Goal: Task Accomplishment & Management: Manage account settings

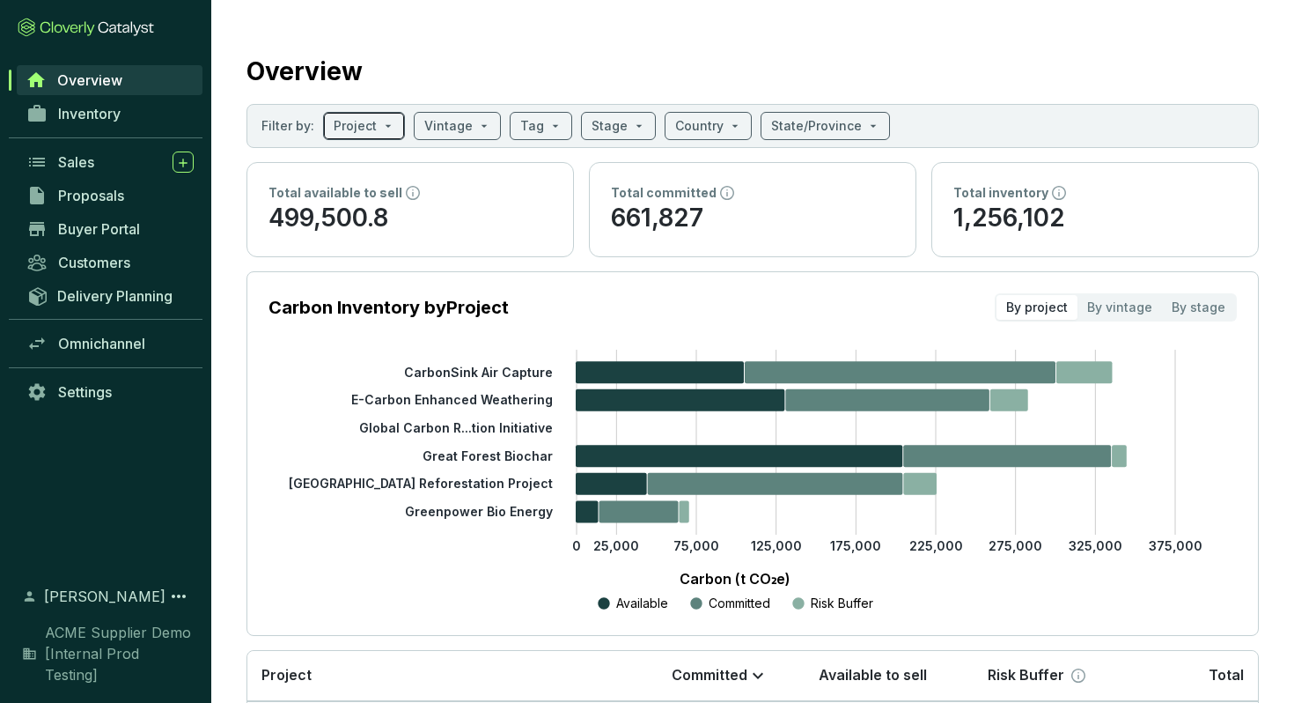
click at [389, 128] on span at bounding box center [364, 126] width 61 height 26
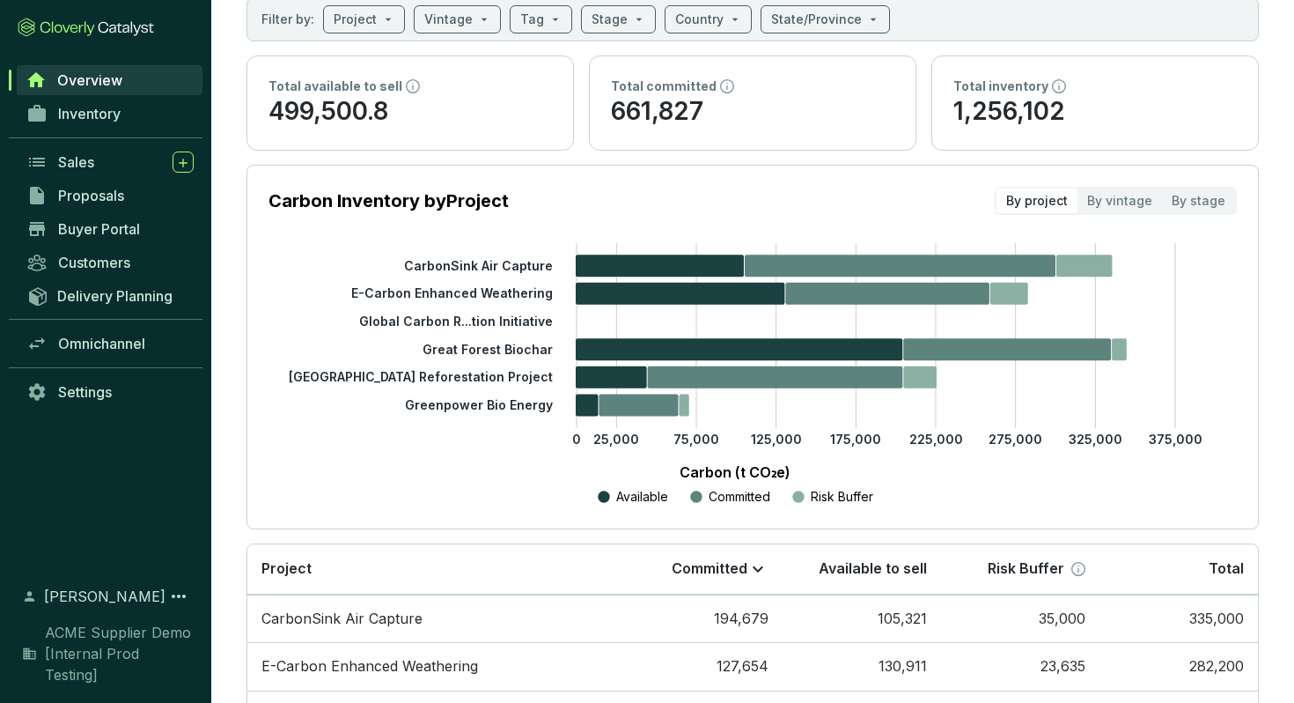
click at [334, 468] on p "Carbon (t CO₂e)" at bounding box center [735, 471] width 880 height 21
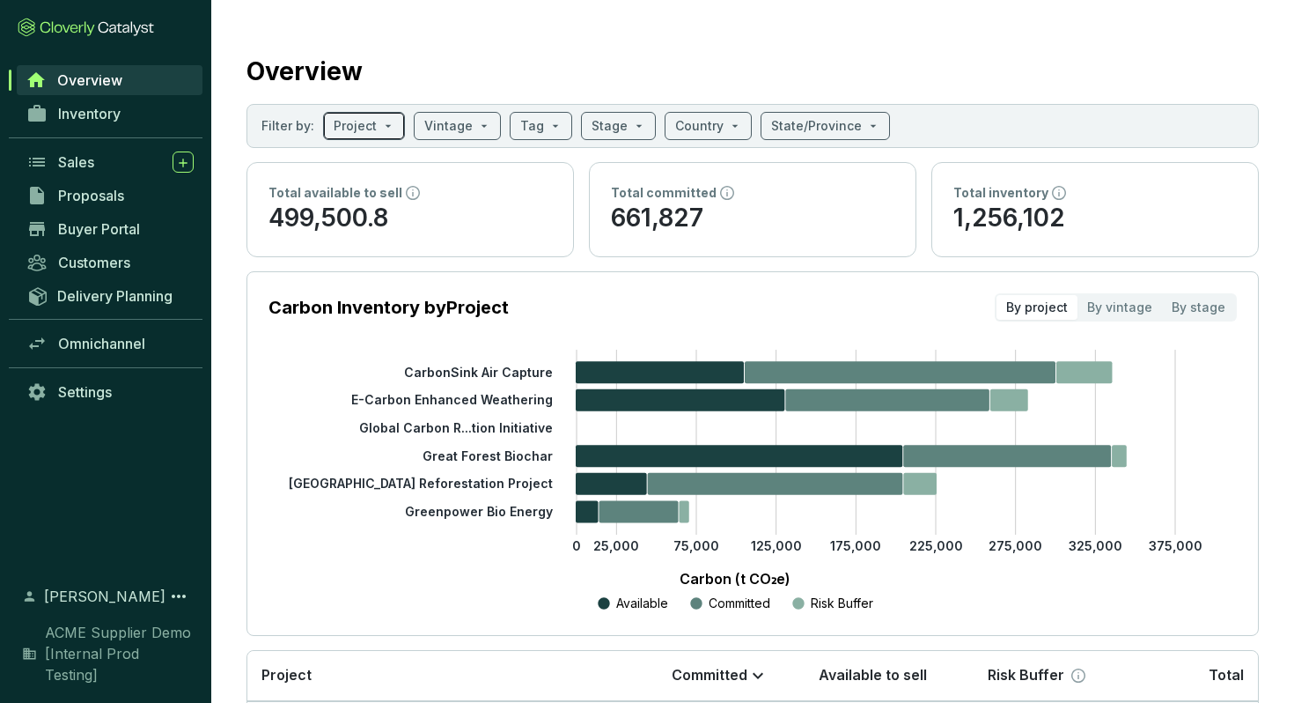
click at [371, 132] on input "search" at bounding box center [355, 126] width 43 height 26
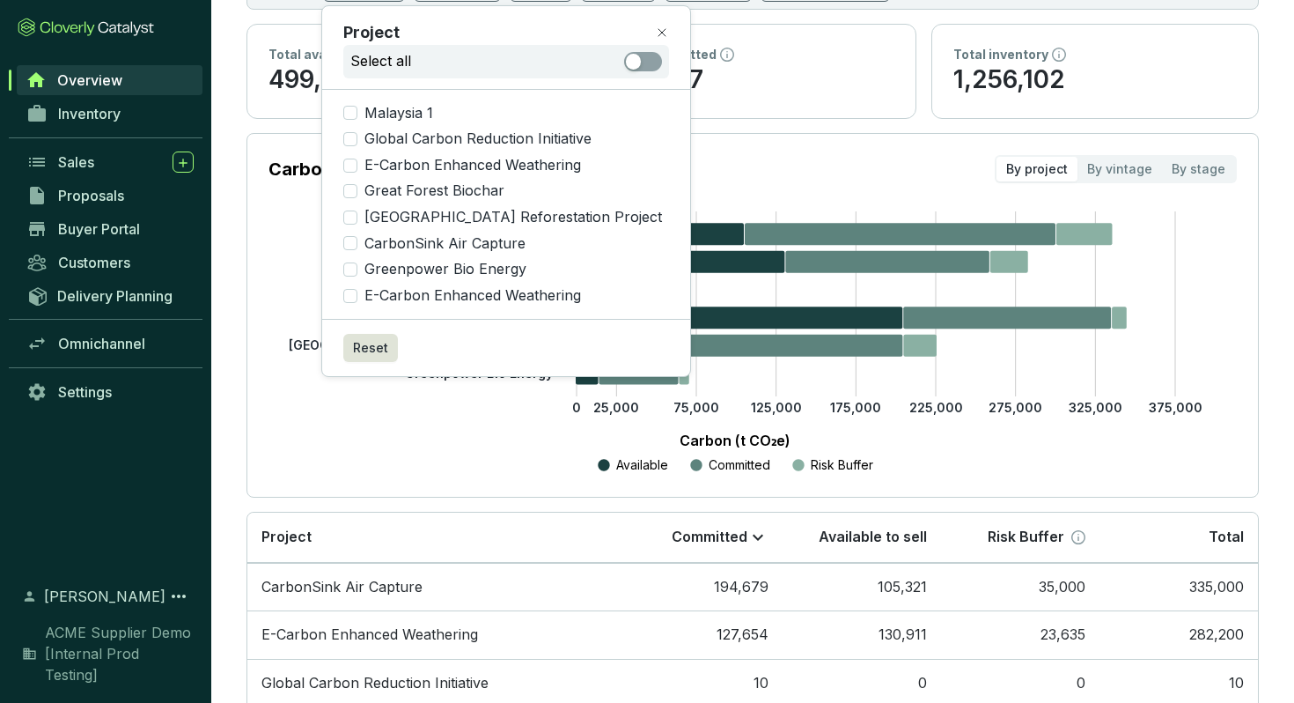
scroll to position [136, 0]
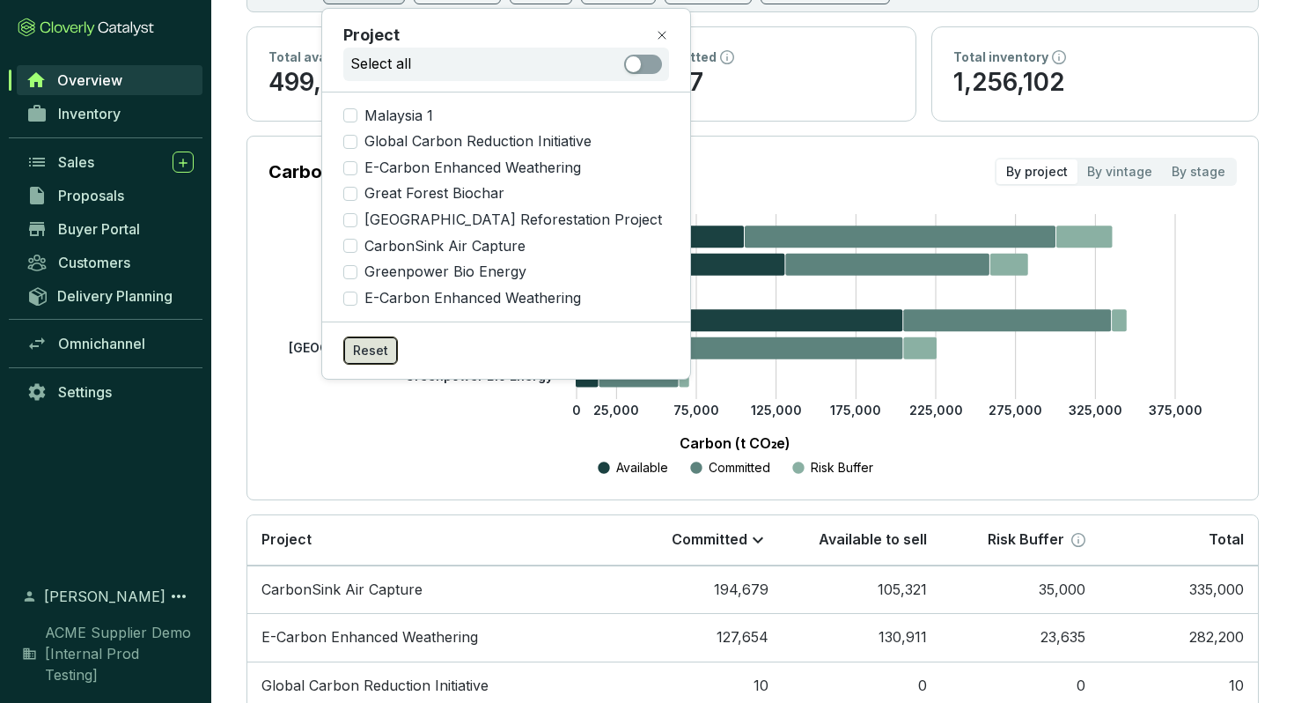
click at [357, 354] on span "Reset" at bounding box center [370, 351] width 35 height 18
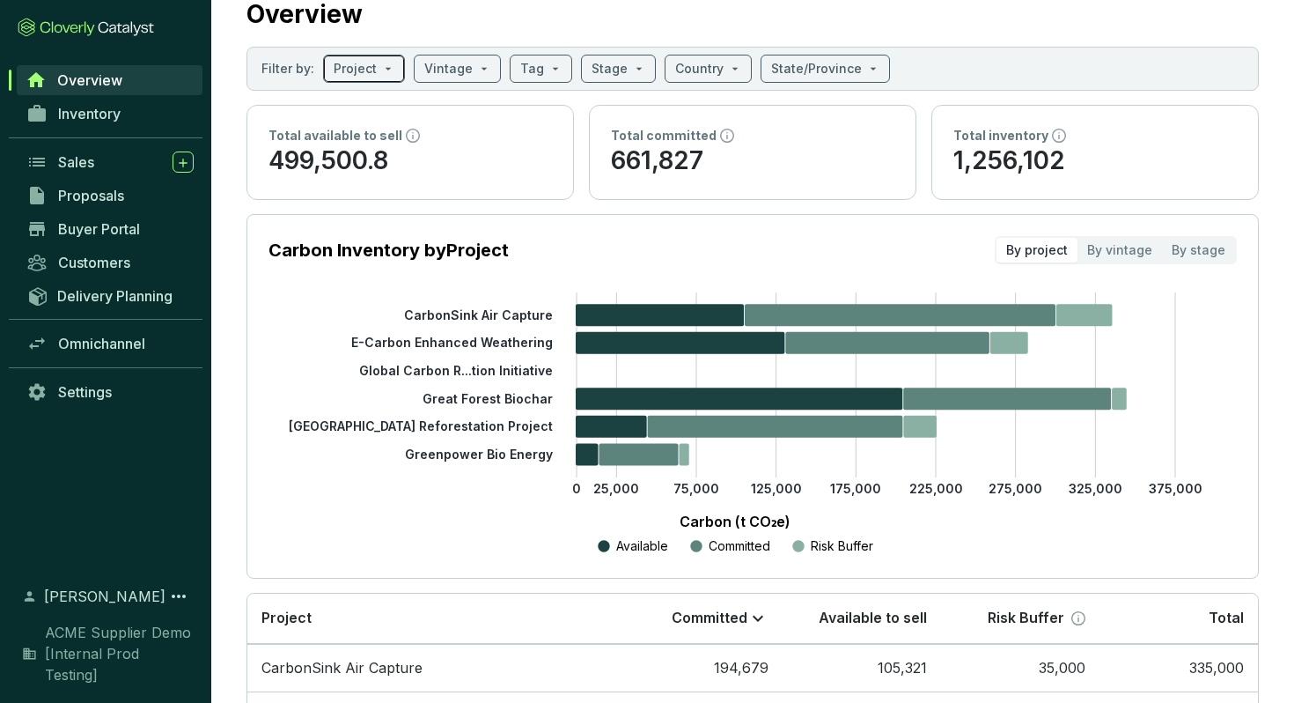
scroll to position [58, 0]
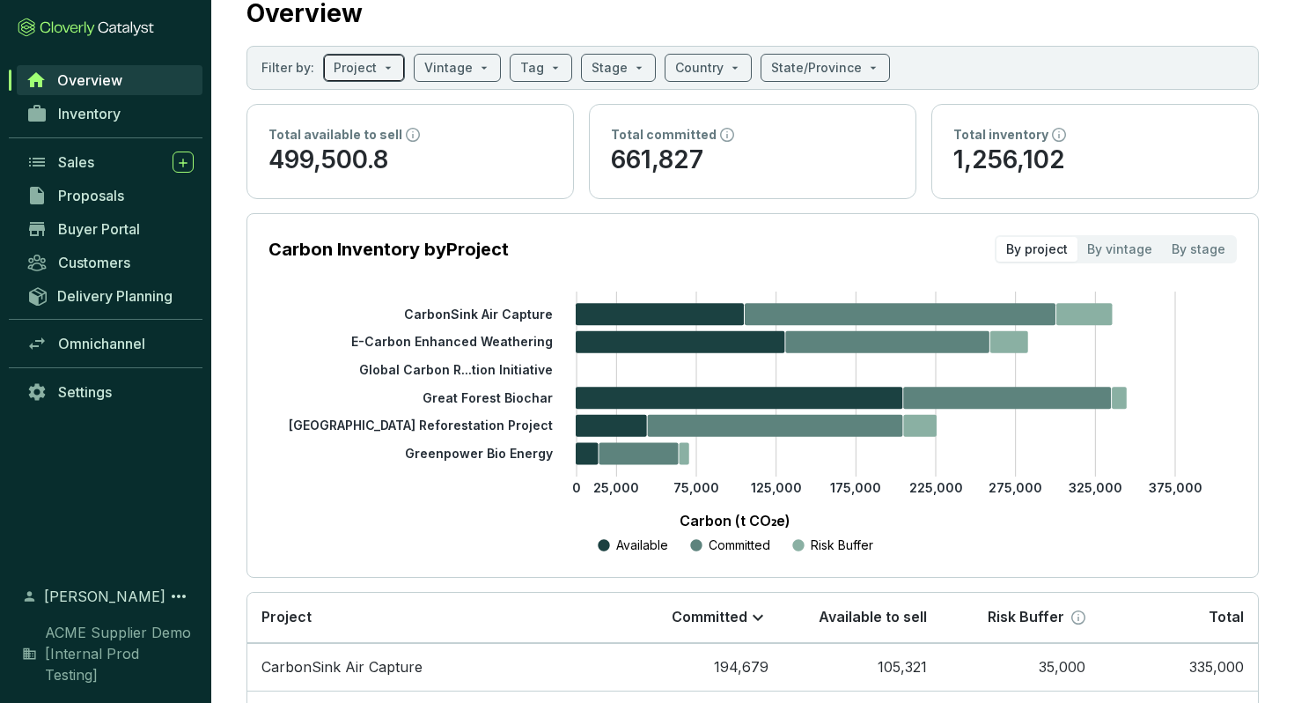
click at [364, 61] on input "search" at bounding box center [355, 68] width 43 height 26
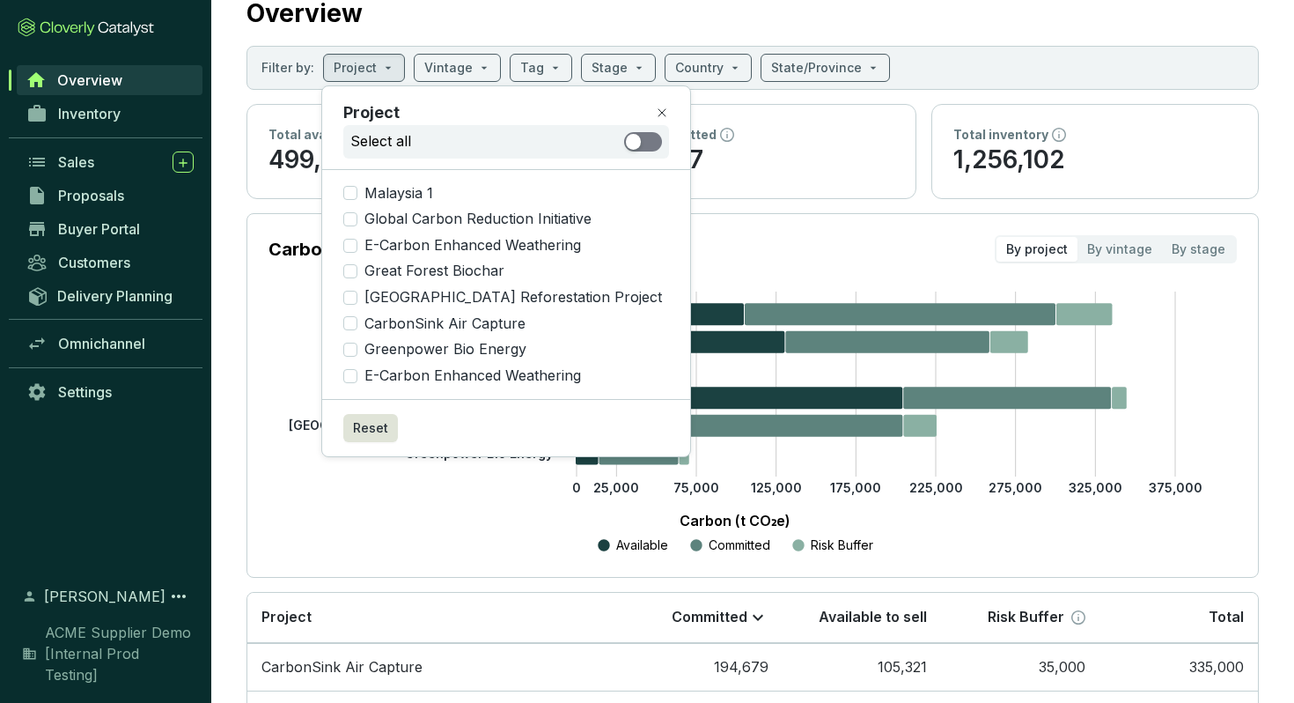
click at [624, 132] on span "button" at bounding box center [643, 141] width 38 height 19
checkbox input "true"
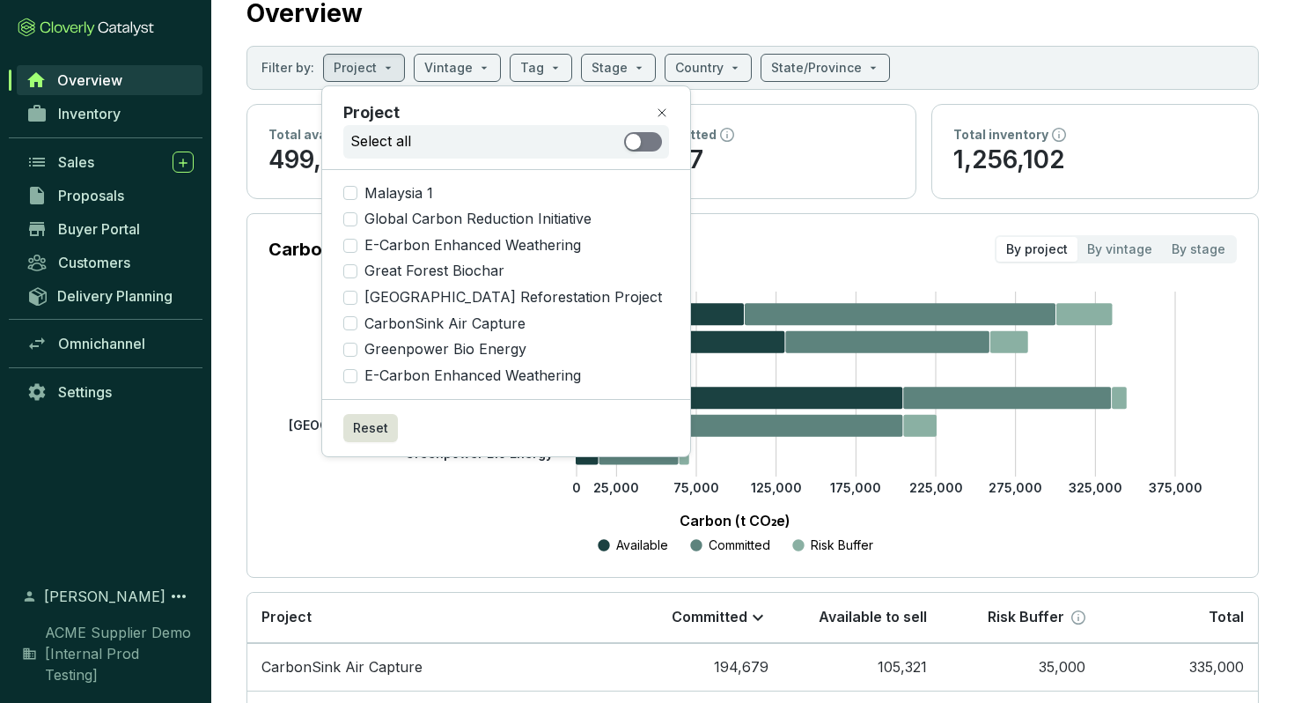
checkbox input "true"
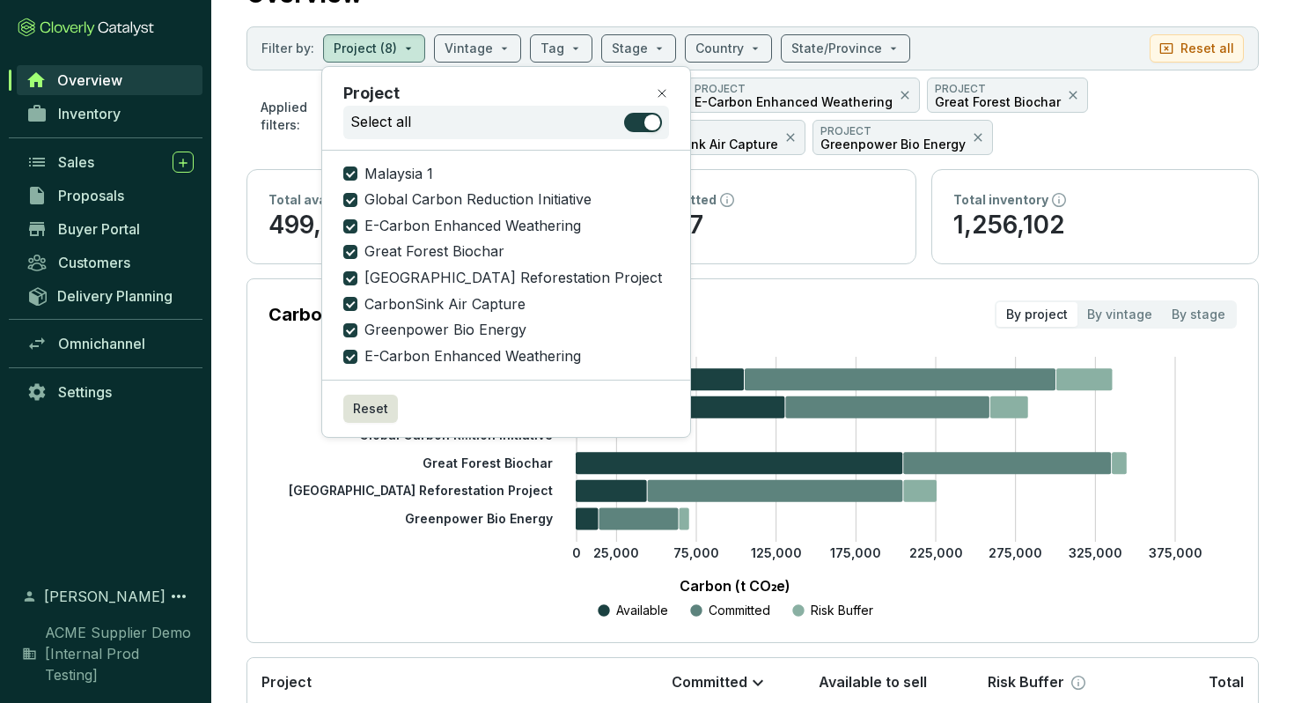
scroll to position [76, 0]
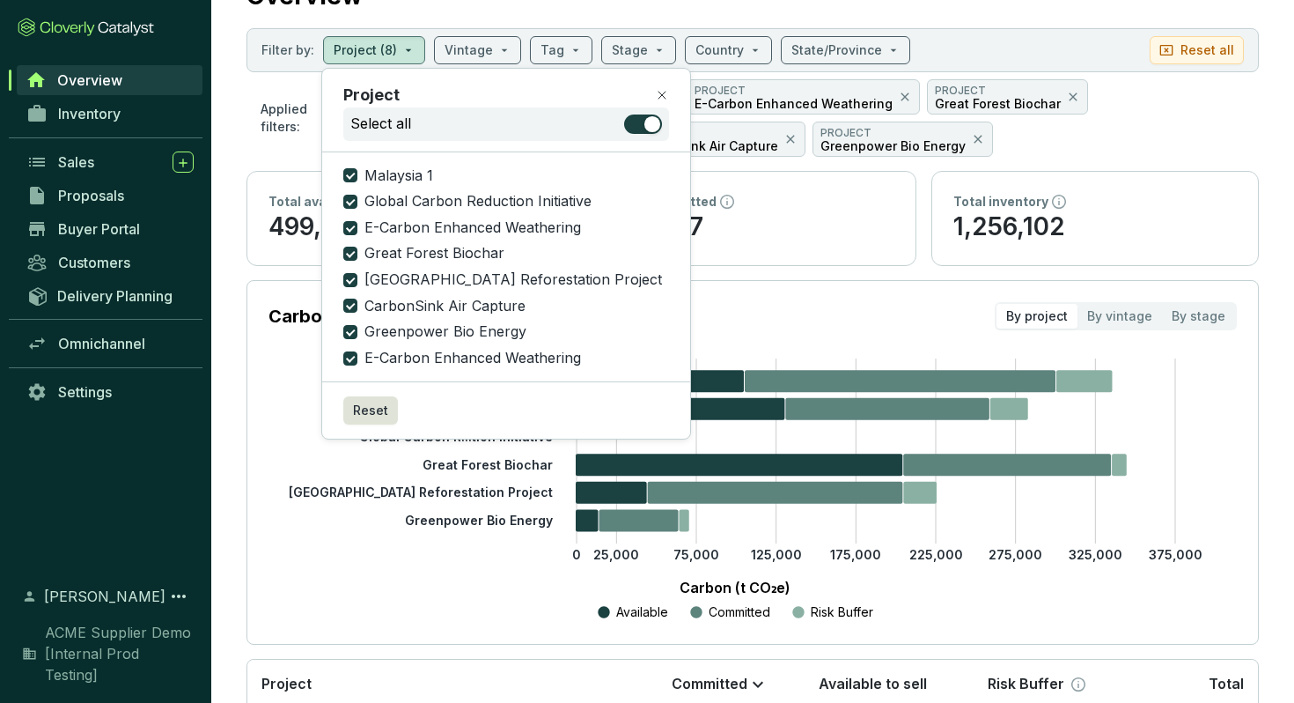
click at [655, 92] on icon at bounding box center [662, 95] width 14 height 14
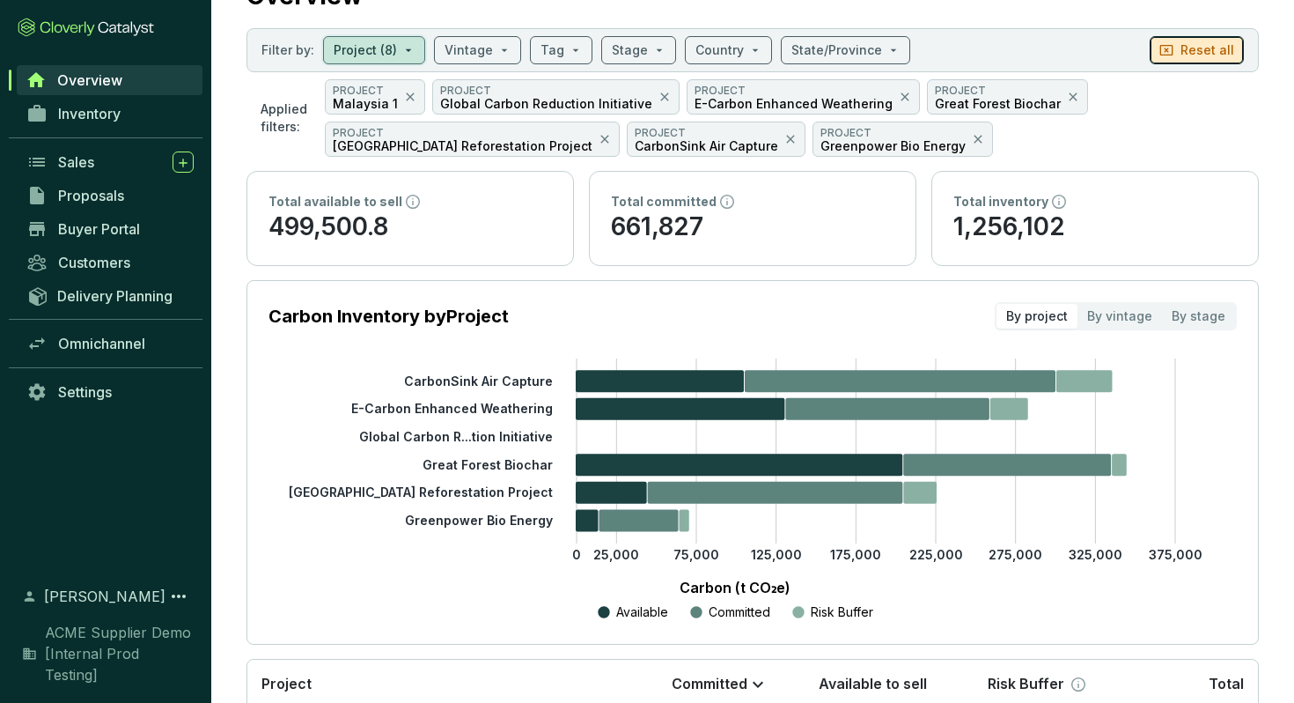
click at [1187, 41] on p "Reset all" at bounding box center [1208, 50] width 54 height 18
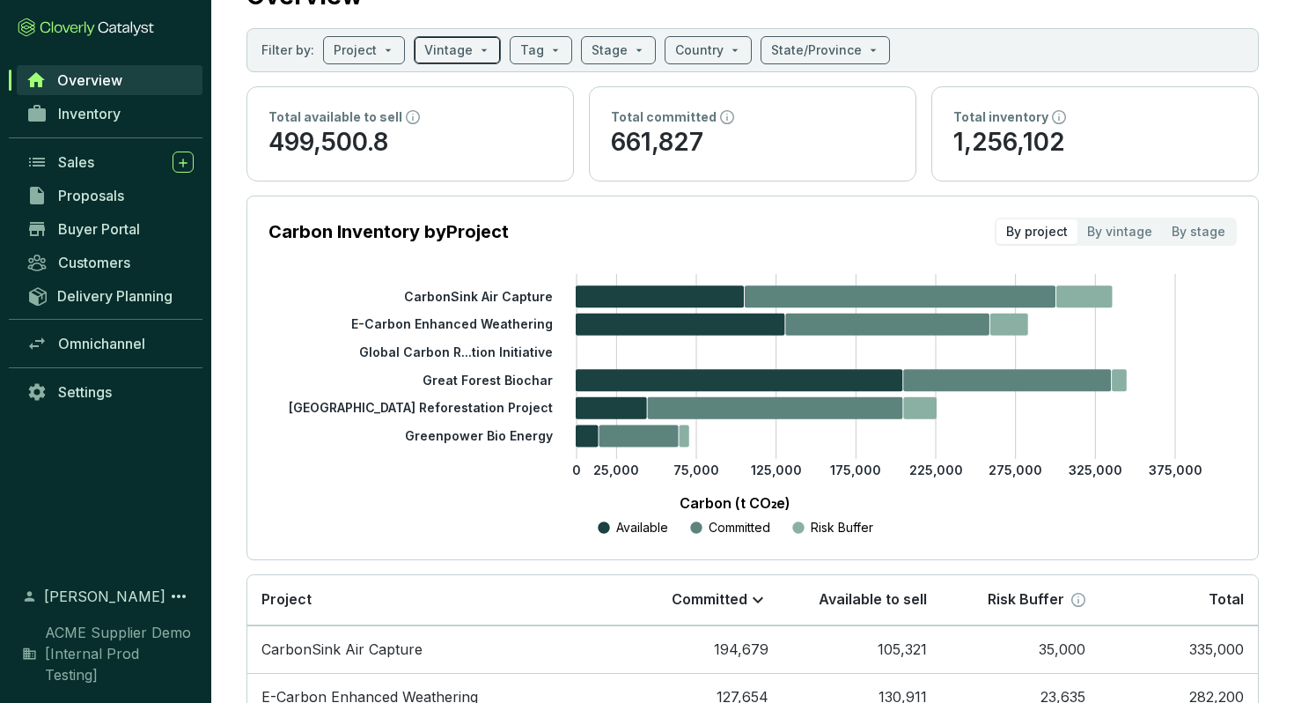
click at [466, 47] on input "search" at bounding box center [448, 50] width 48 height 26
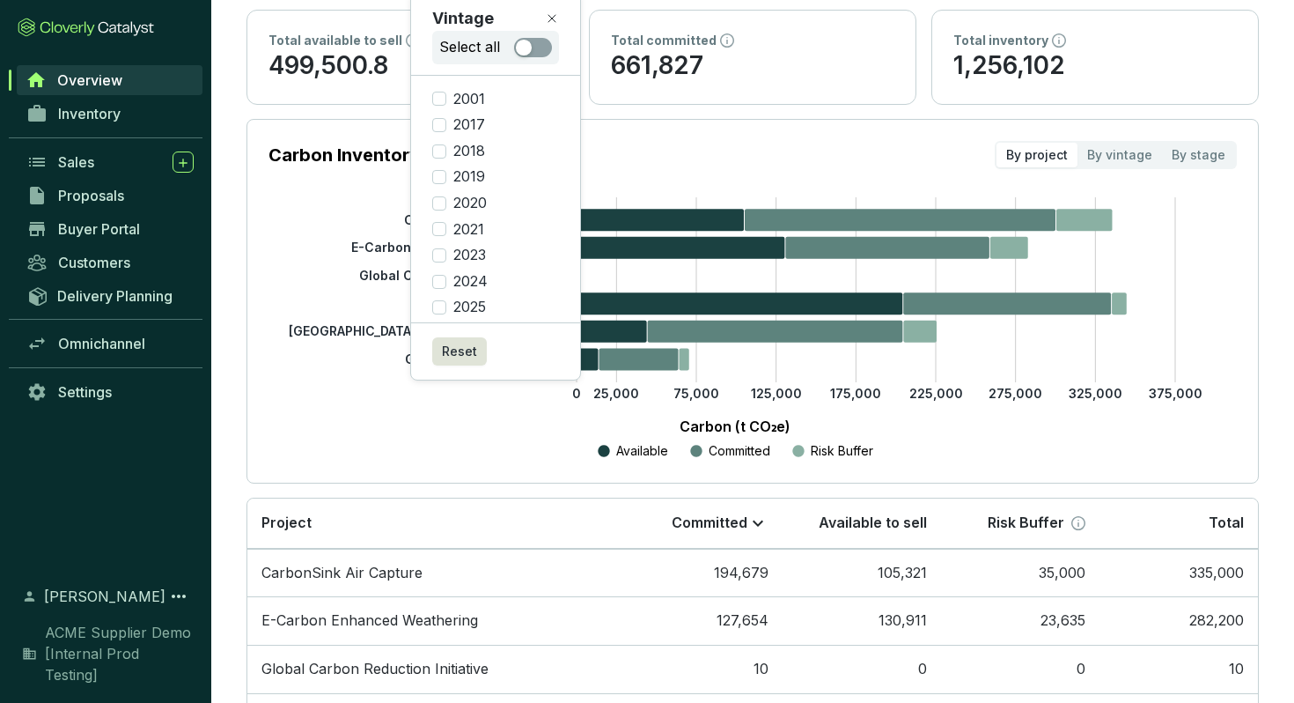
scroll to position [0, 0]
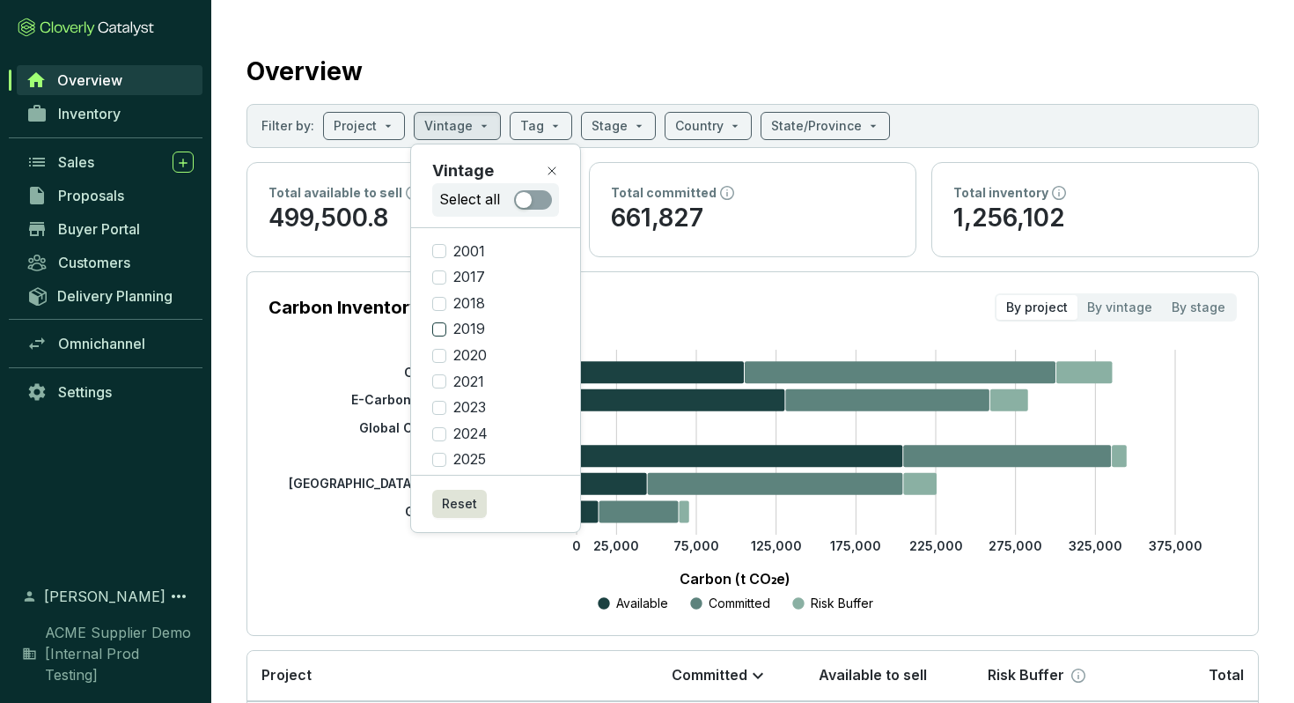
click at [446, 328] on span "2019" at bounding box center [469, 329] width 46 height 19
click at [446, 328] on input "2019" at bounding box center [439, 329] width 14 height 14
checkbox input "true"
click at [446, 303] on span "2018" at bounding box center [469, 303] width 46 height 19
click at [446, 303] on input "2018" at bounding box center [439, 304] width 14 height 14
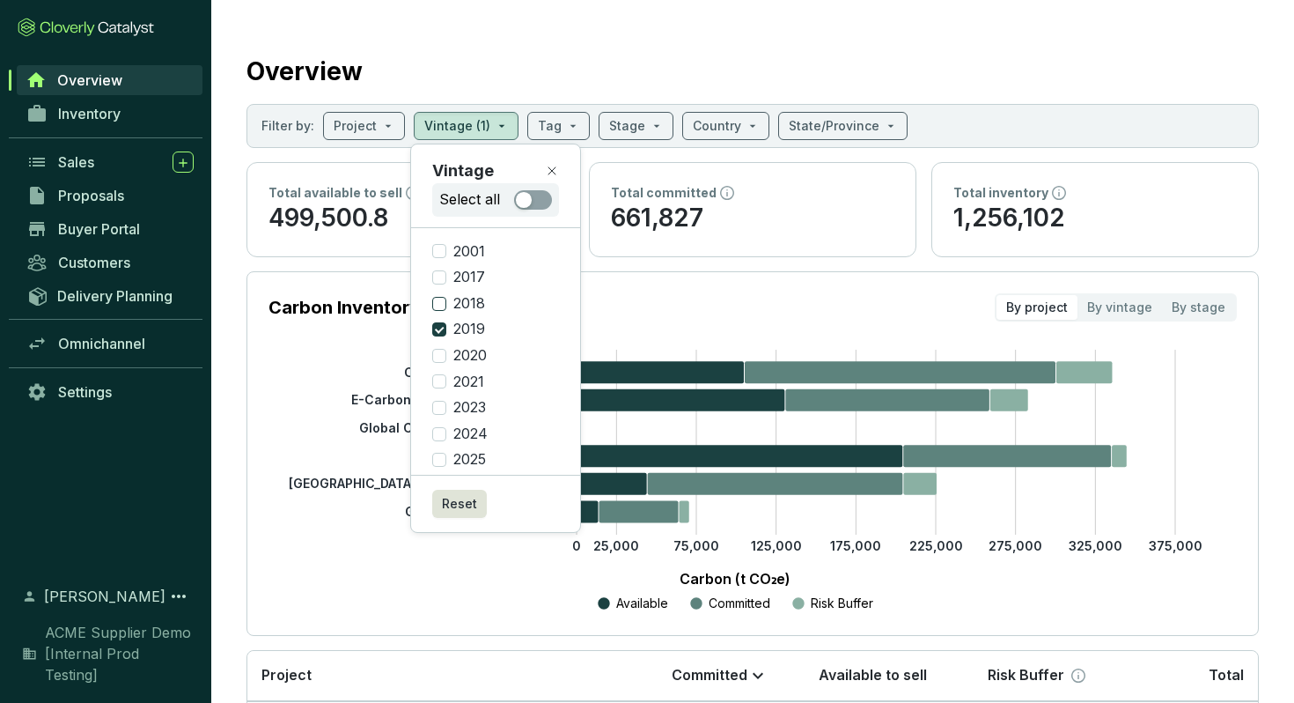
checkbox input "true"
click at [440, 286] on label "2017" at bounding box center [495, 277] width 127 height 19
click at [440, 284] on input "2017" at bounding box center [439, 277] width 14 height 14
checkbox input "true"
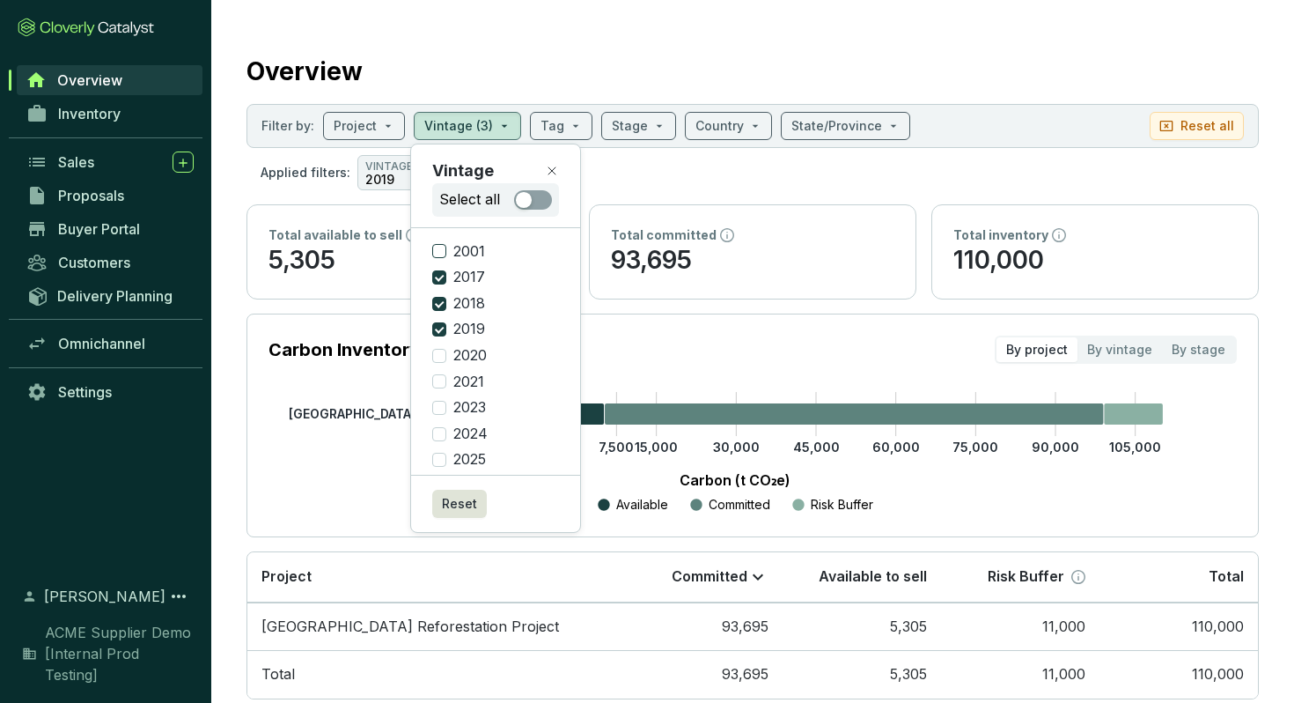
click at [439, 253] on input "2001" at bounding box center [439, 251] width 14 height 14
checkbox input "true"
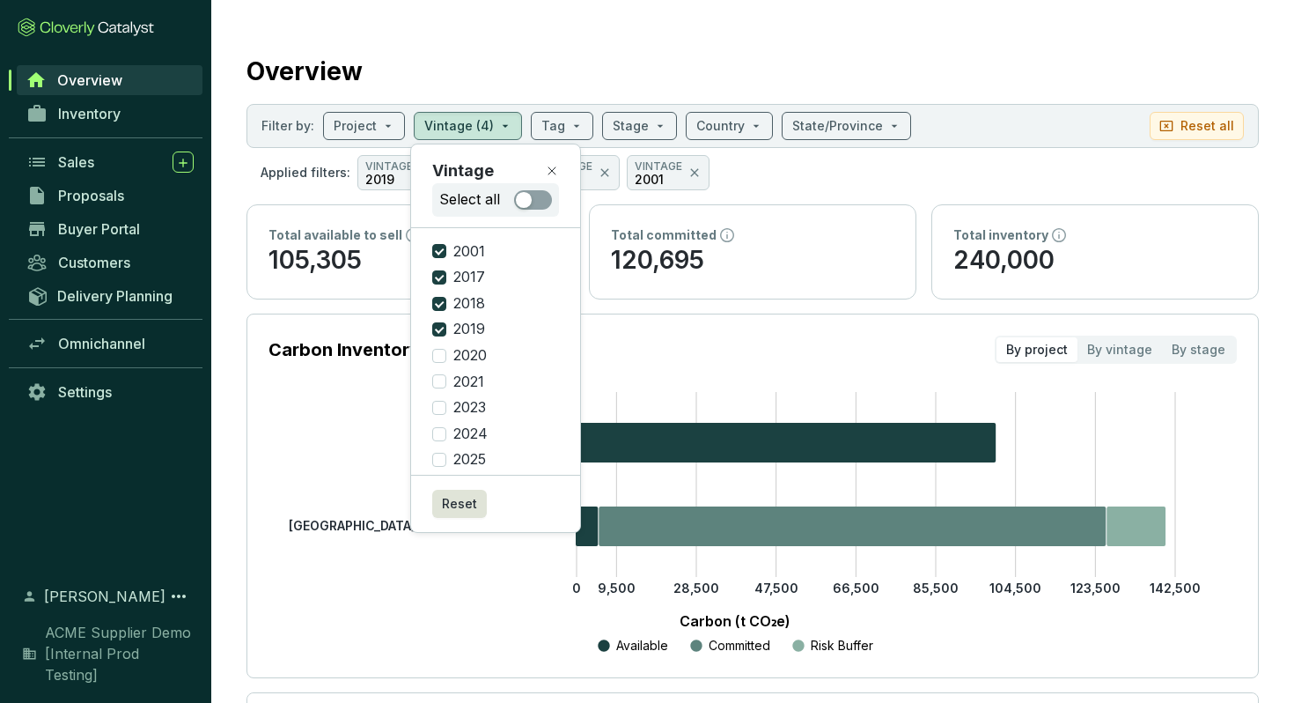
click at [551, 172] on icon at bounding box center [552, 171] width 14 height 14
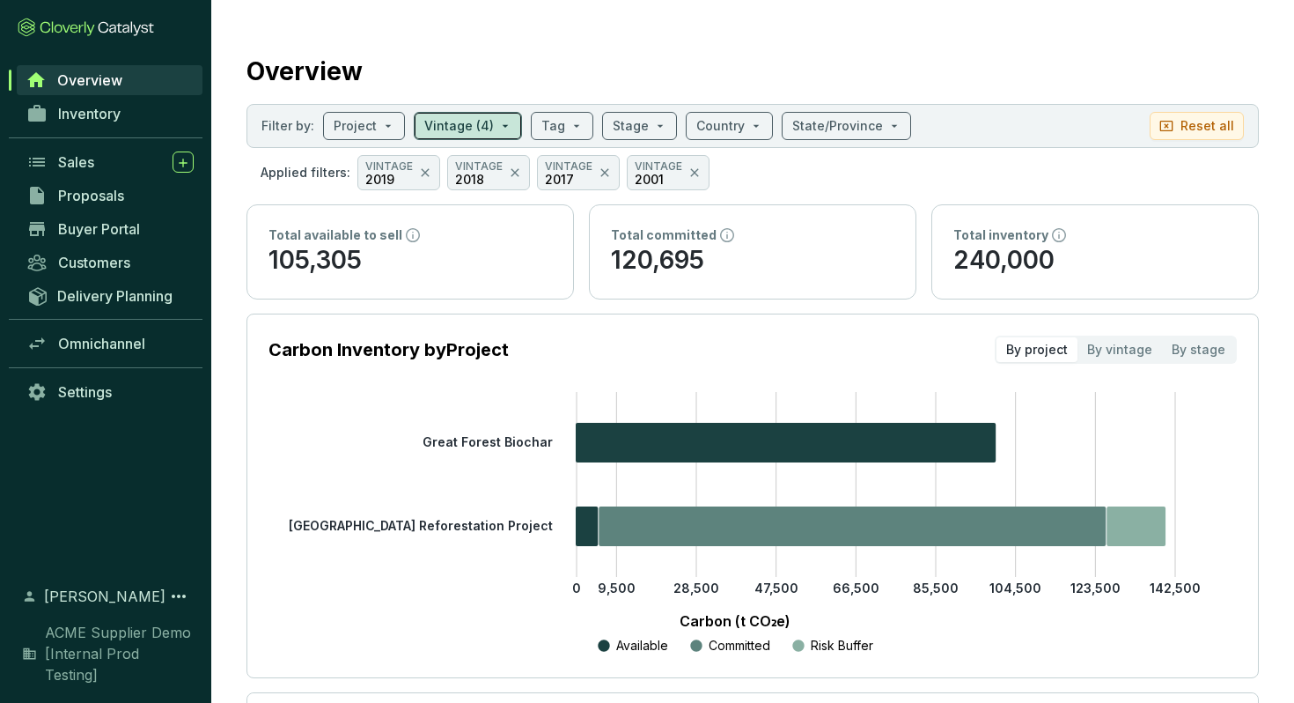
click at [489, 131] on span at bounding box center [467, 126] width 87 height 26
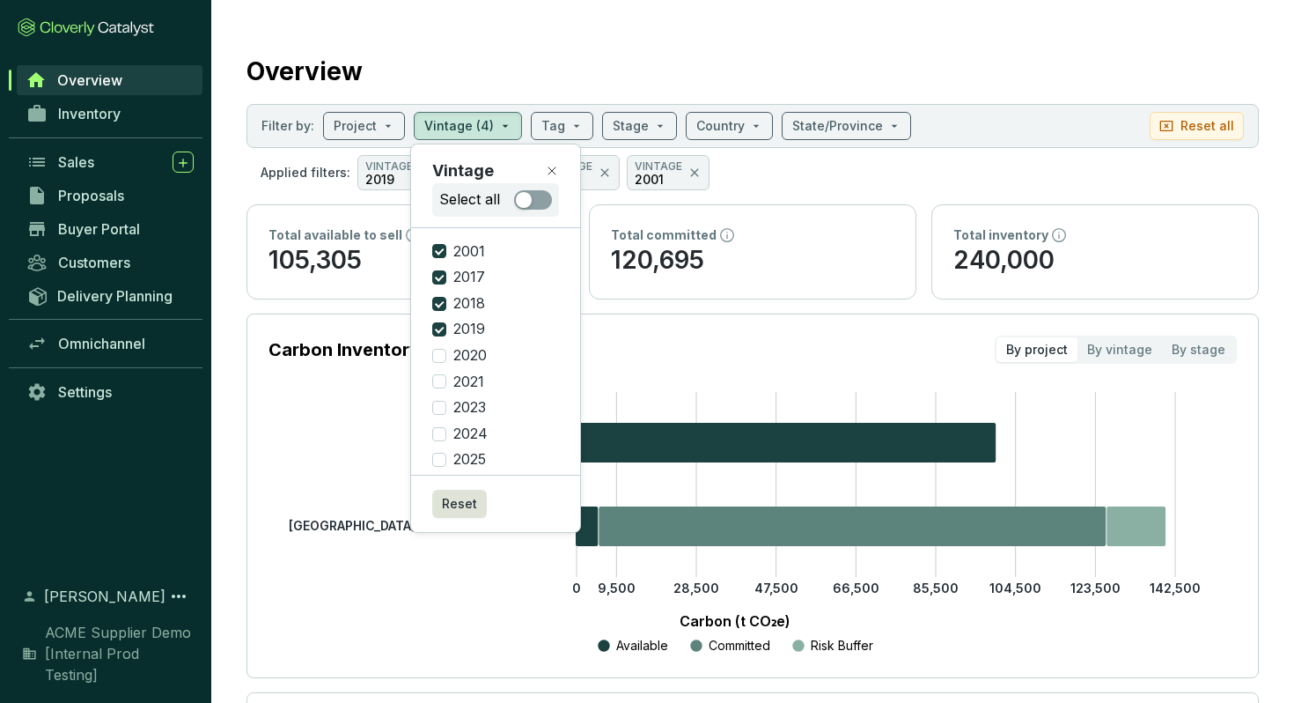
click at [553, 168] on icon at bounding box center [551, 170] width 7 height 7
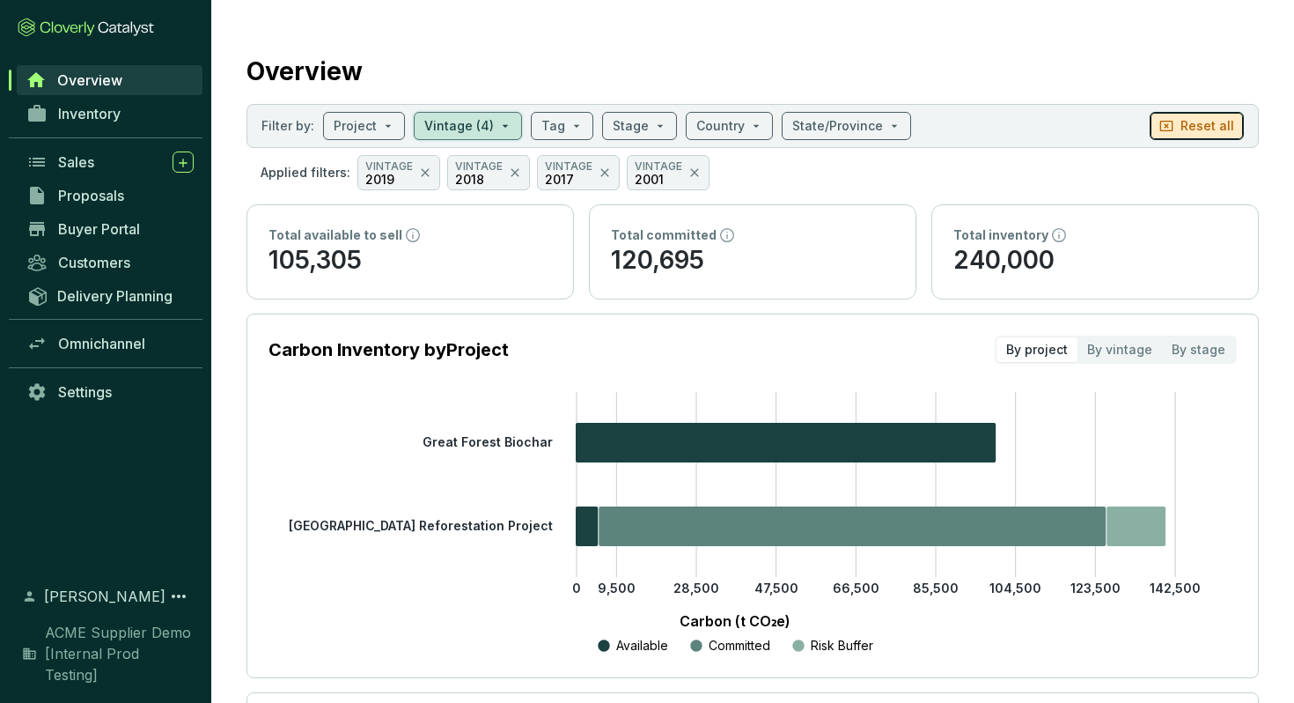
click at [1223, 116] on button "Reset all" at bounding box center [1197, 126] width 94 height 28
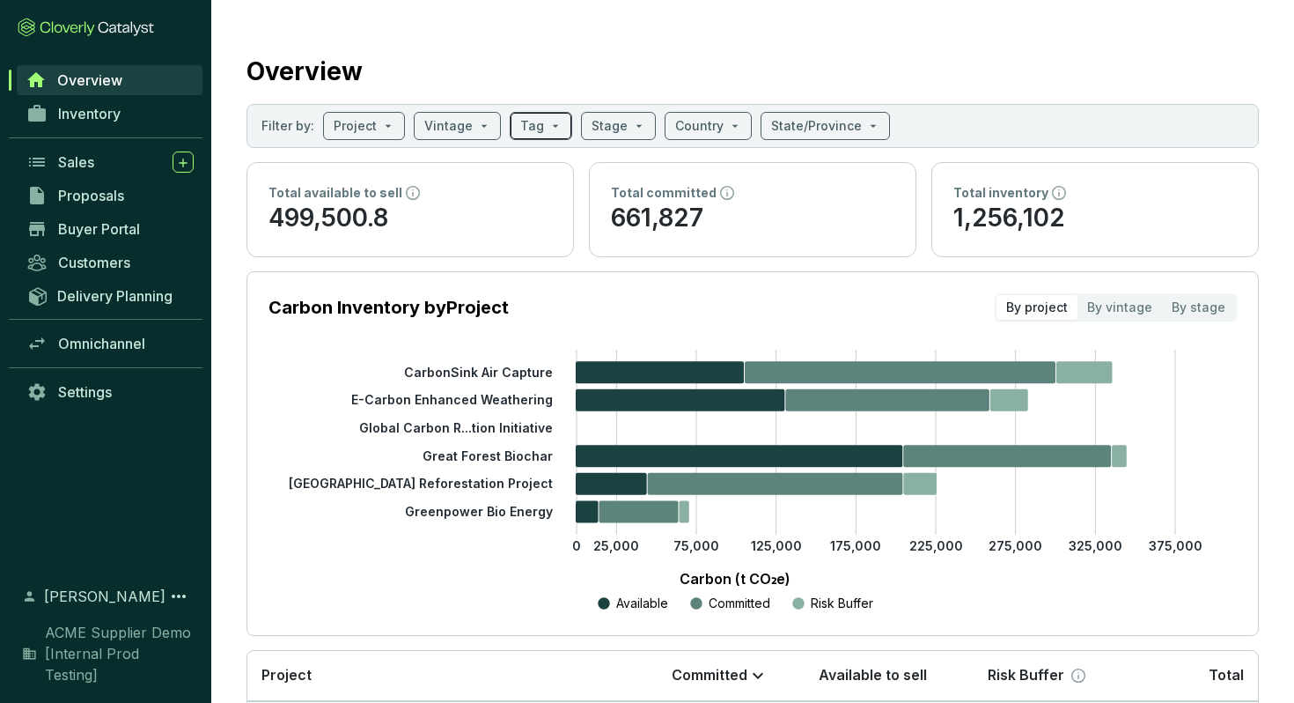
click at [545, 126] on span at bounding box center [540, 126] width 41 height 26
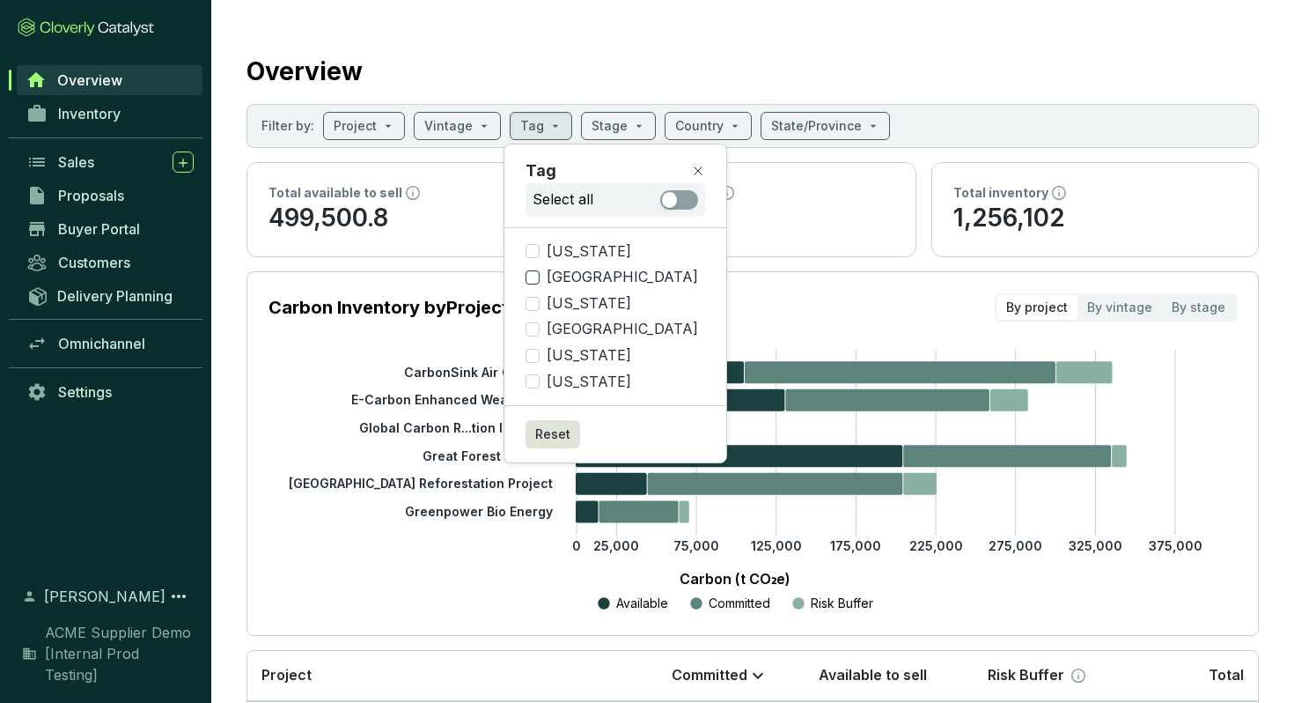
click at [585, 276] on span "Kenya" at bounding box center [623, 277] width 166 height 19
click at [540, 276] on input "Kenya" at bounding box center [533, 277] width 14 height 14
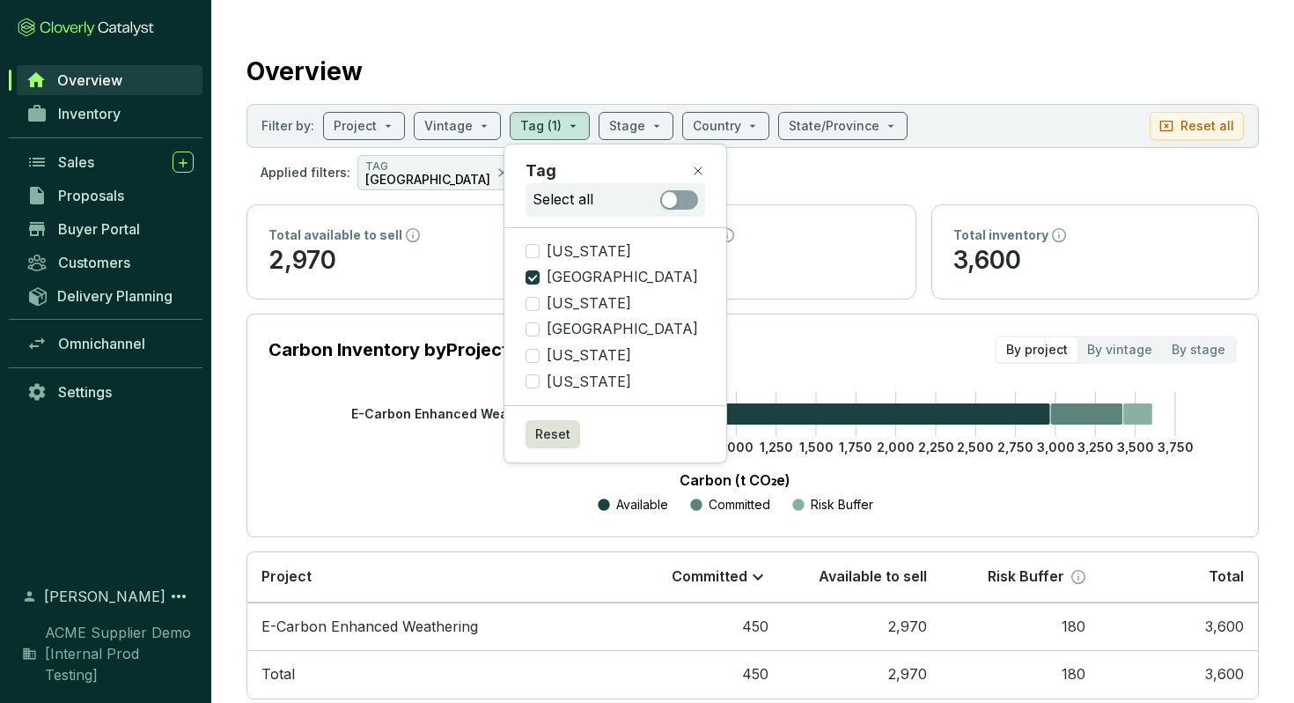
click at [695, 169] on icon at bounding box center [698, 170] width 7 height 7
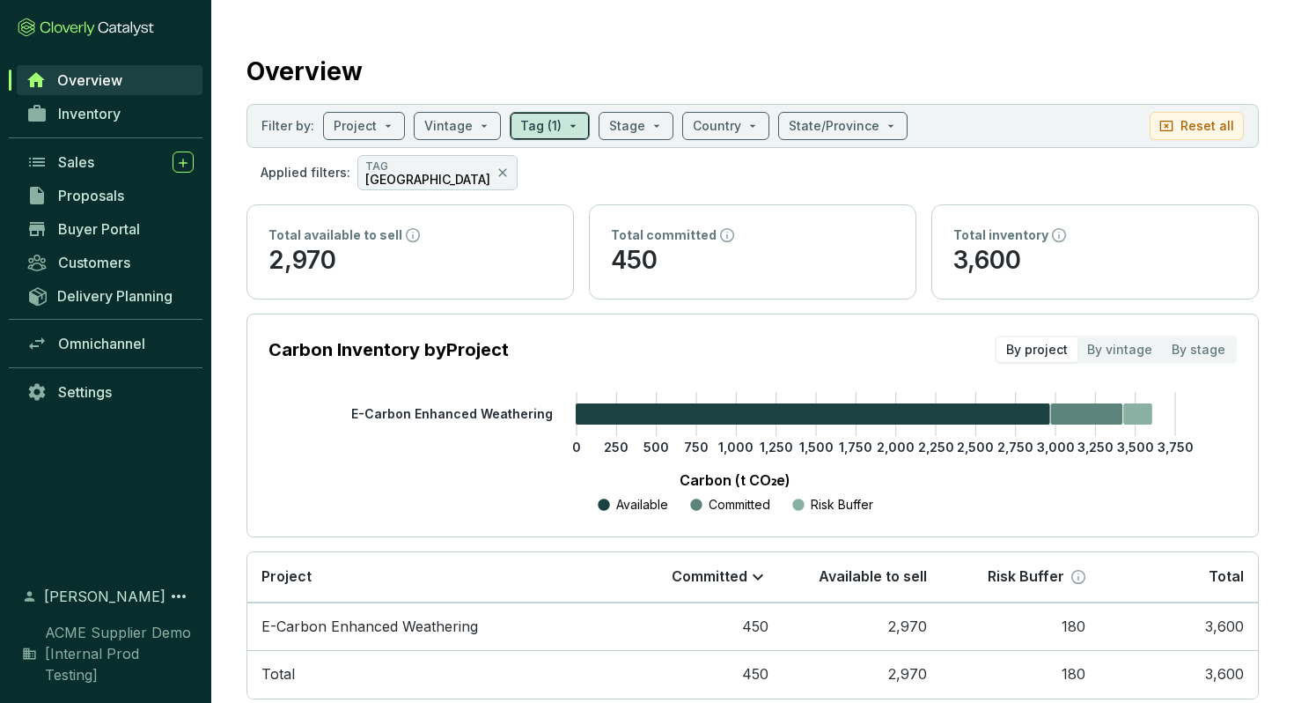
click at [556, 133] on span at bounding box center [549, 126] width 59 height 26
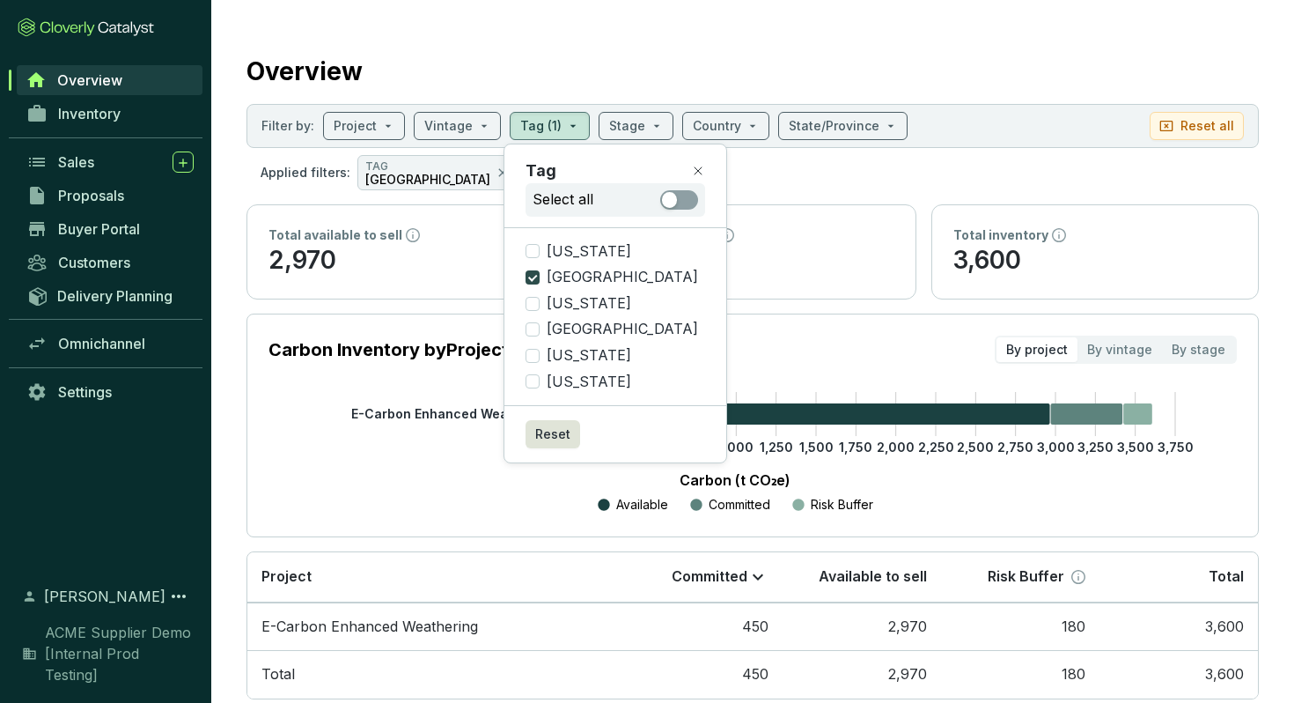
click at [535, 276] on input "Kenya" at bounding box center [533, 277] width 14 height 14
checkbox input "false"
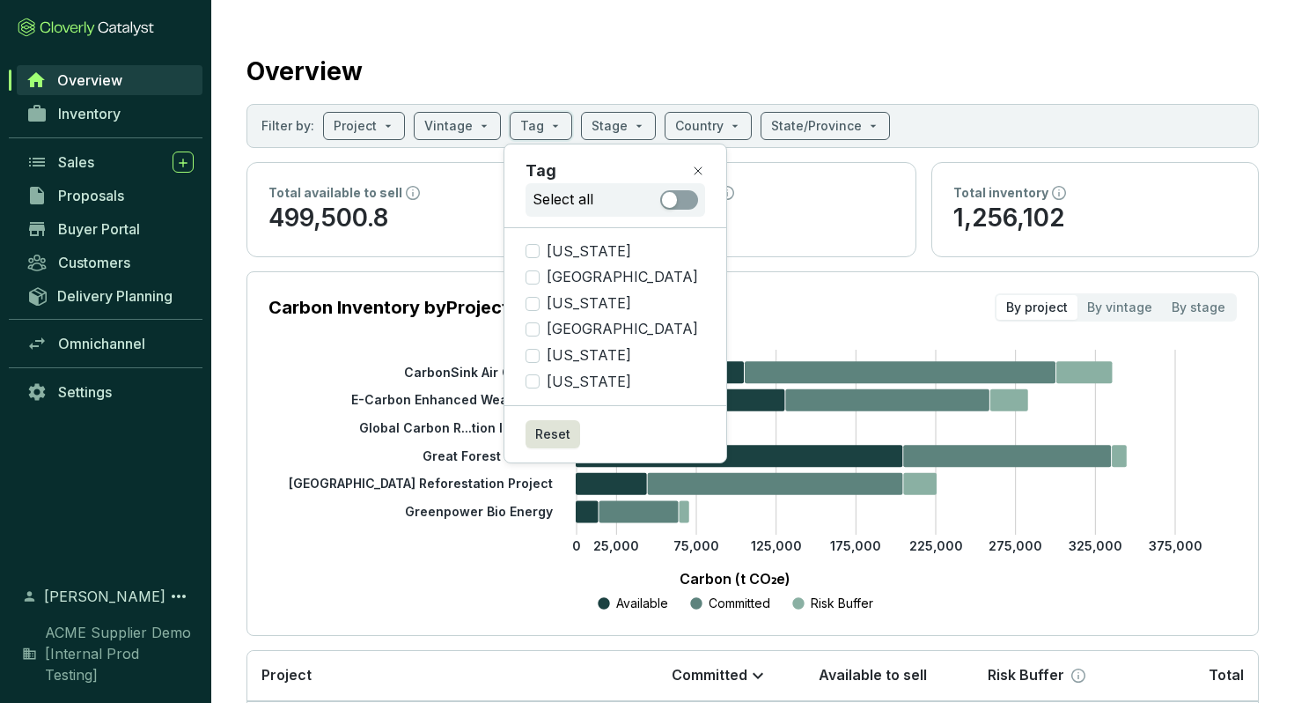
click at [601, 85] on div "Overview" at bounding box center [752, 68] width 1012 height 44
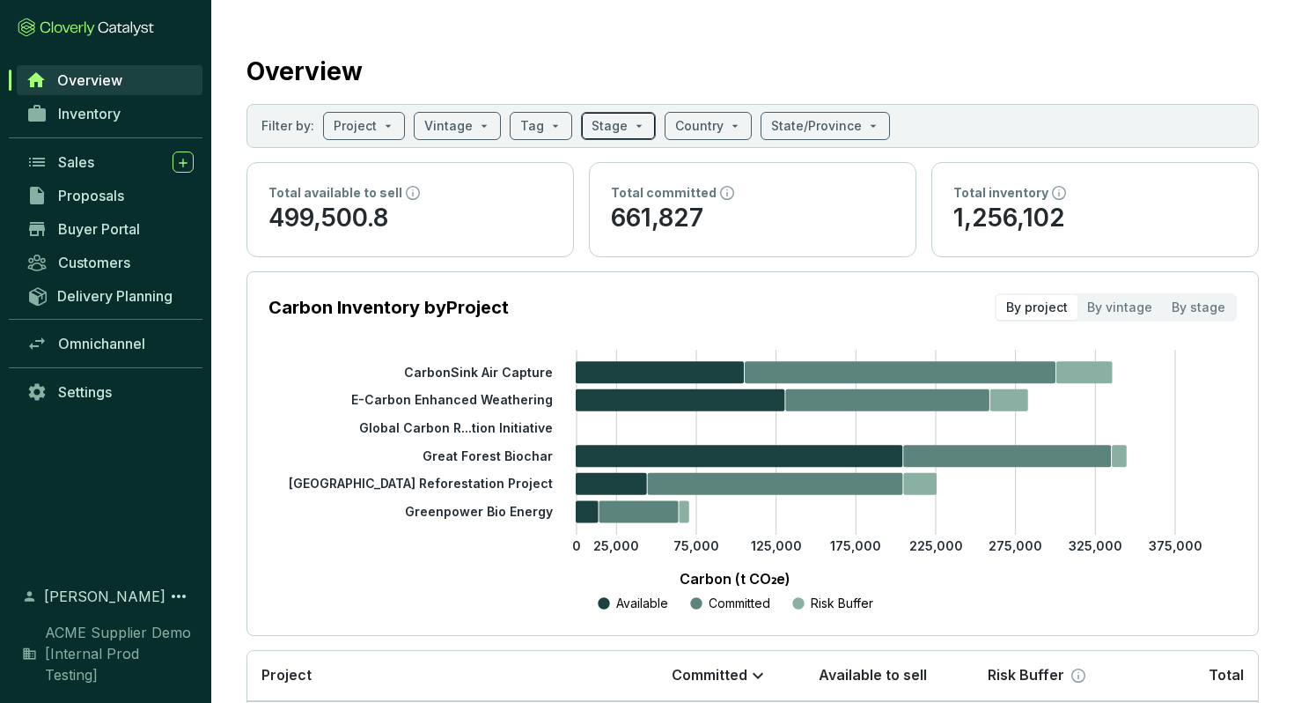
click at [622, 125] on span at bounding box center [619, 126] width 54 height 26
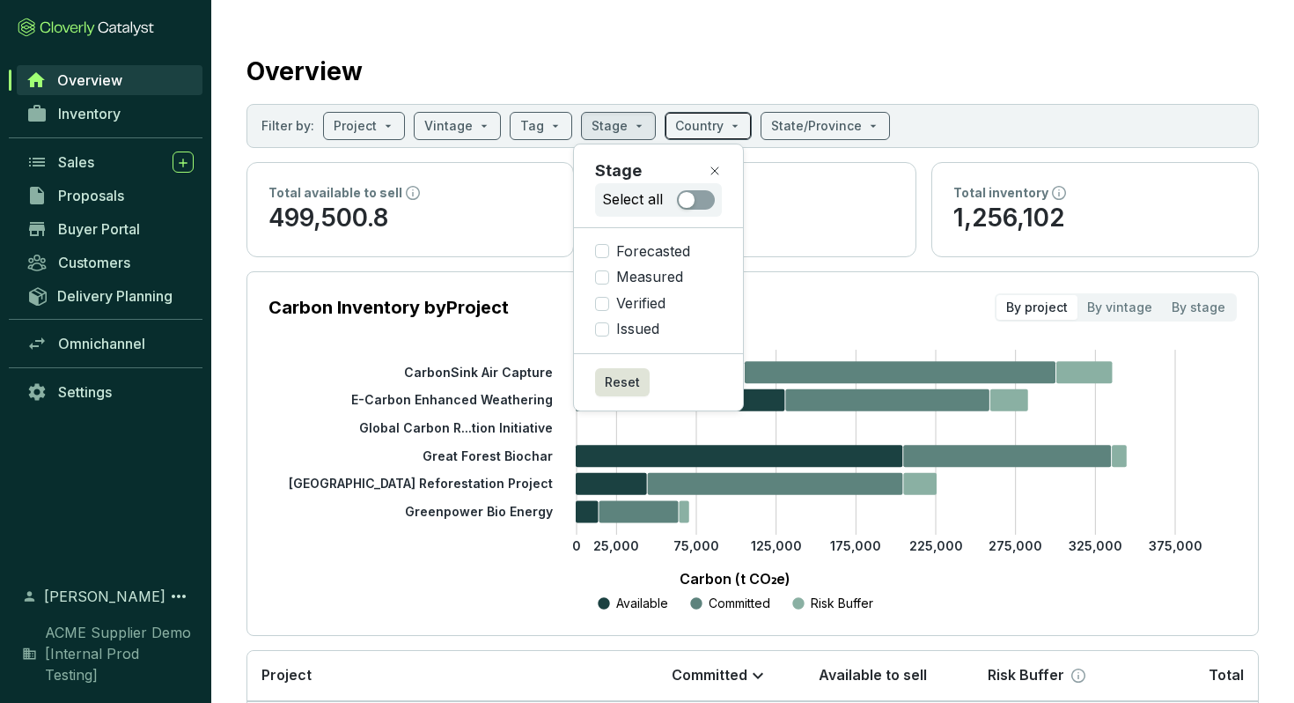
click at [698, 126] on input "search" at bounding box center [699, 126] width 48 height 26
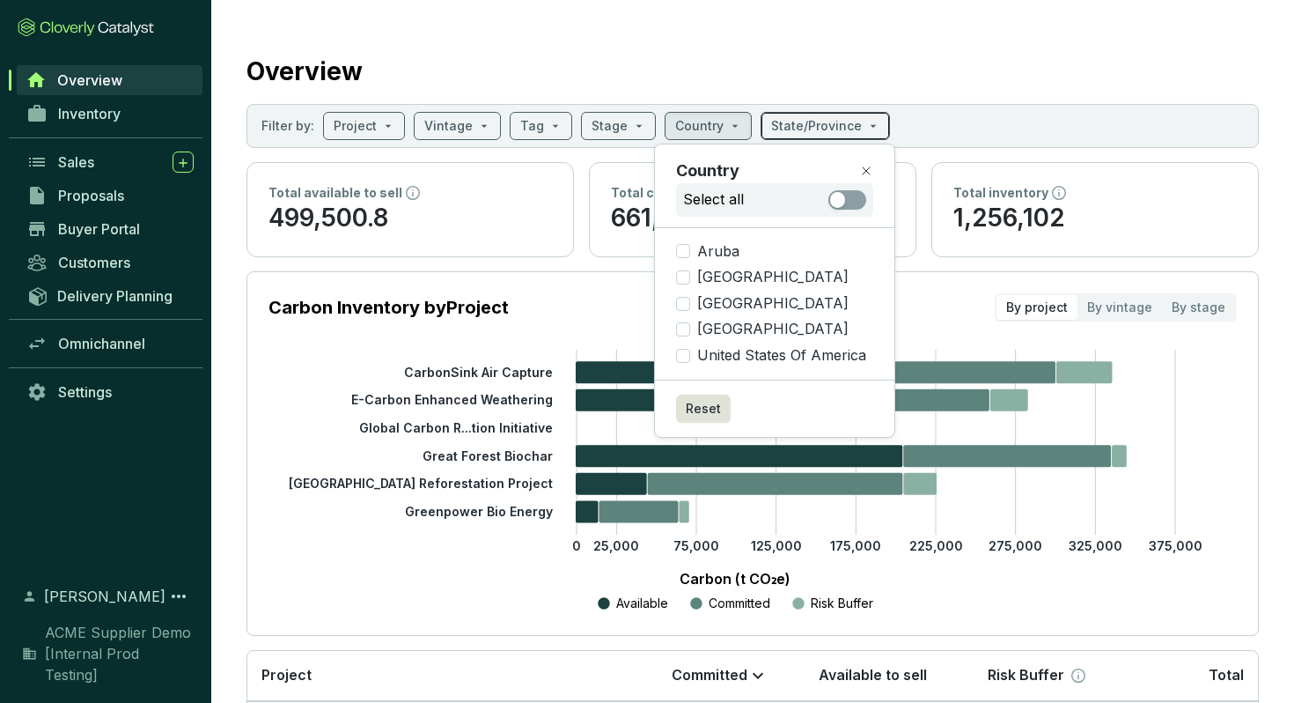
click at [794, 120] on input "search" at bounding box center [816, 126] width 91 height 26
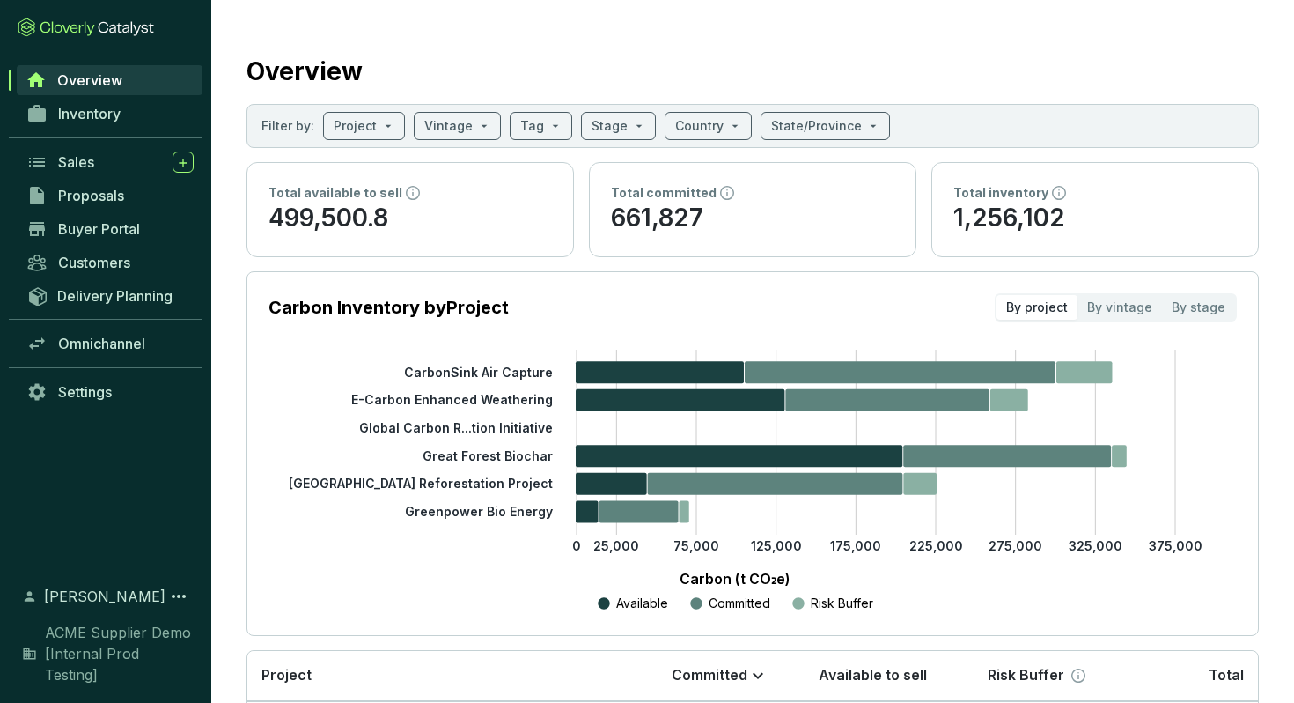
click at [799, 79] on div "Overview" at bounding box center [752, 68] width 1012 height 44
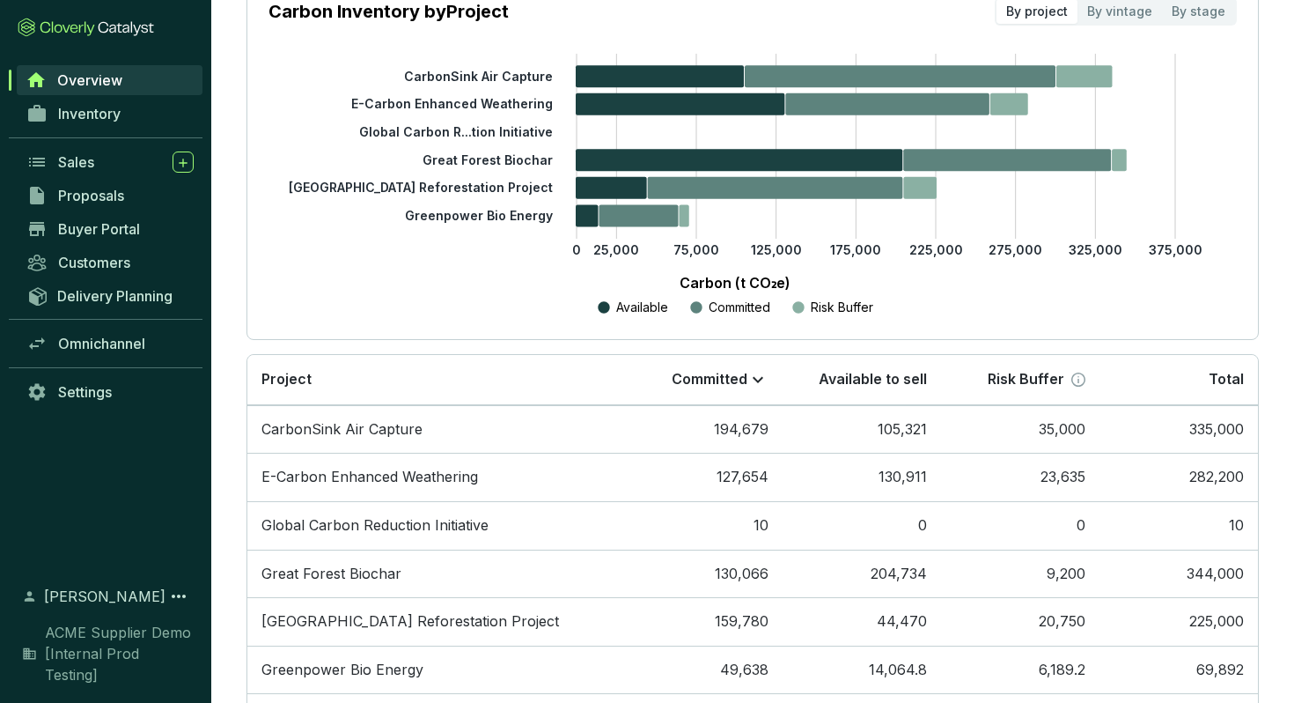
scroll to position [380, 0]
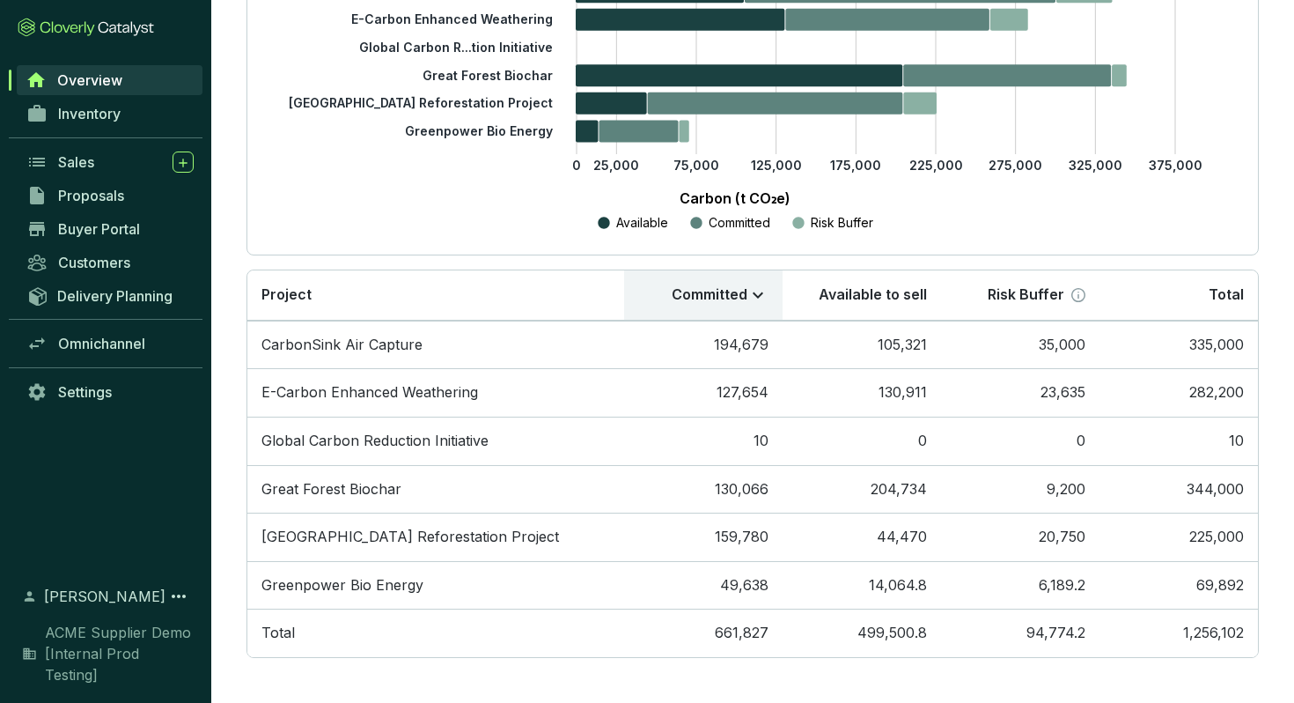
click at [754, 294] on icon at bounding box center [758, 294] width 11 height 6
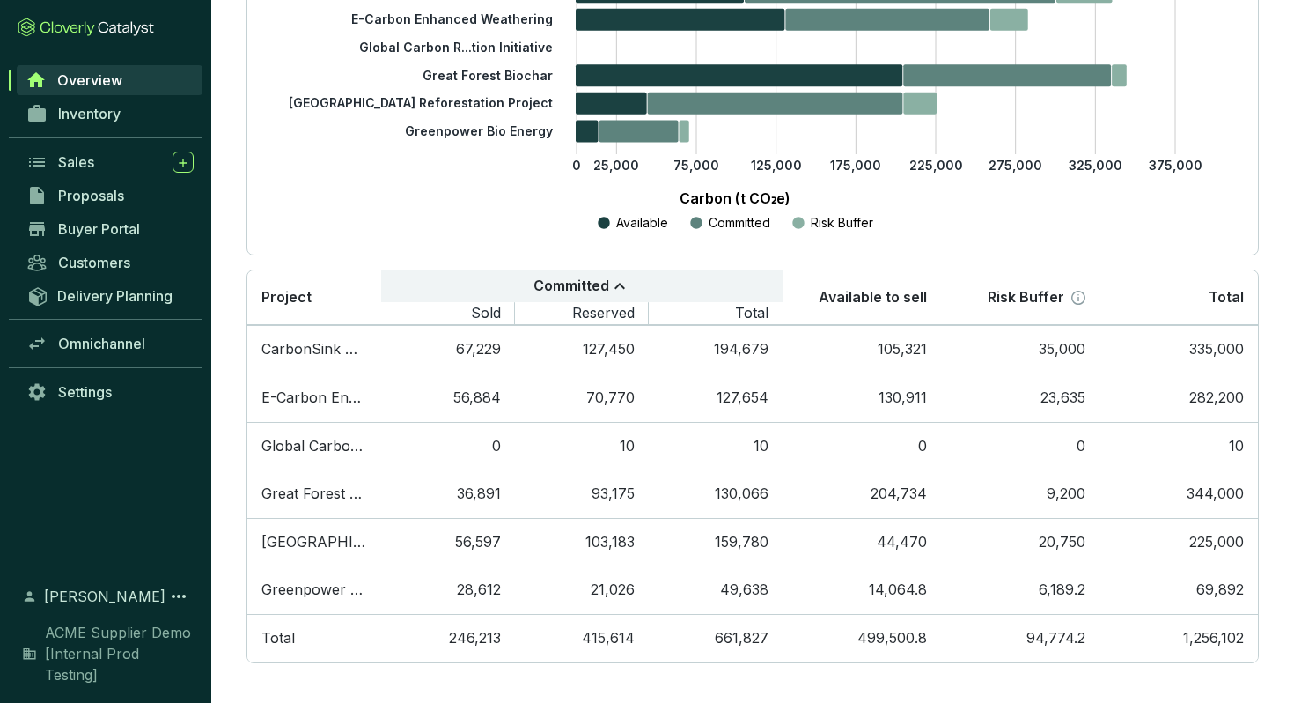
click at [755, 294] on div "Committed" at bounding box center [581, 286] width 373 height 21
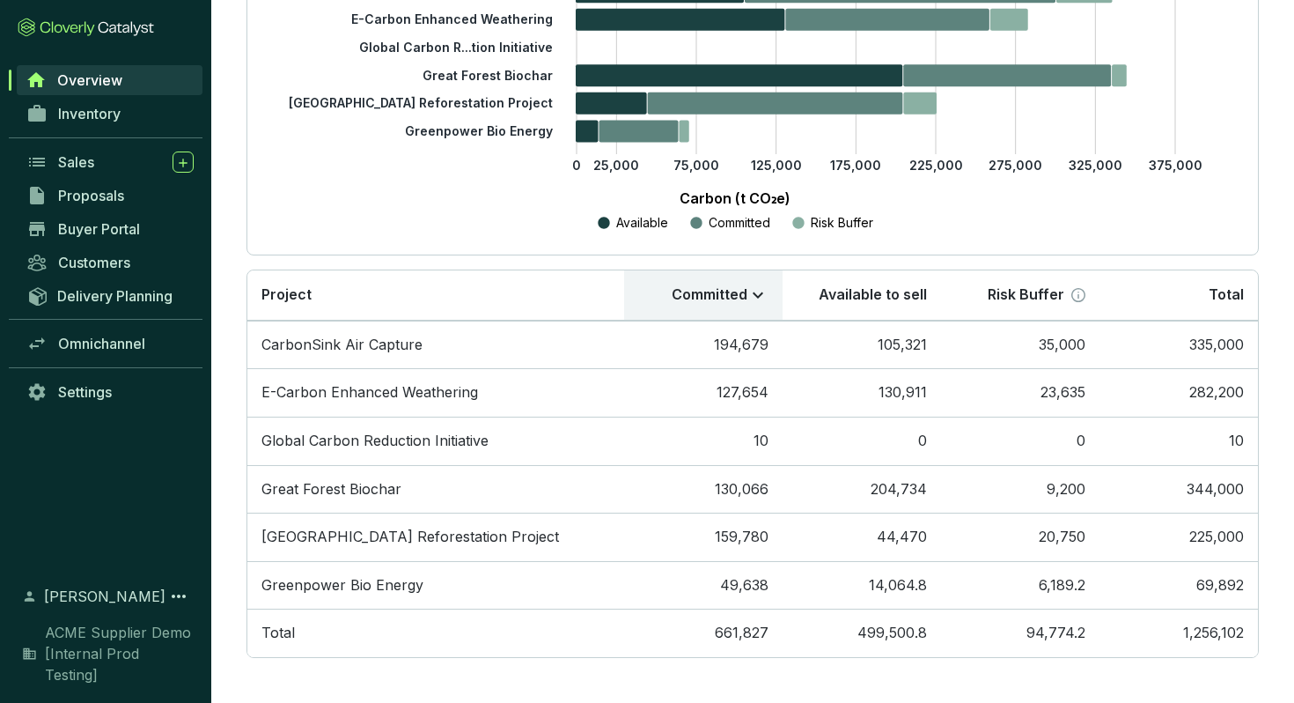
click at [754, 294] on icon at bounding box center [758, 294] width 11 height 6
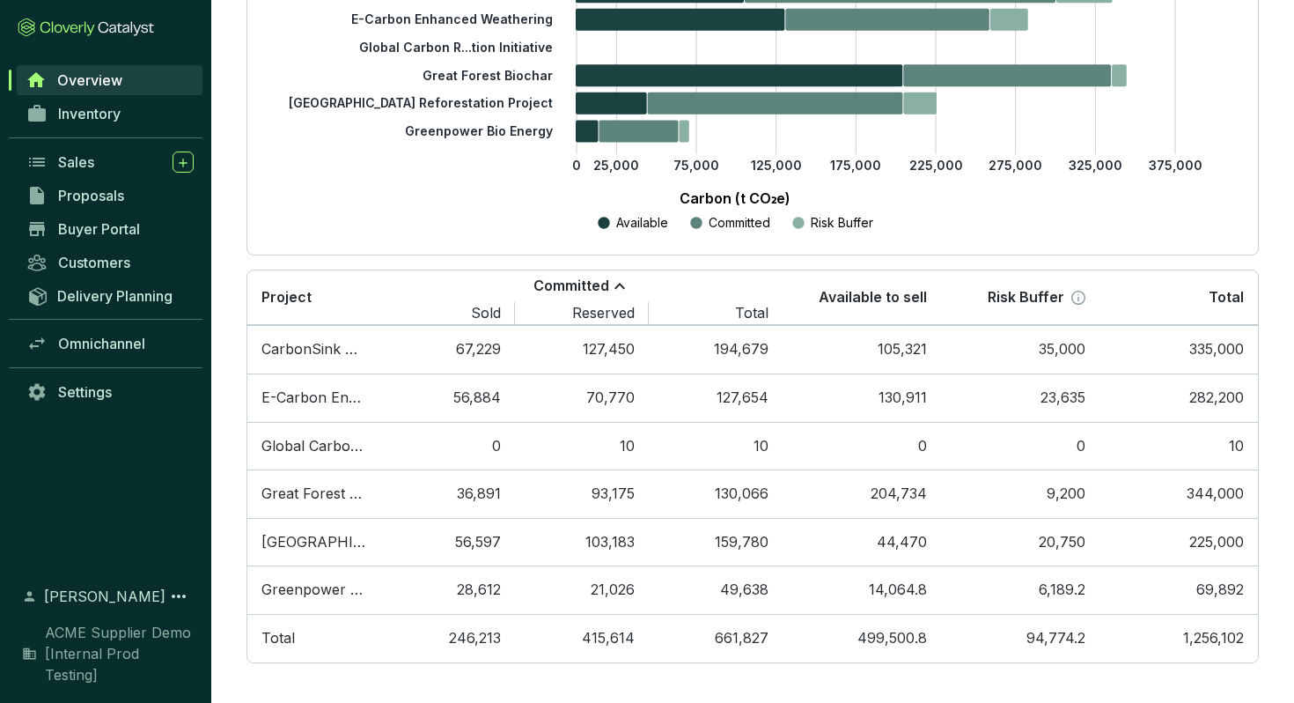
click at [754, 294] on div "Committed" at bounding box center [581, 286] width 373 height 21
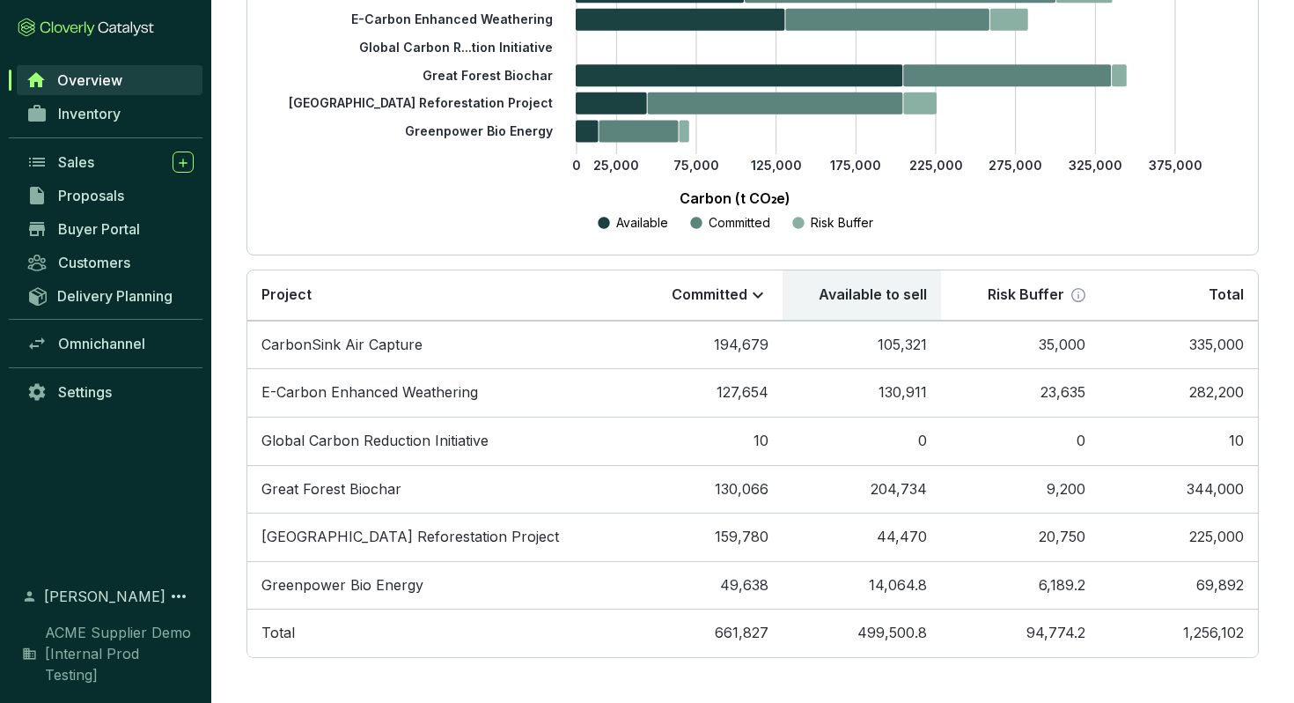
click at [892, 288] on th "Available to sell" at bounding box center [862, 295] width 158 height 50
click at [926, 290] on th "Available to sell" at bounding box center [862, 295] width 158 height 50
click at [819, 312] on th "Available to sell" at bounding box center [862, 295] width 158 height 50
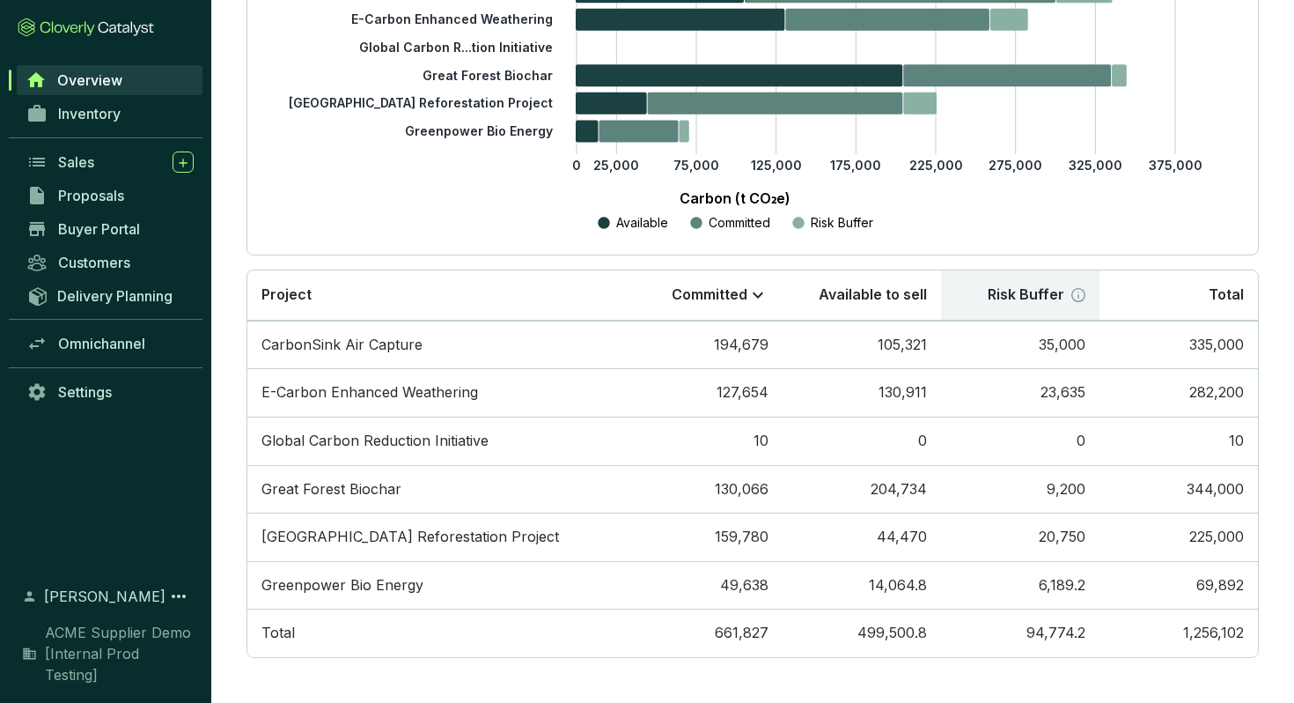
click at [1023, 287] on p "Risk Buffer" at bounding box center [1026, 294] width 77 height 19
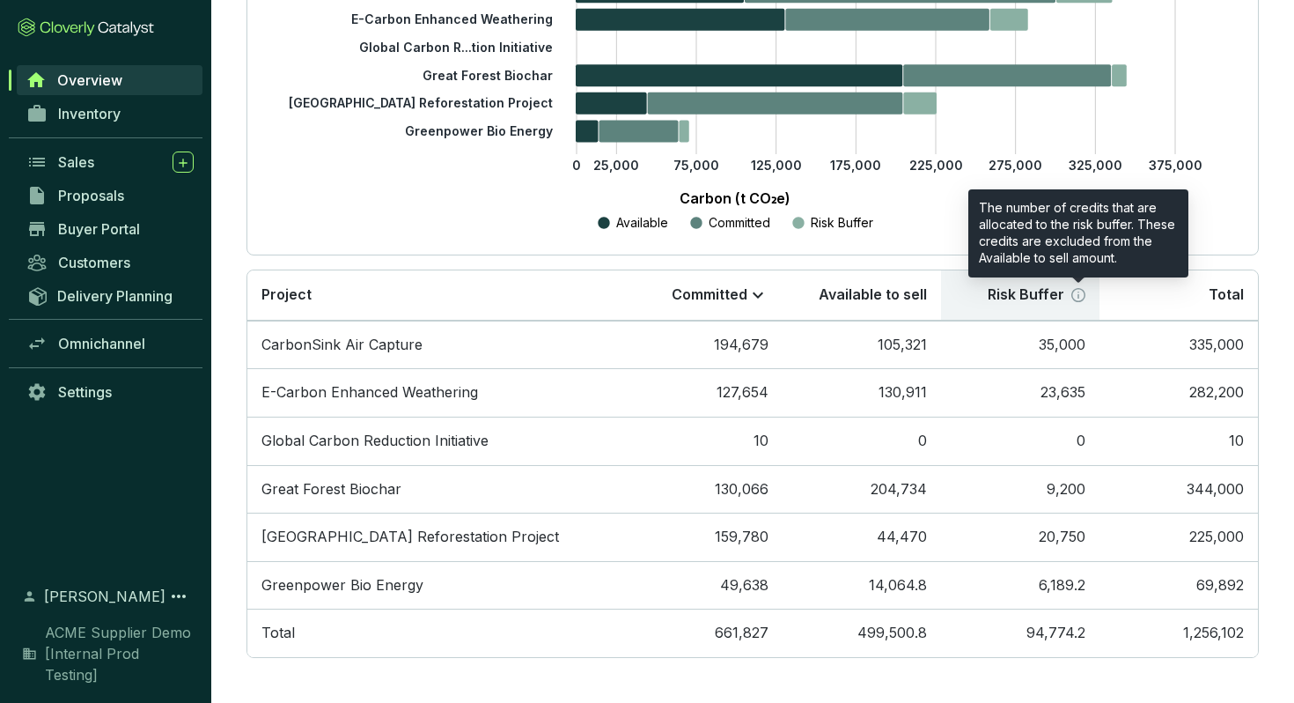
click at [1074, 299] on icon at bounding box center [1078, 295] width 14 height 14
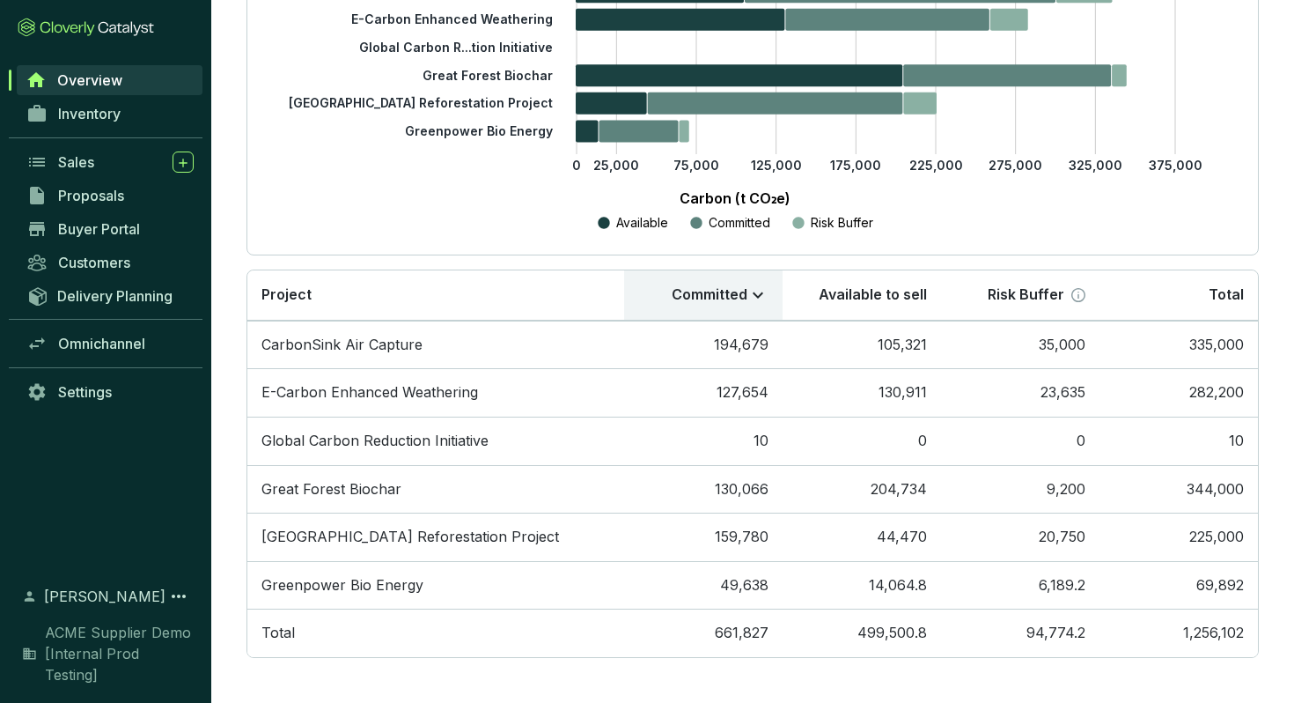
click at [756, 296] on icon at bounding box center [757, 294] width 21 height 21
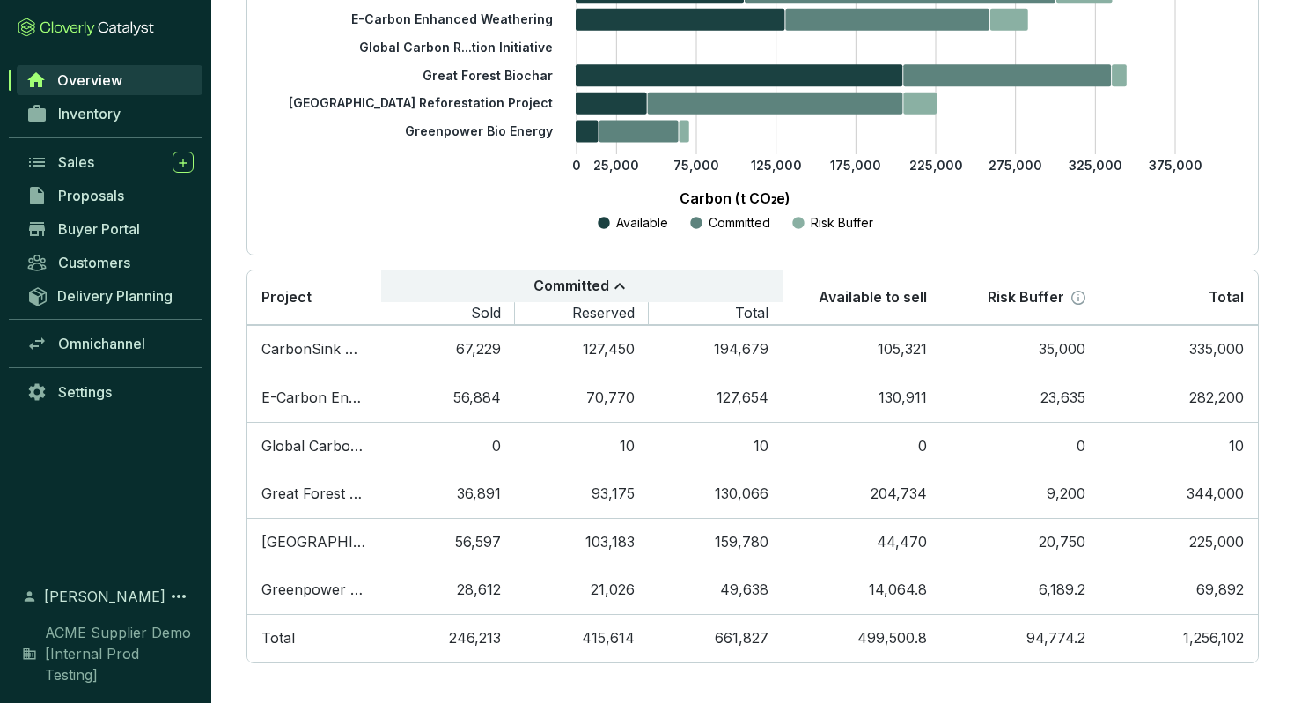
click at [631, 284] on div "Committed" at bounding box center [581, 286] width 373 height 21
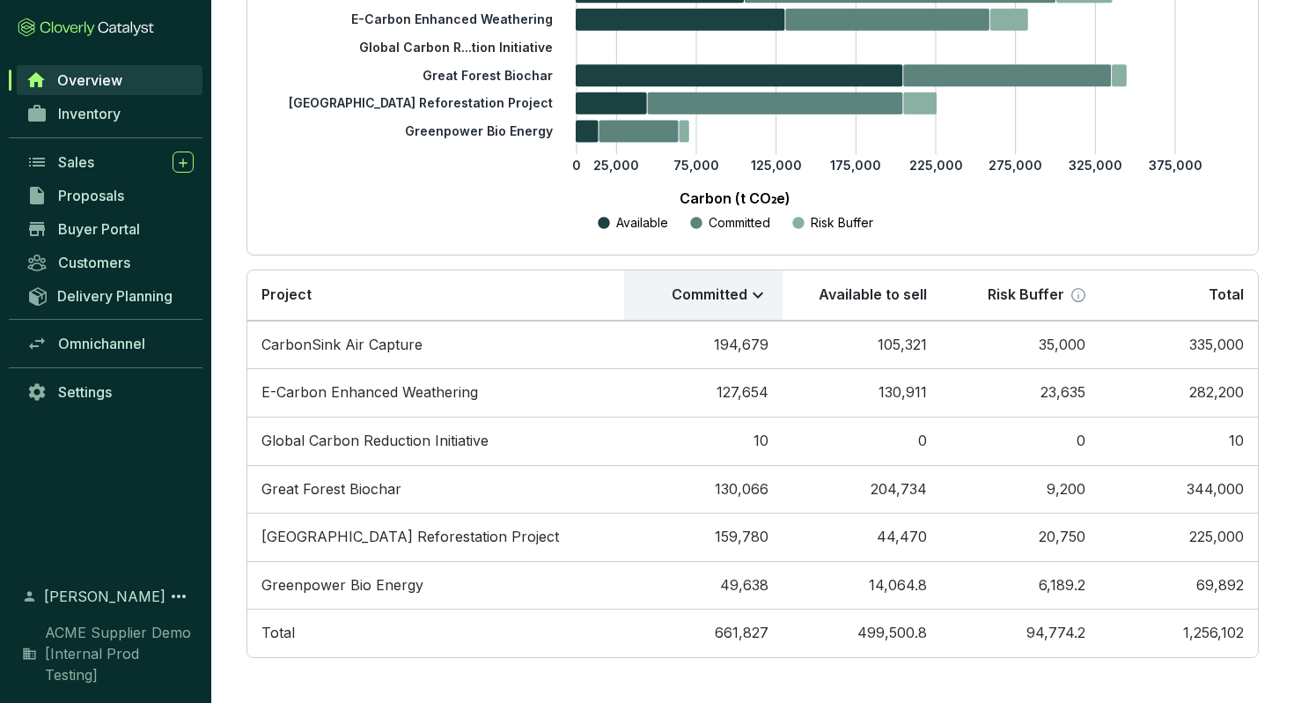
click at [720, 302] on p "Committed" at bounding box center [710, 294] width 76 height 19
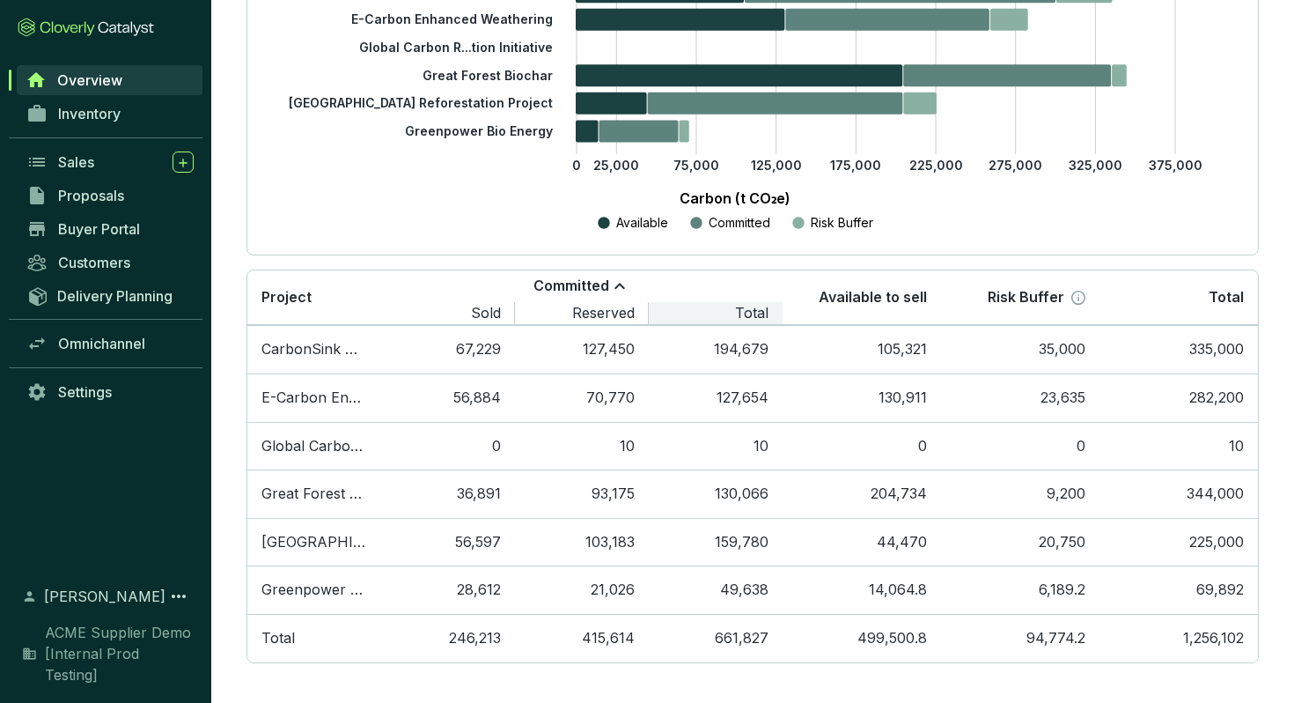
click at [700, 307] on th "Total" at bounding box center [716, 314] width 134 height 24
click at [613, 289] on icon at bounding box center [619, 286] width 21 height 21
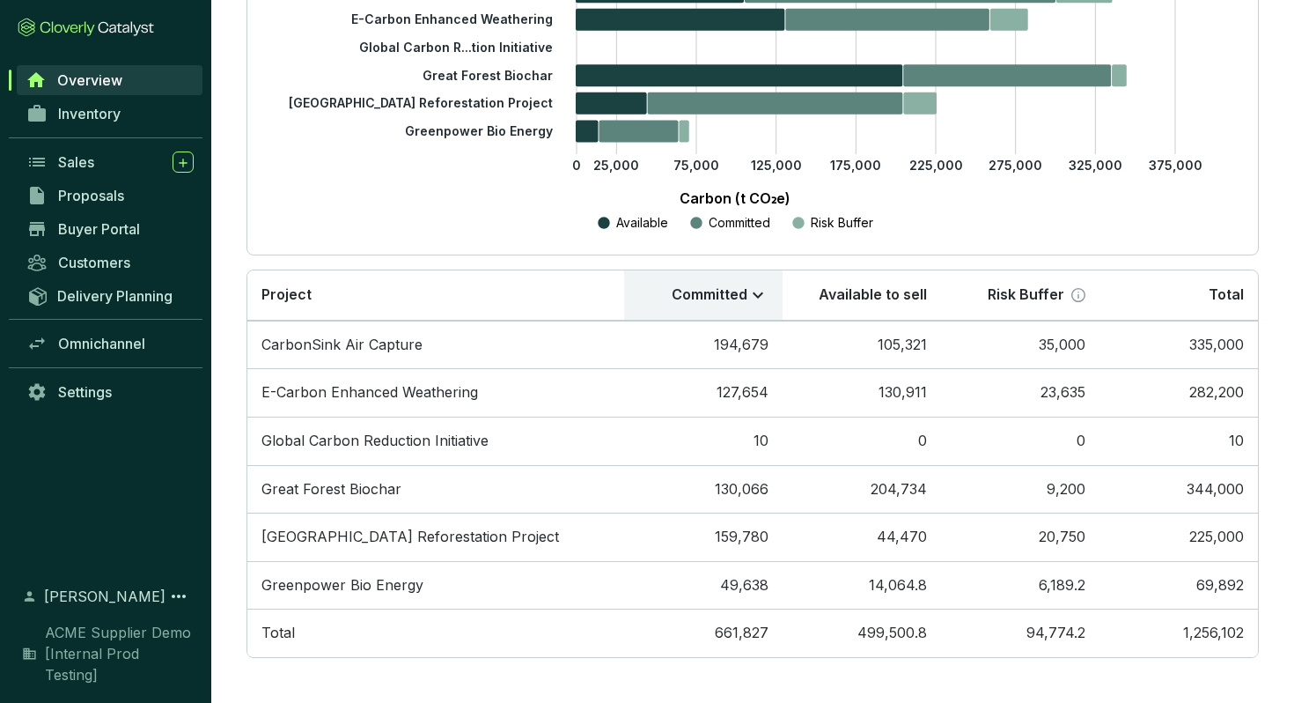
click at [706, 291] on p "Committed" at bounding box center [710, 294] width 76 height 19
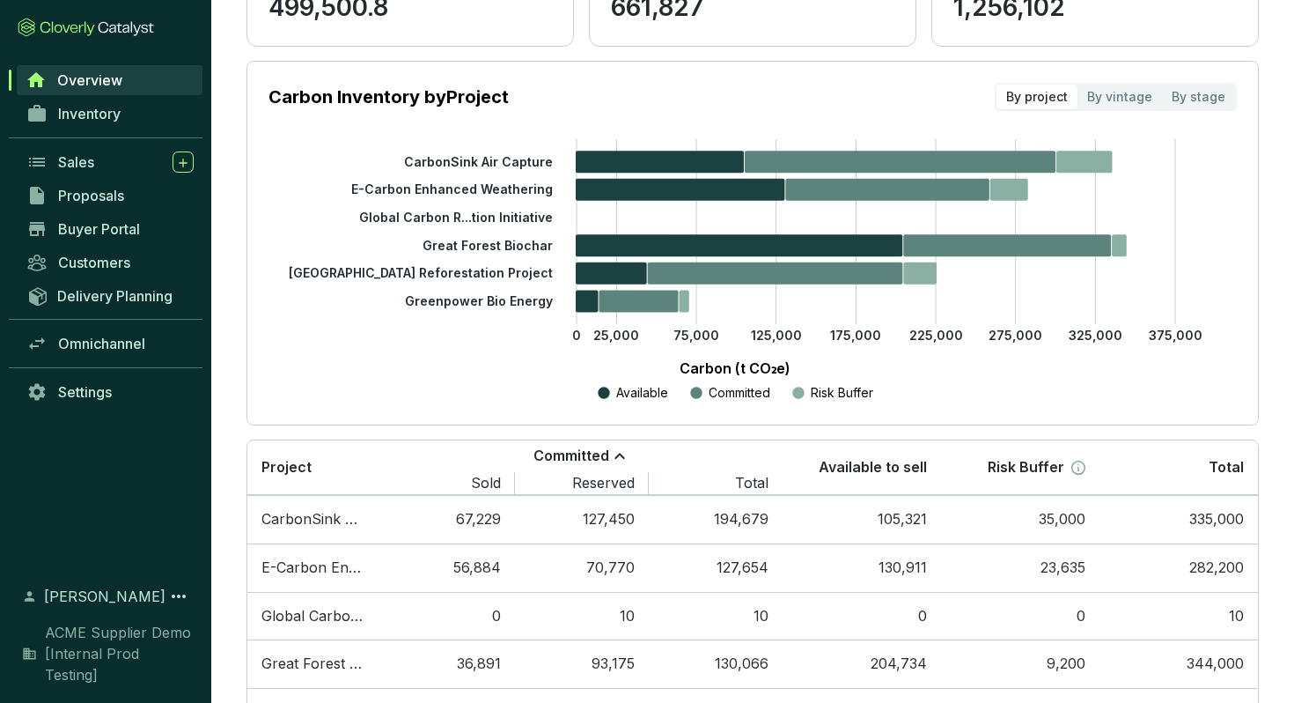
scroll to position [211, 0]
click at [1102, 91] on div "By vintage" at bounding box center [1120, 96] width 85 height 25
click at [1078, 84] on input "By vintage" at bounding box center [1078, 84] width 0 height 0
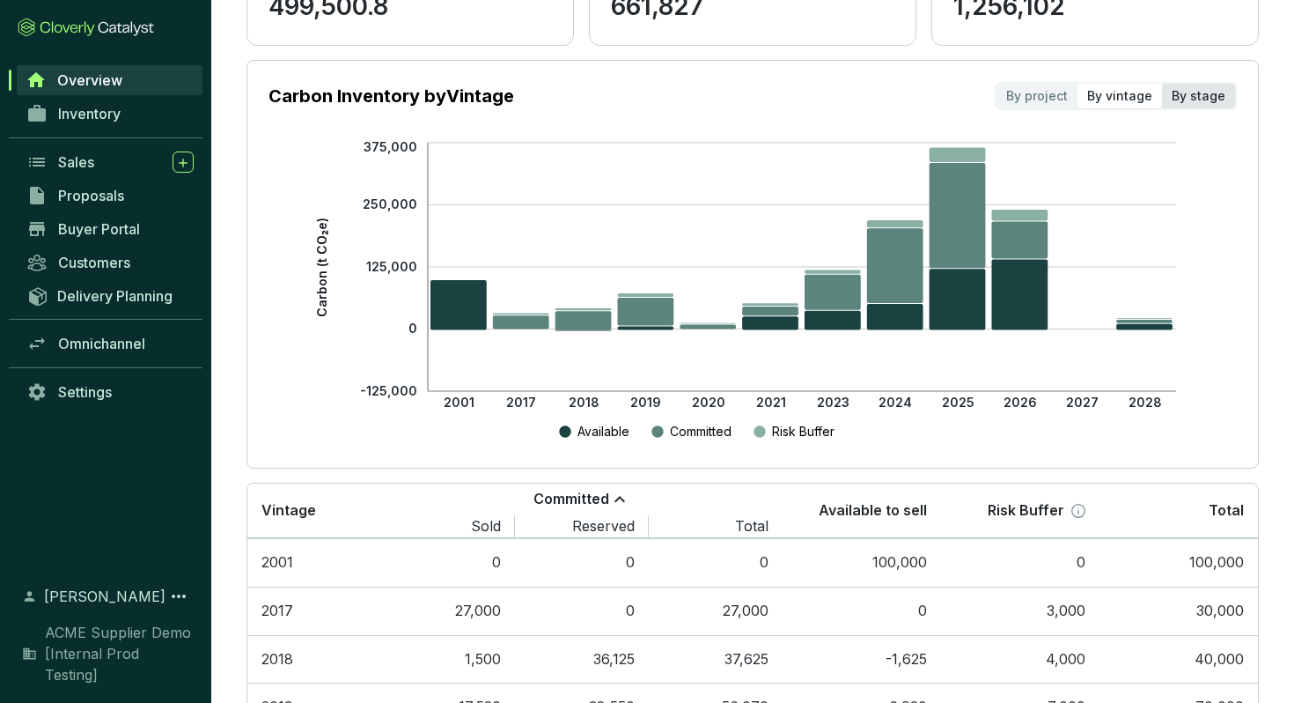
click at [1193, 94] on div "By stage" at bounding box center [1198, 96] width 73 height 25
click at [1162, 84] on input "By stage" at bounding box center [1162, 84] width 0 height 0
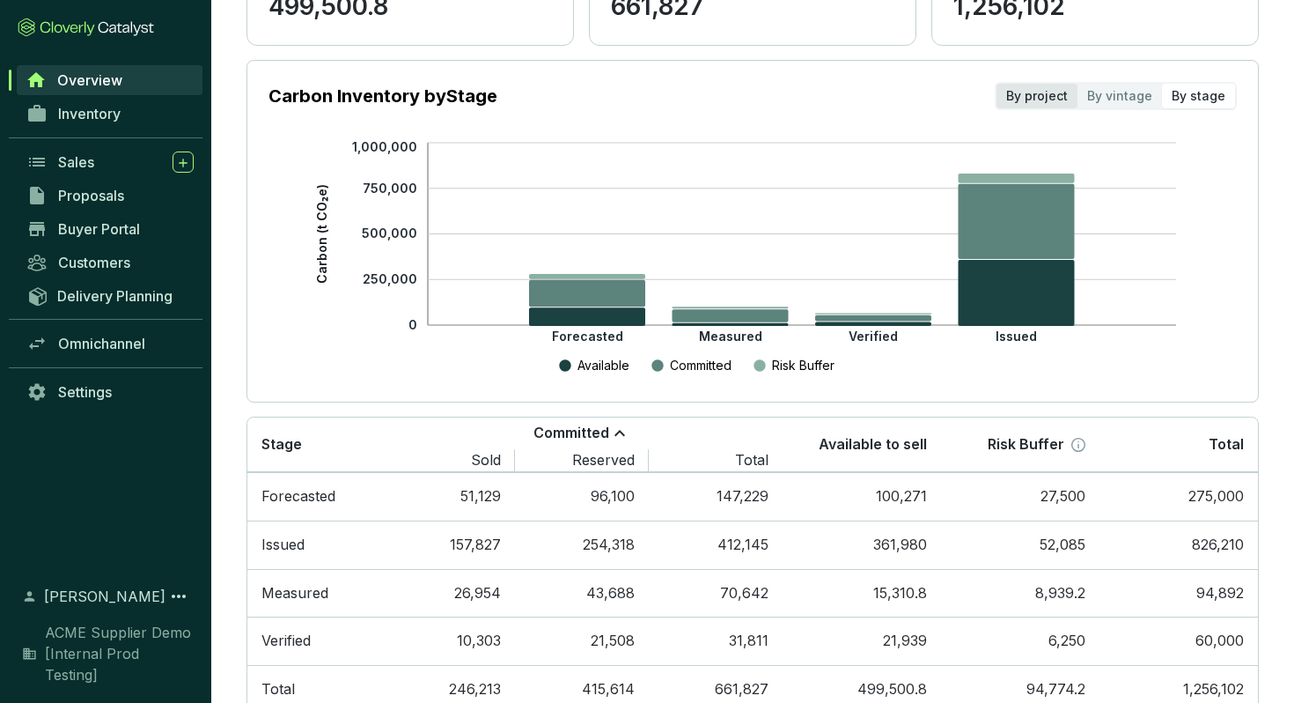
click at [1040, 94] on div "By project" at bounding box center [1037, 96] width 81 height 25
click at [997, 84] on input "By project" at bounding box center [997, 84] width 0 height 0
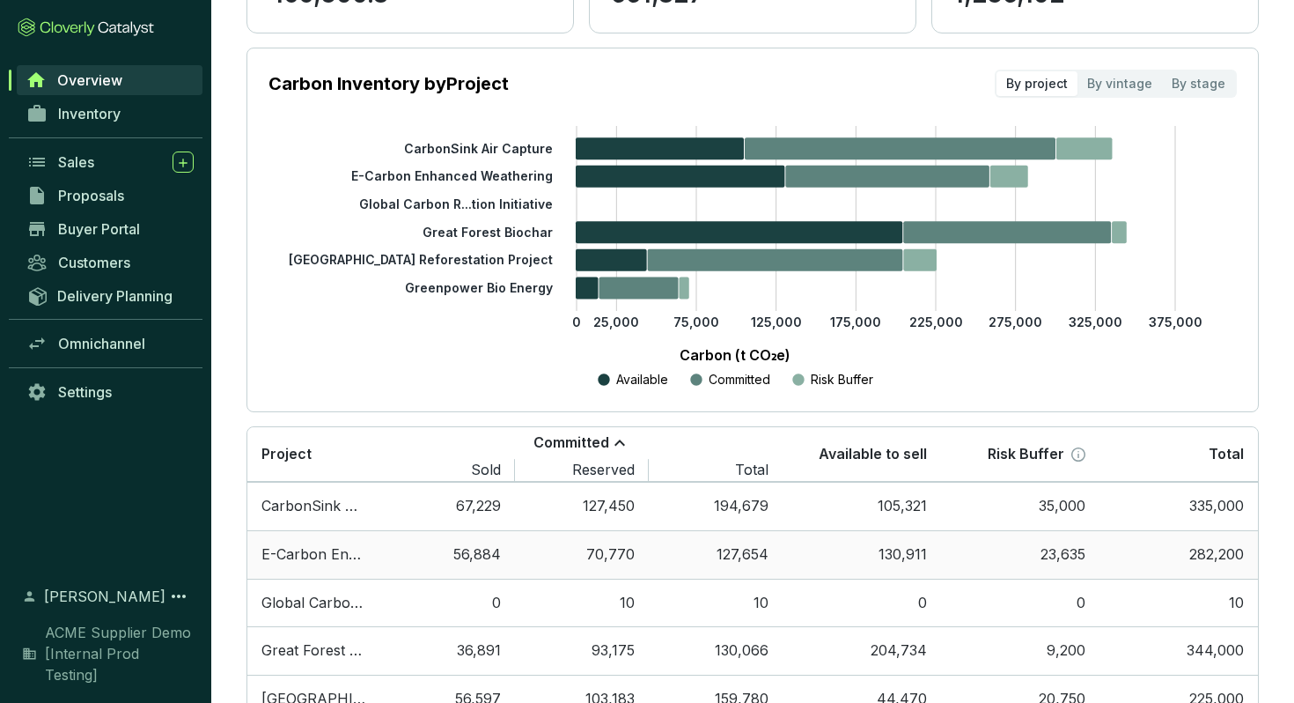
scroll to position [158, 0]
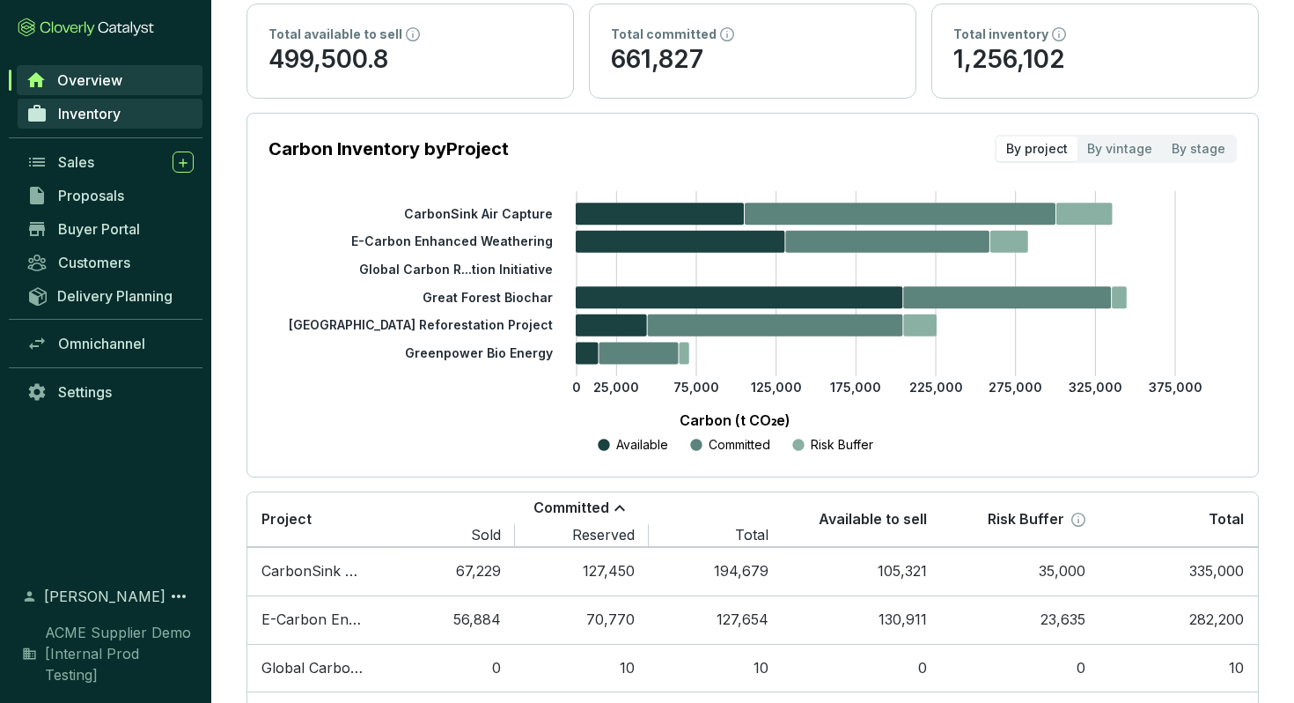
click at [117, 121] on span "Inventory" at bounding box center [89, 114] width 63 height 18
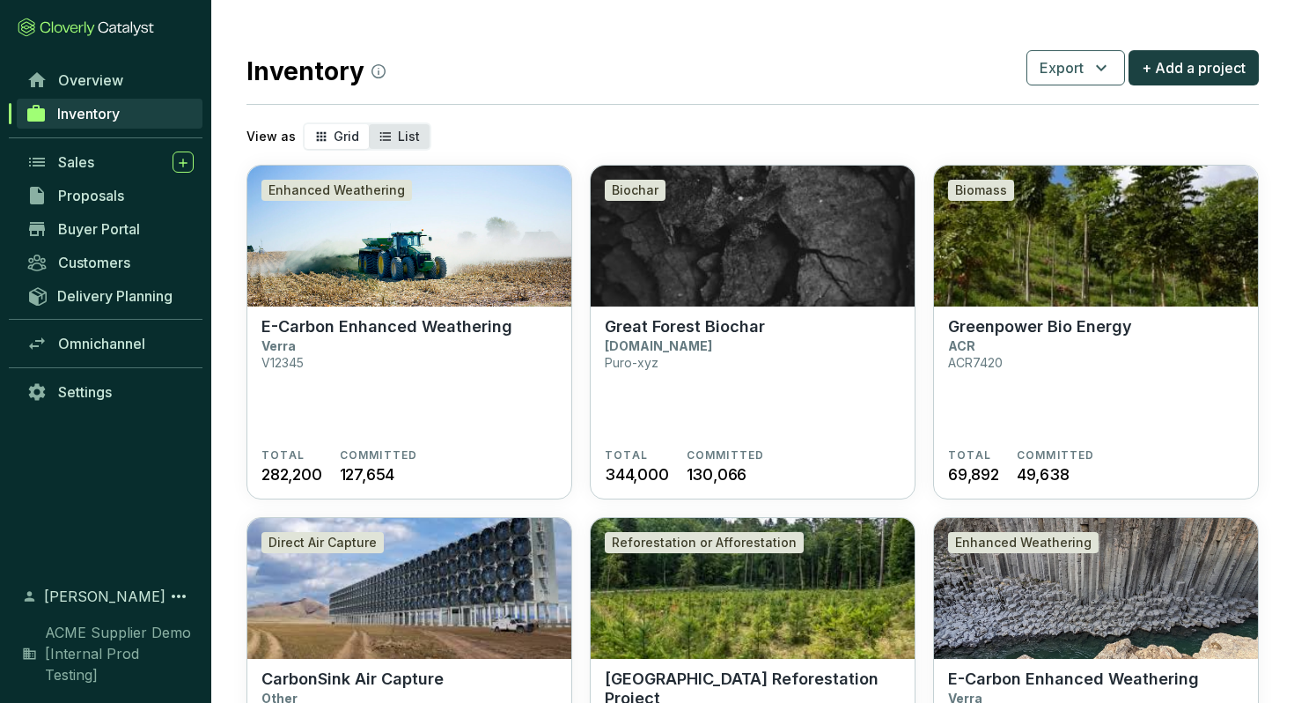
click at [388, 135] on icon "segmented control" at bounding box center [386, 136] width 14 height 21
click at [369, 124] on input "List" at bounding box center [369, 124] width 0 height 0
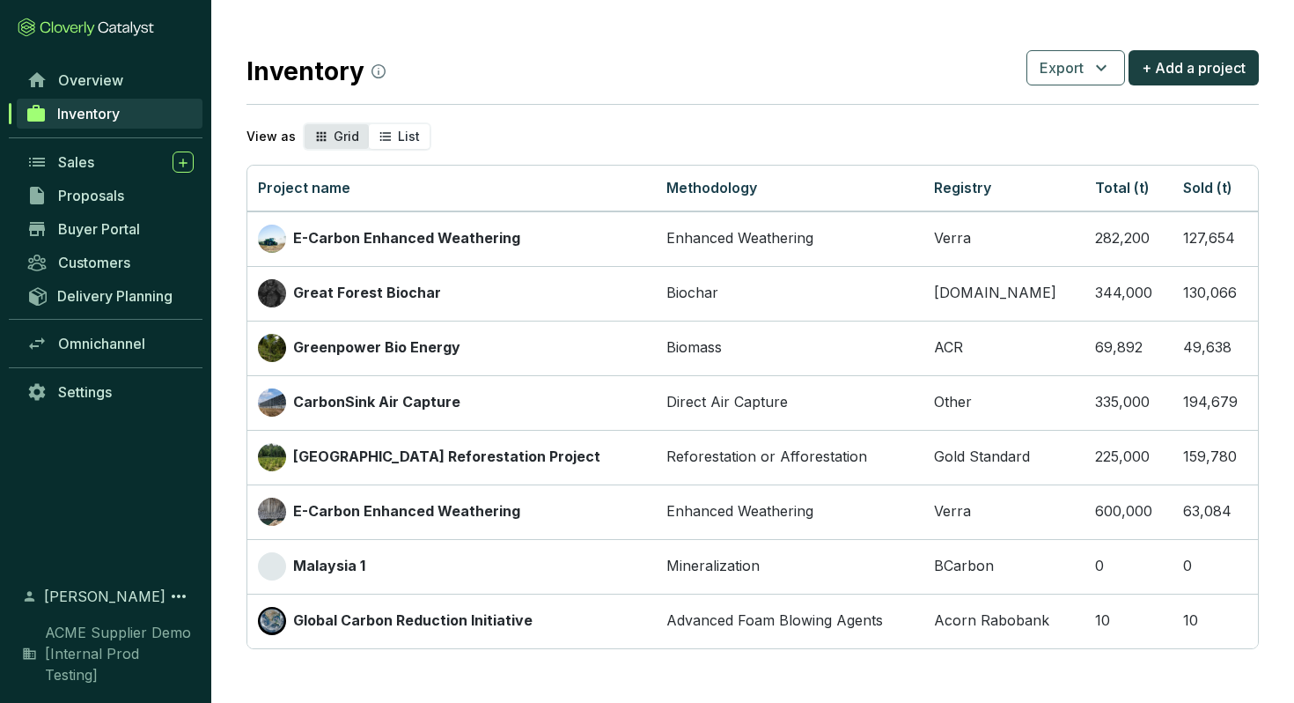
click at [336, 148] on div "Grid" at bounding box center [337, 136] width 64 height 25
click at [305, 124] on input "Grid" at bounding box center [305, 124] width 0 height 0
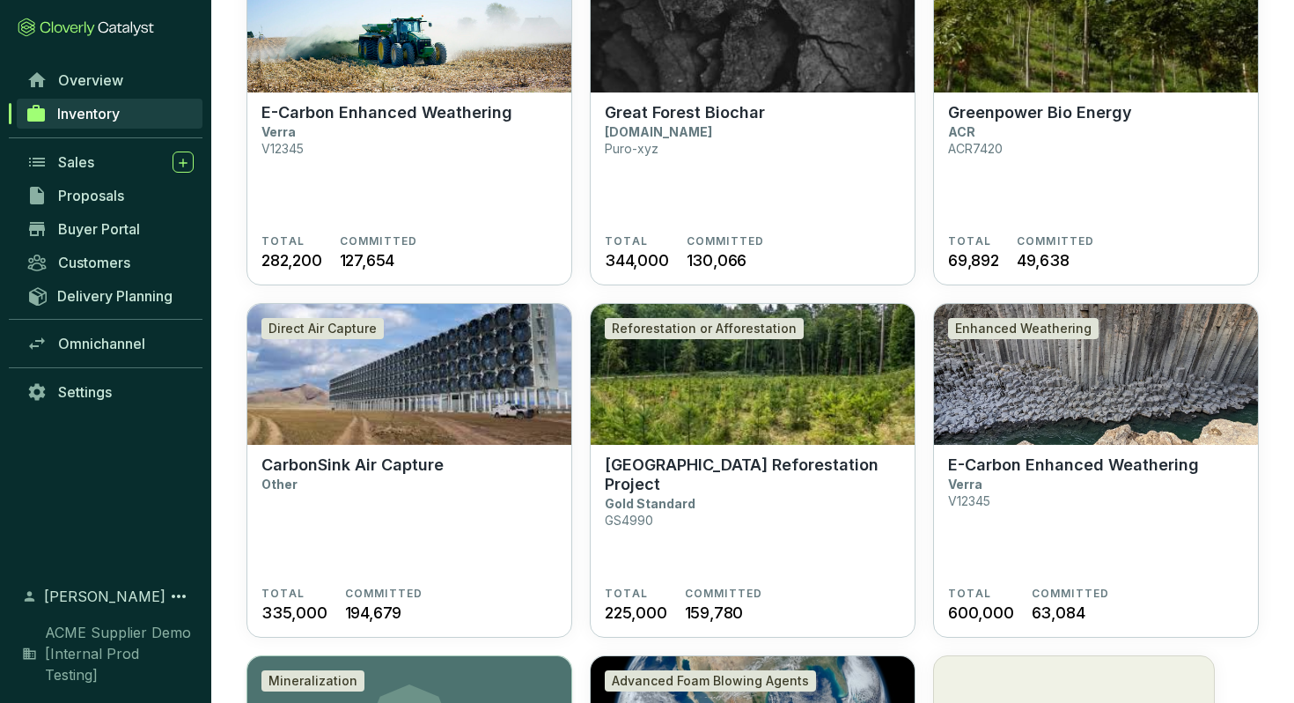
scroll to position [2, 0]
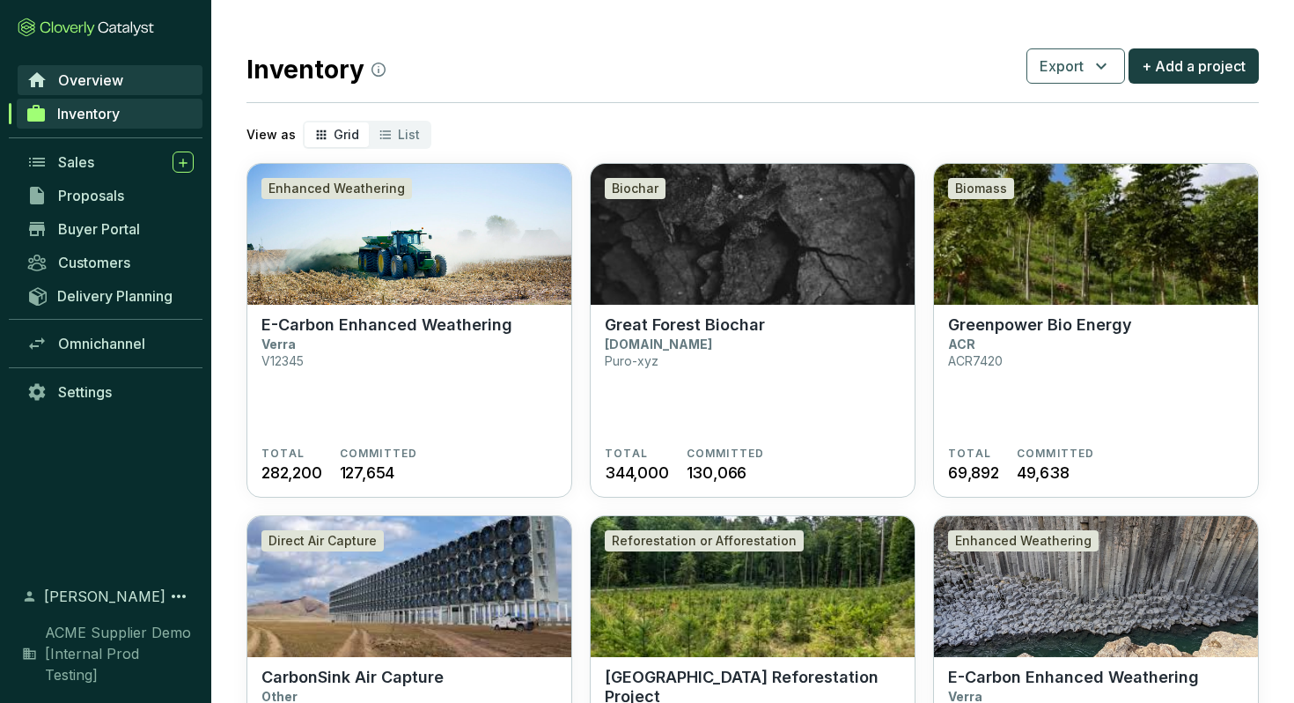
click at [116, 77] on span "Overview" at bounding box center [90, 80] width 65 height 18
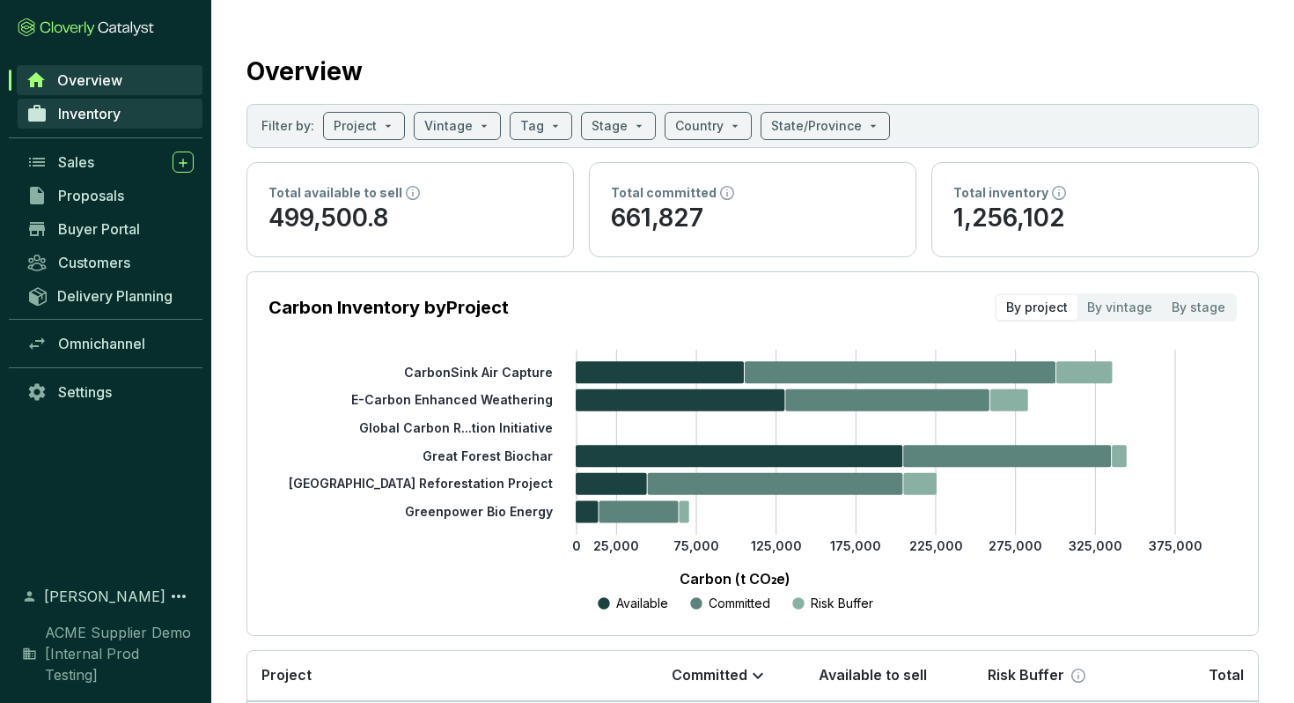
click at [129, 117] on link "Inventory" at bounding box center [110, 114] width 185 height 30
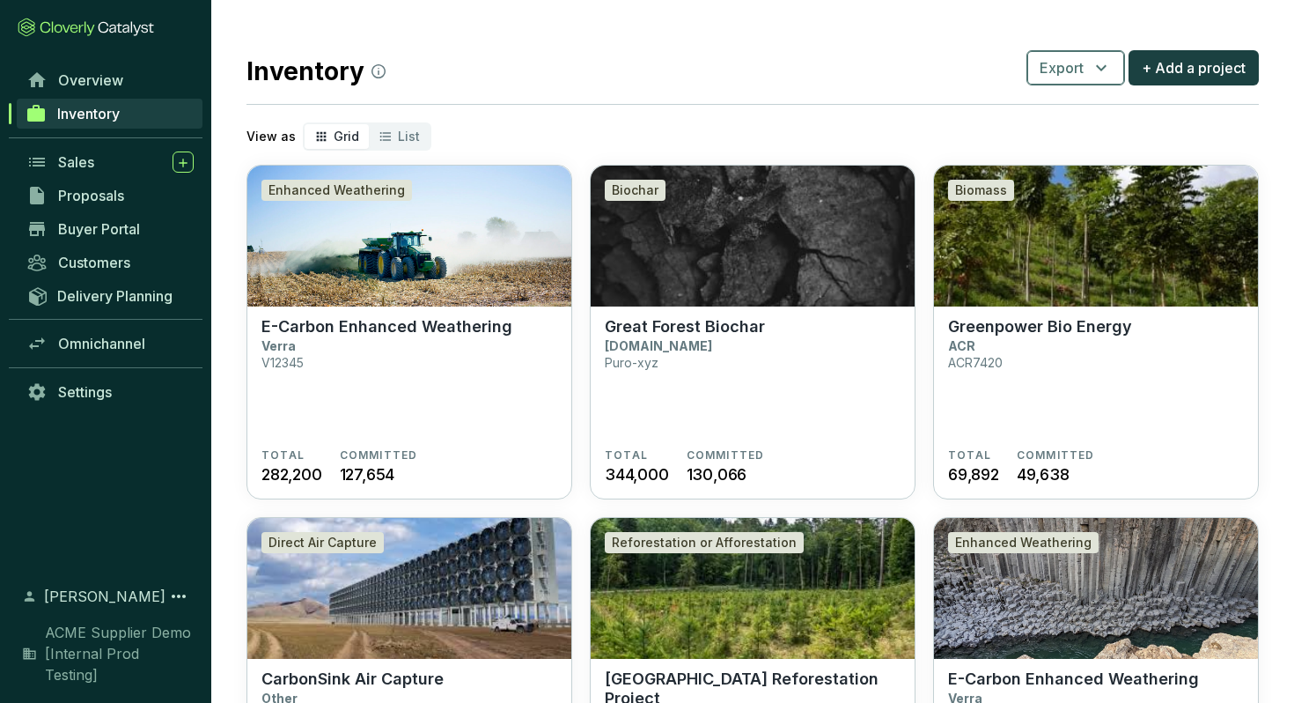
click at [1096, 72] on icon "button" at bounding box center [1101, 67] width 21 height 21
click at [1096, 73] on icon "button" at bounding box center [1101, 67] width 21 height 21
click at [446, 272] on img at bounding box center [409, 236] width 324 height 141
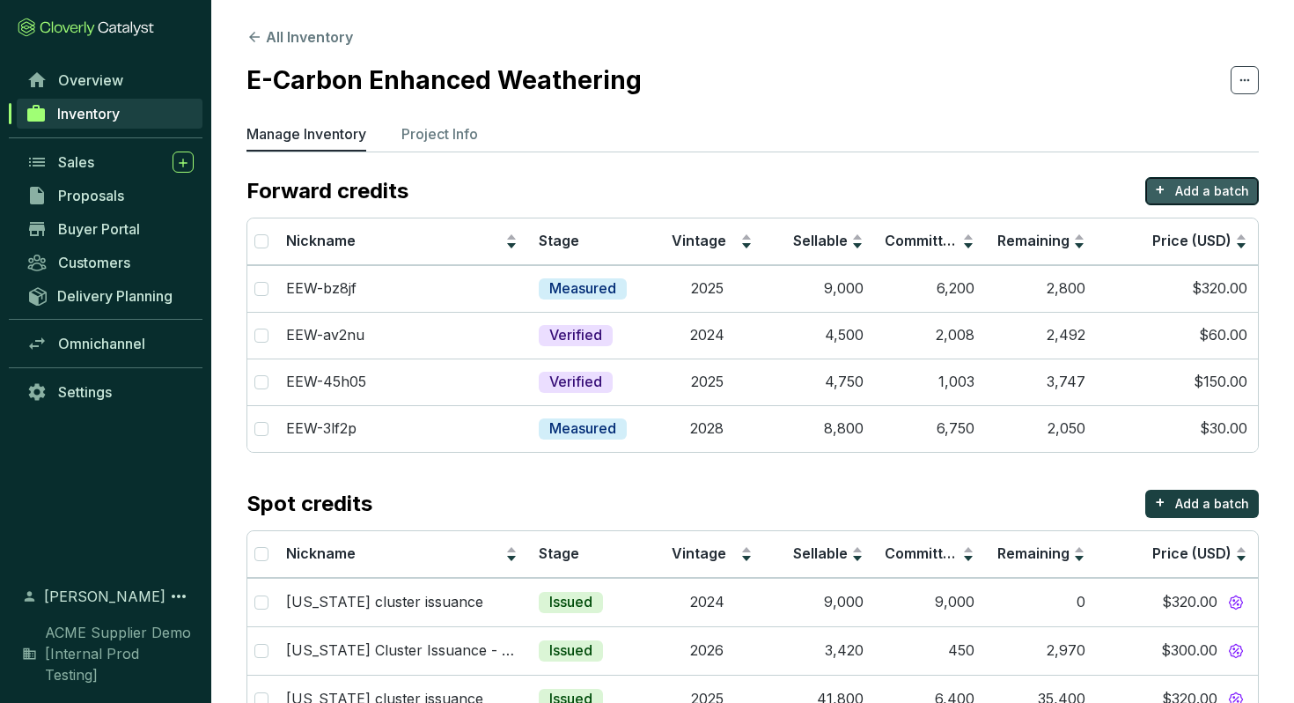
click at [1164, 188] on p "+" at bounding box center [1160, 189] width 11 height 25
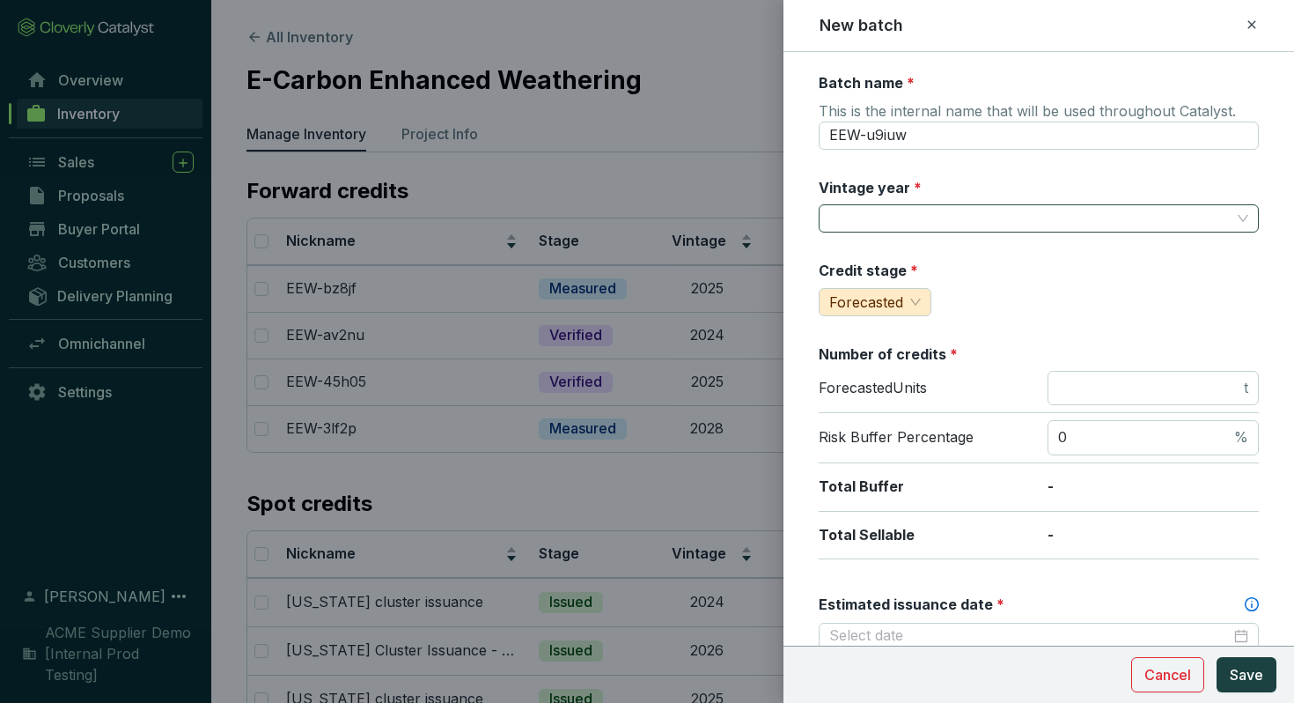
click at [913, 214] on input "Vintage year *" at bounding box center [1029, 218] width 401 height 26
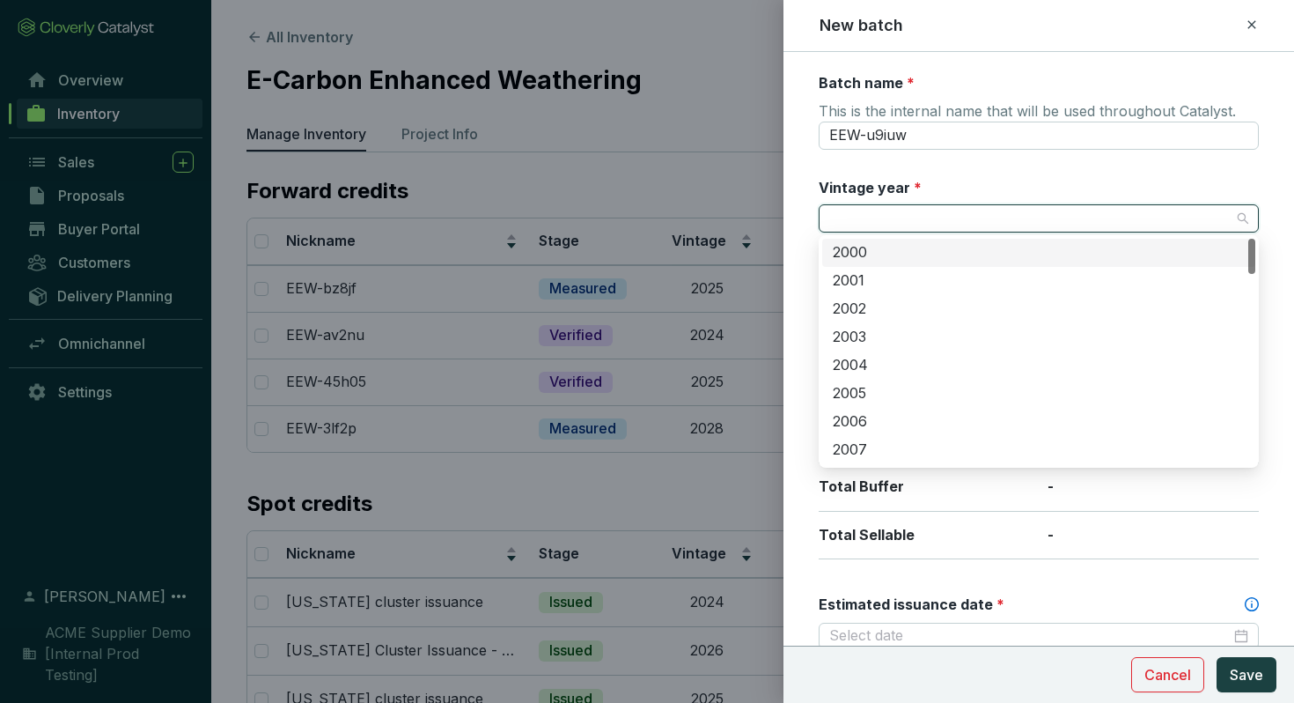
click at [913, 214] on input "Vintage year *" at bounding box center [1029, 218] width 401 height 26
click at [923, 183] on div "Vintage year *" at bounding box center [1039, 205] width 440 height 55
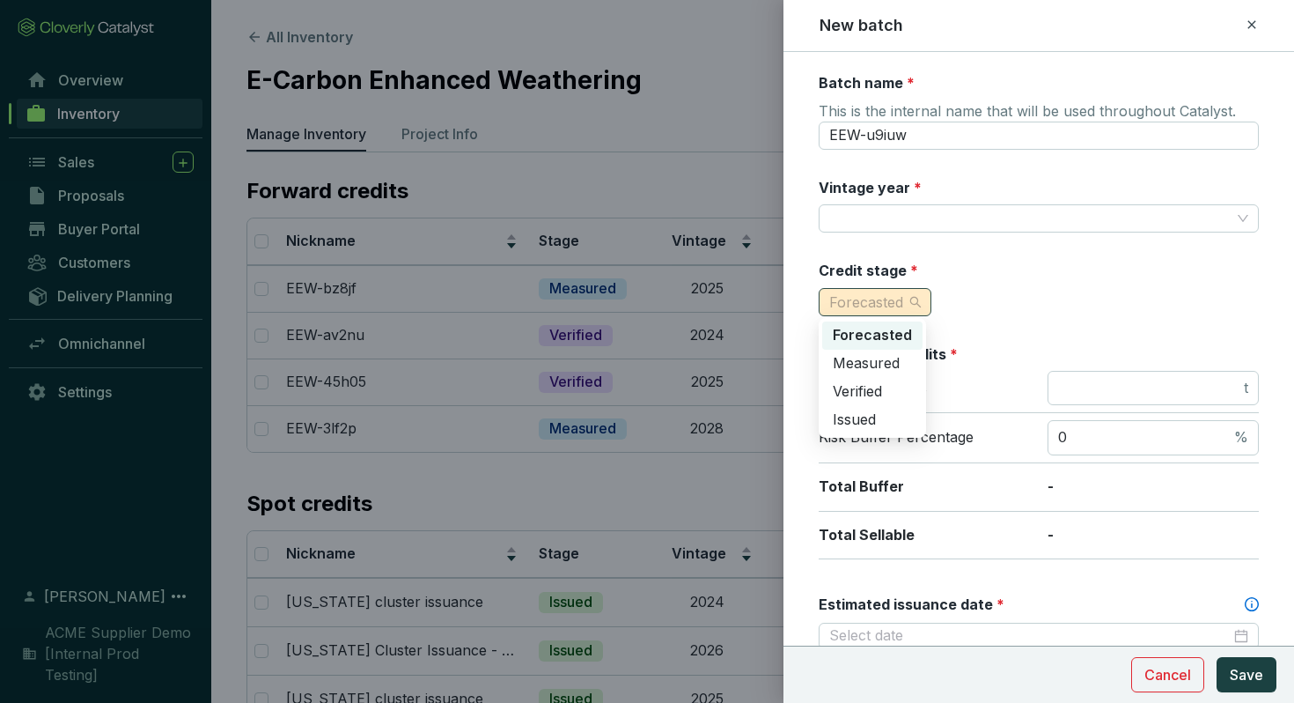
click at [923, 310] on div "Forecasted" at bounding box center [875, 302] width 113 height 28
click at [975, 299] on div "Credit stage * Forecasted" at bounding box center [1039, 288] width 440 height 55
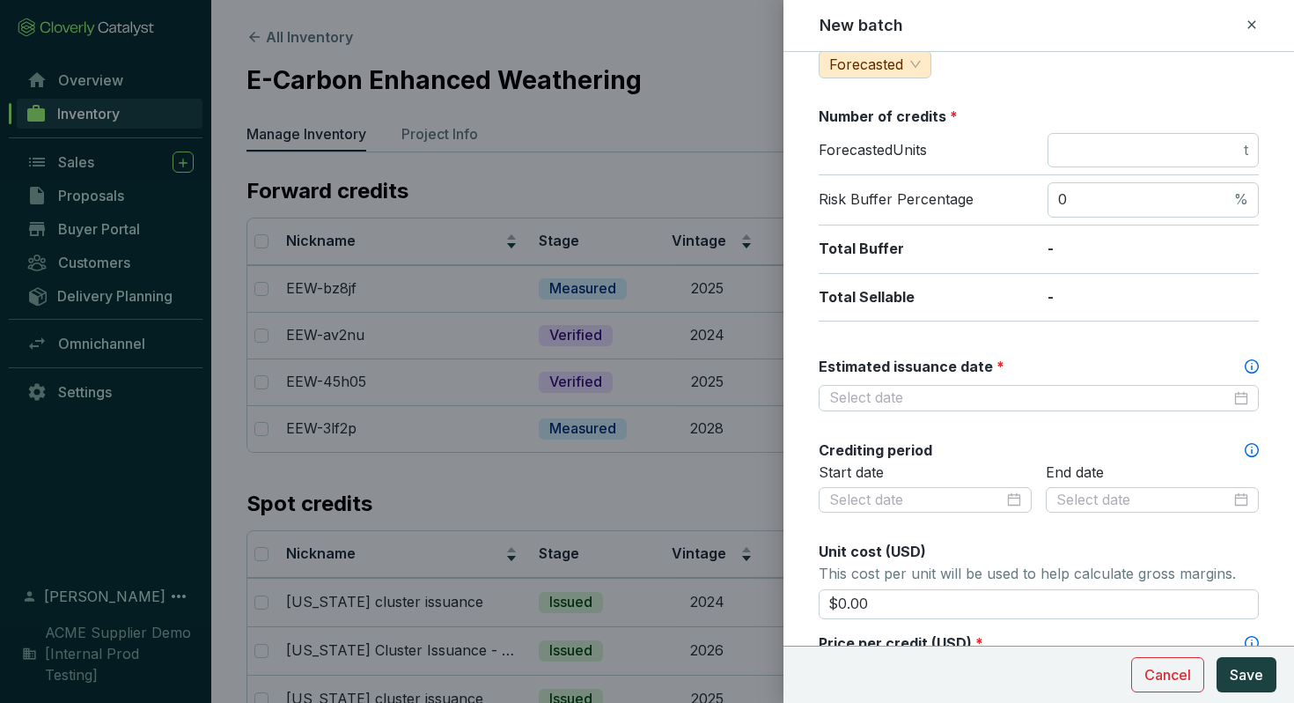
scroll to position [255, 0]
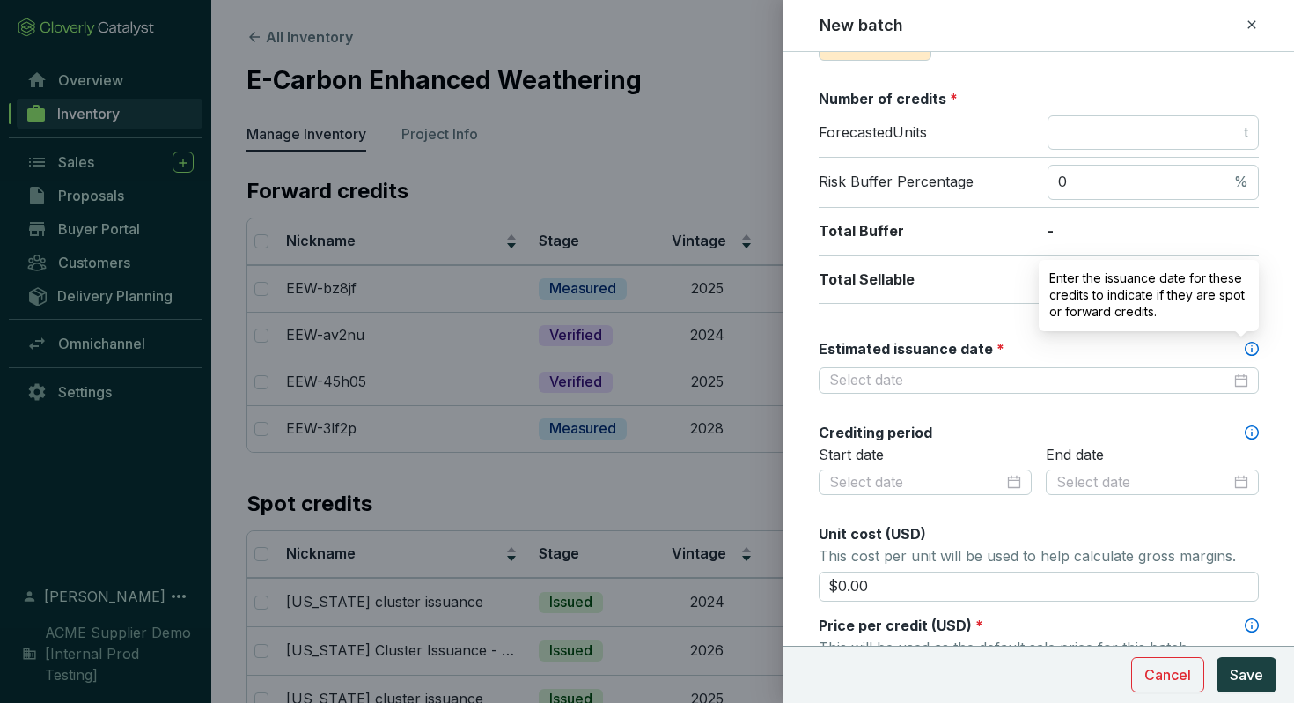
click at [1248, 347] on icon at bounding box center [1252, 349] width 14 height 14
click at [1231, 371] on input "Estimated issuance date *" at bounding box center [1029, 380] width 401 height 19
click at [1248, 347] on icon at bounding box center [1252, 349] width 14 height 14
click at [1231, 371] on input "Estimated issuance date *" at bounding box center [1029, 380] width 401 height 19
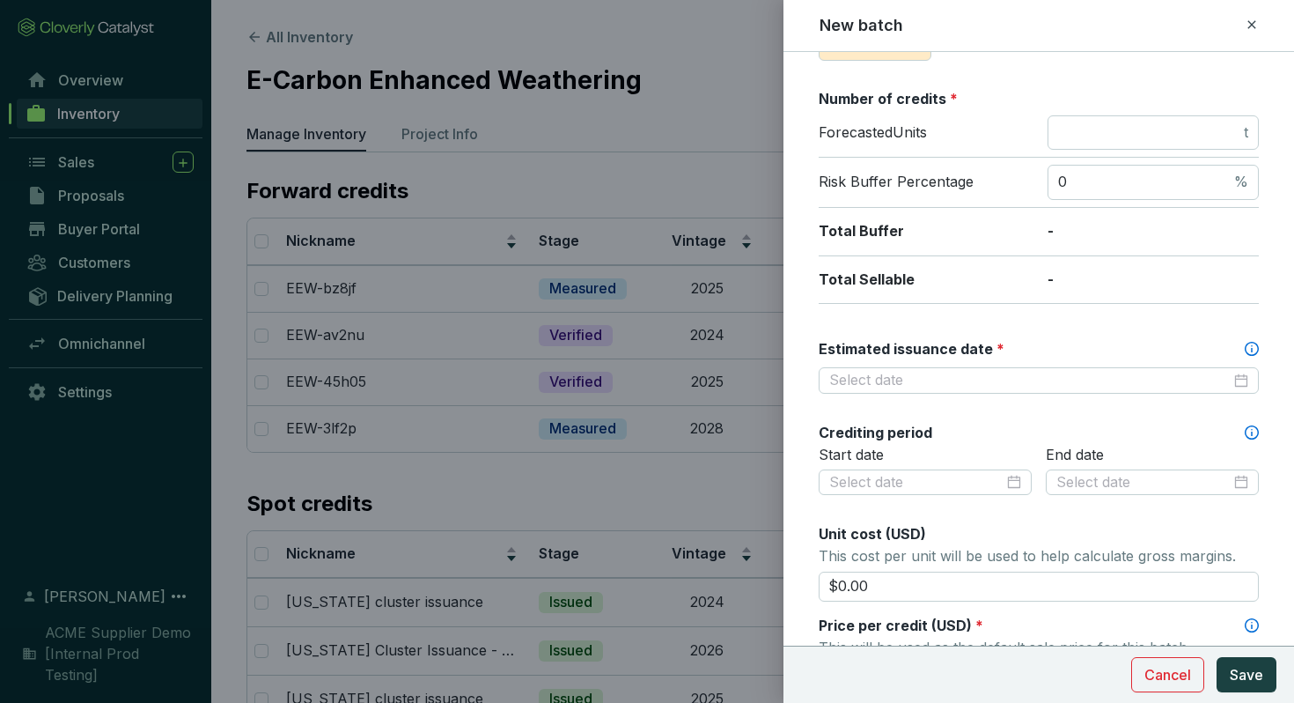
click at [931, 323] on div "Batch name * This is the internal name that will be used throughout Catalyst. E…" at bounding box center [1039, 440] width 440 height 1245
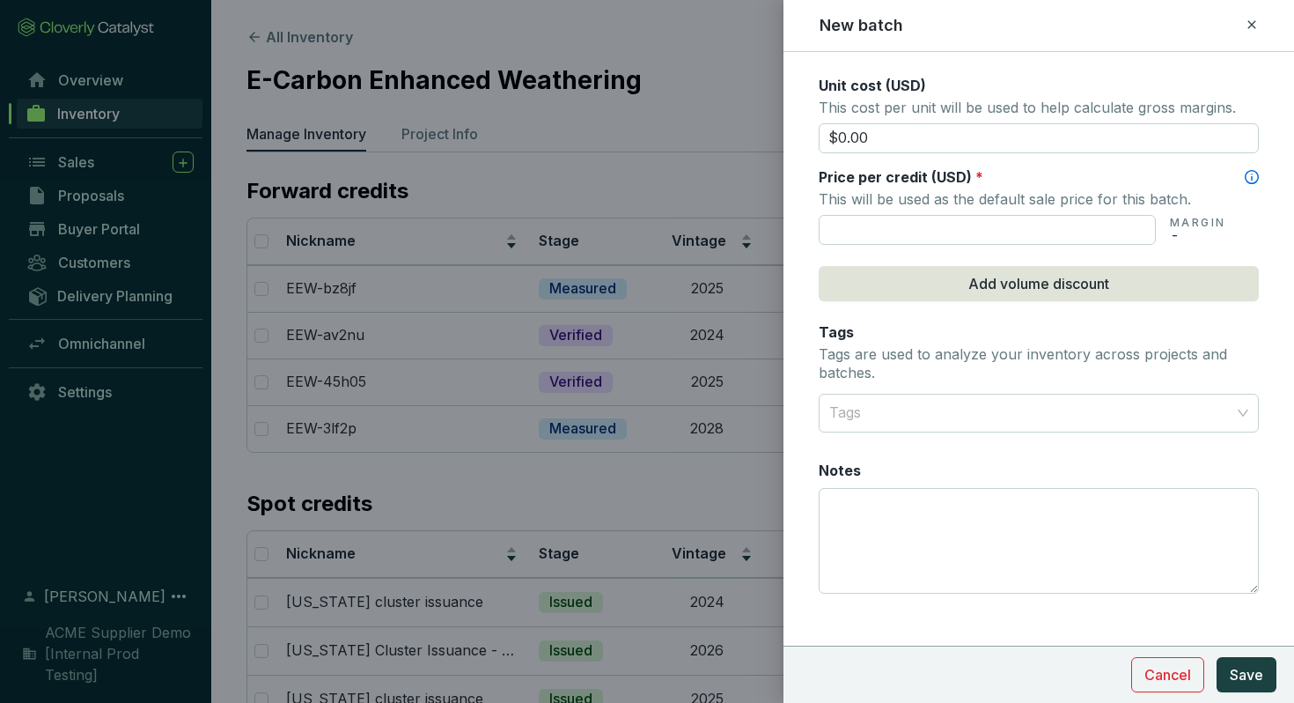
scroll to position [699, 0]
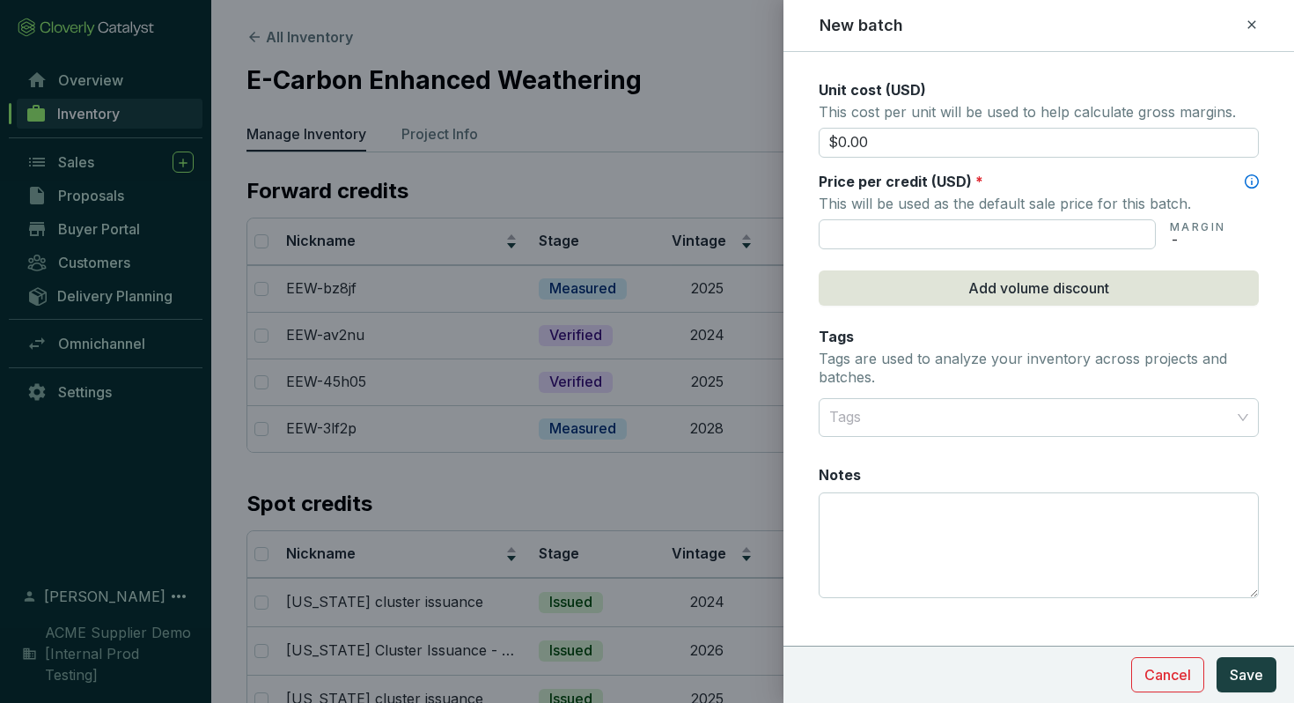
click at [1248, 32] on icon at bounding box center [1252, 24] width 14 height 21
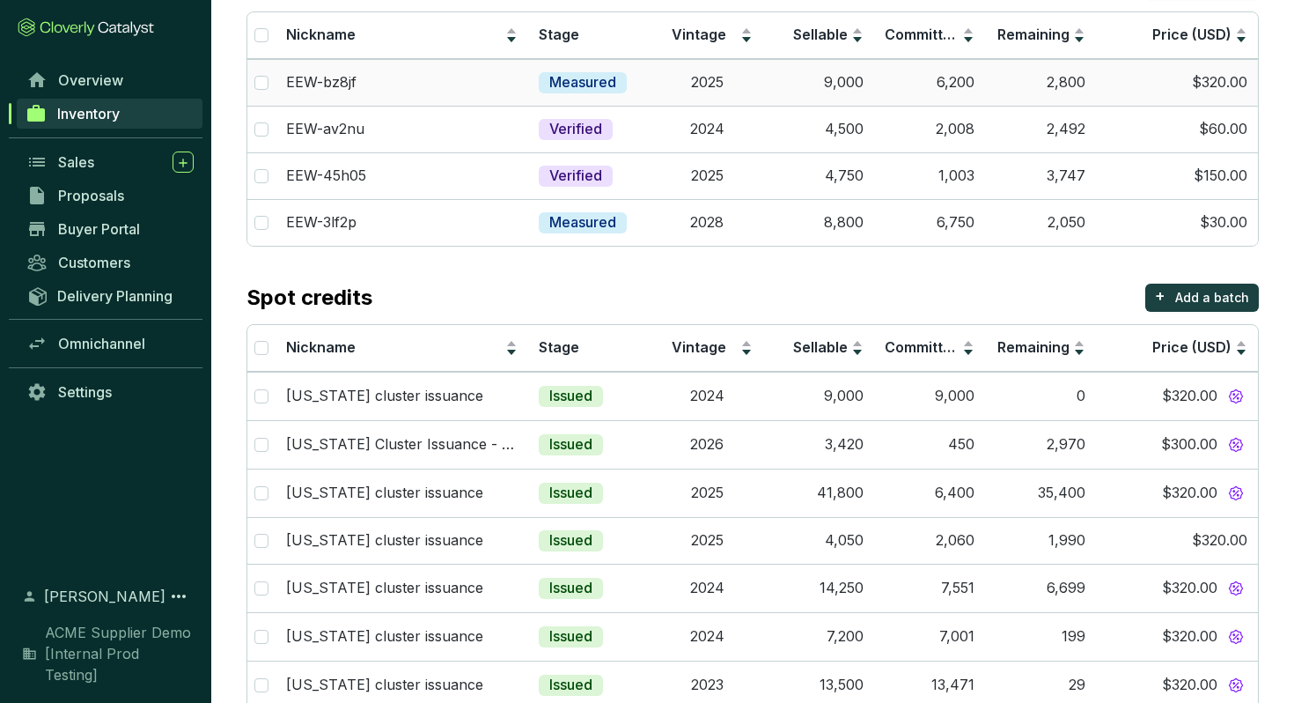
scroll to position [0, 0]
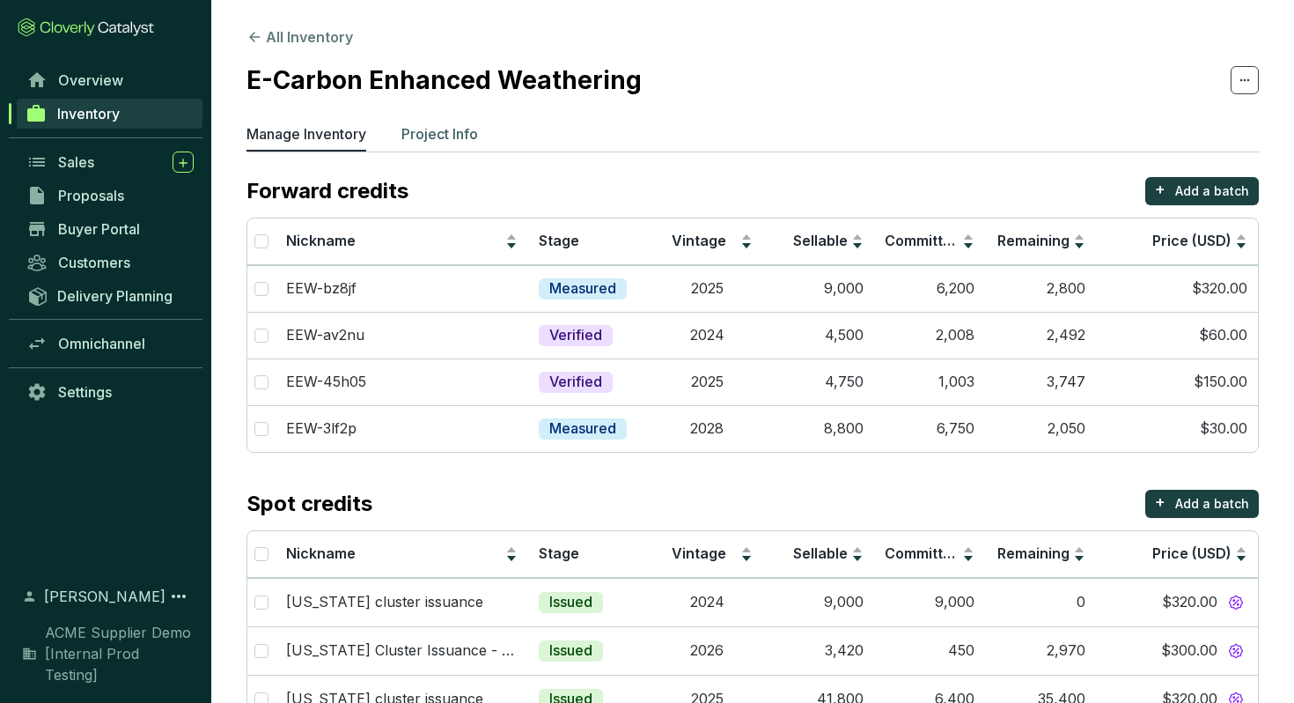
click at [461, 151] on li "Project Info" at bounding box center [439, 137] width 77 height 28
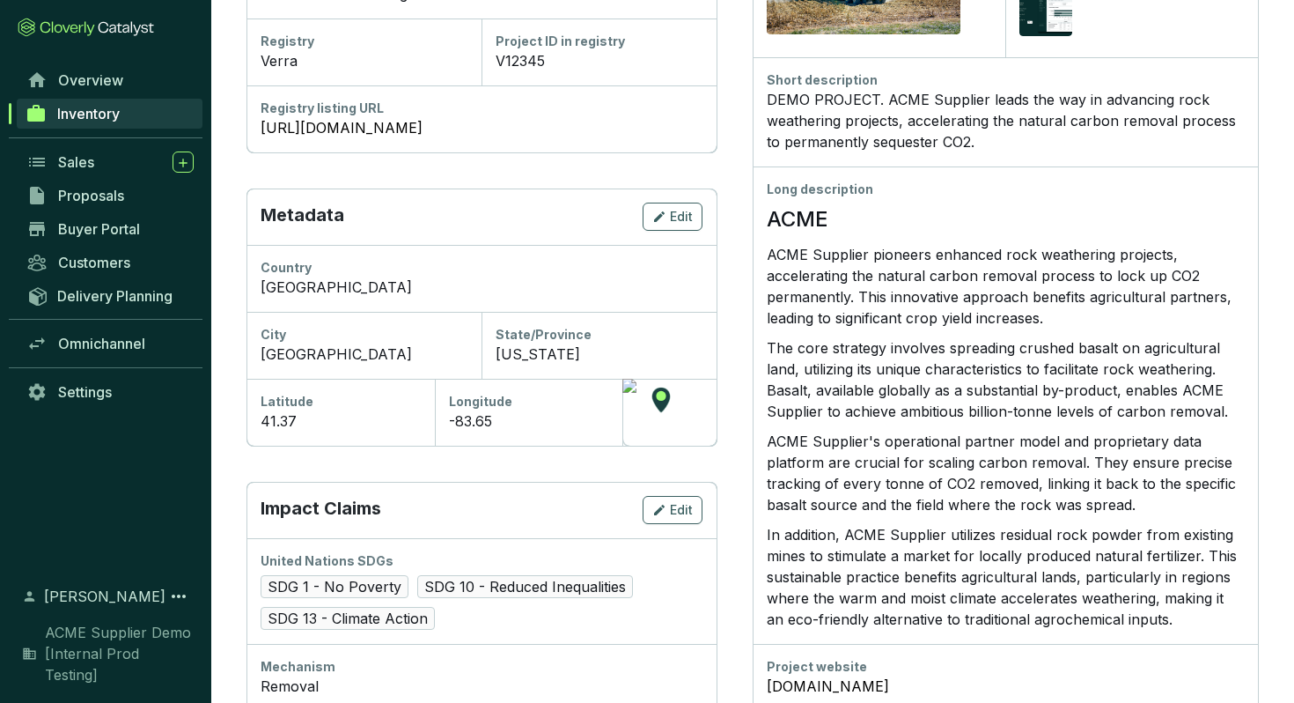
scroll to position [125, 0]
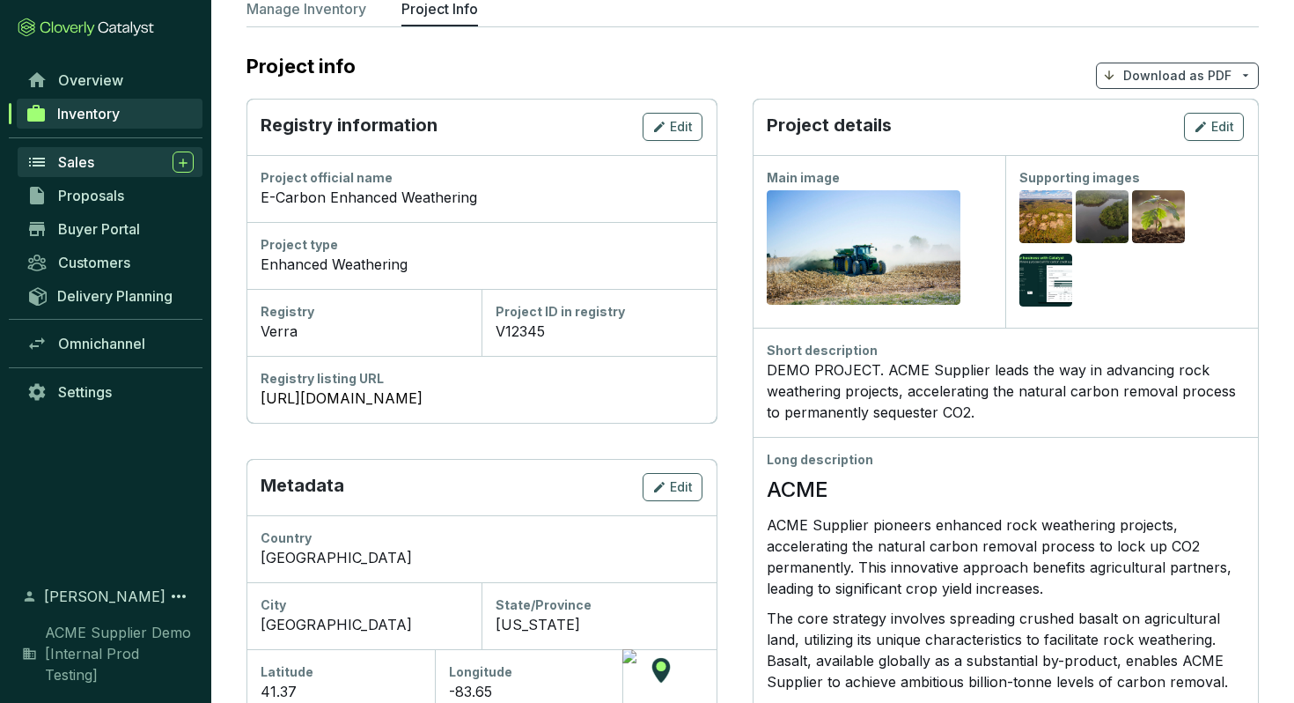
click at [106, 158] on div "Sales" at bounding box center [126, 161] width 136 height 21
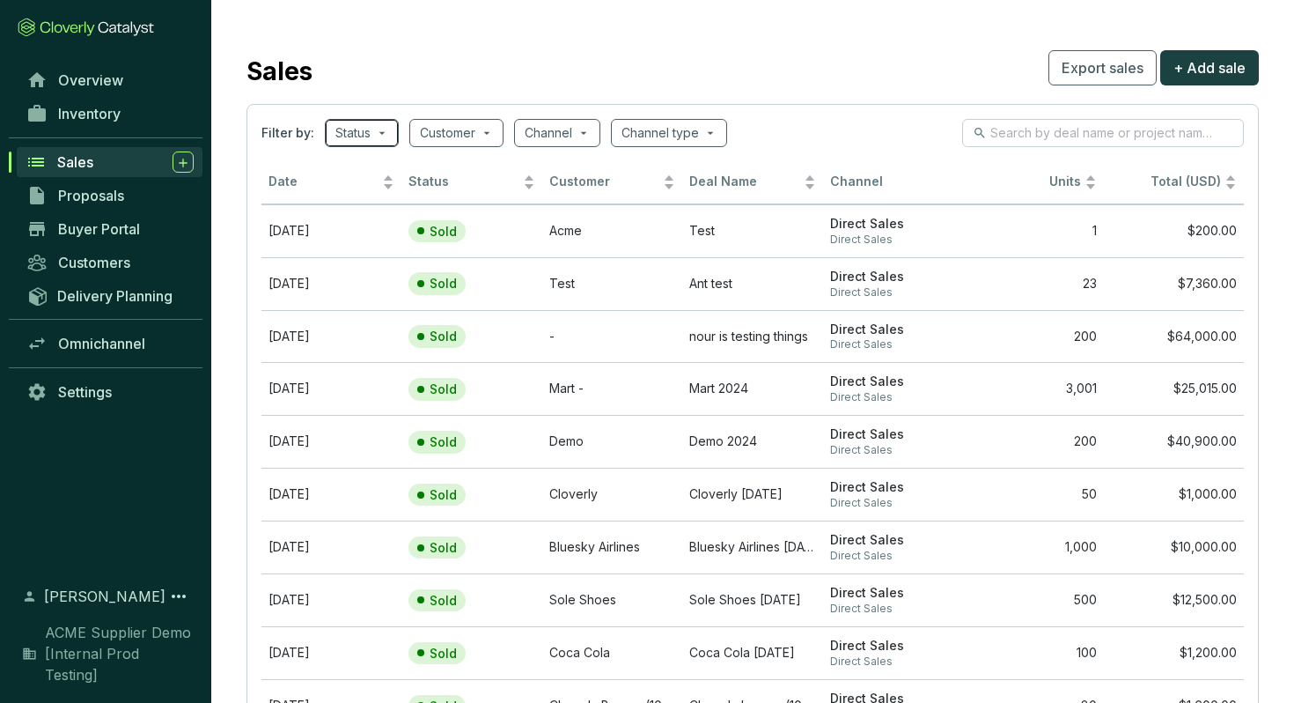
click at [364, 142] on input "search" at bounding box center [352, 133] width 35 height 26
click at [436, 129] on input "search" at bounding box center [447, 133] width 55 height 26
click at [556, 125] on input "search" at bounding box center [549, 133] width 48 height 26
click at [713, 142] on span at bounding box center [669, 133] width 95 height 26
click at [710, 137] on span at bounding box center [669, 133] width 95 height 26
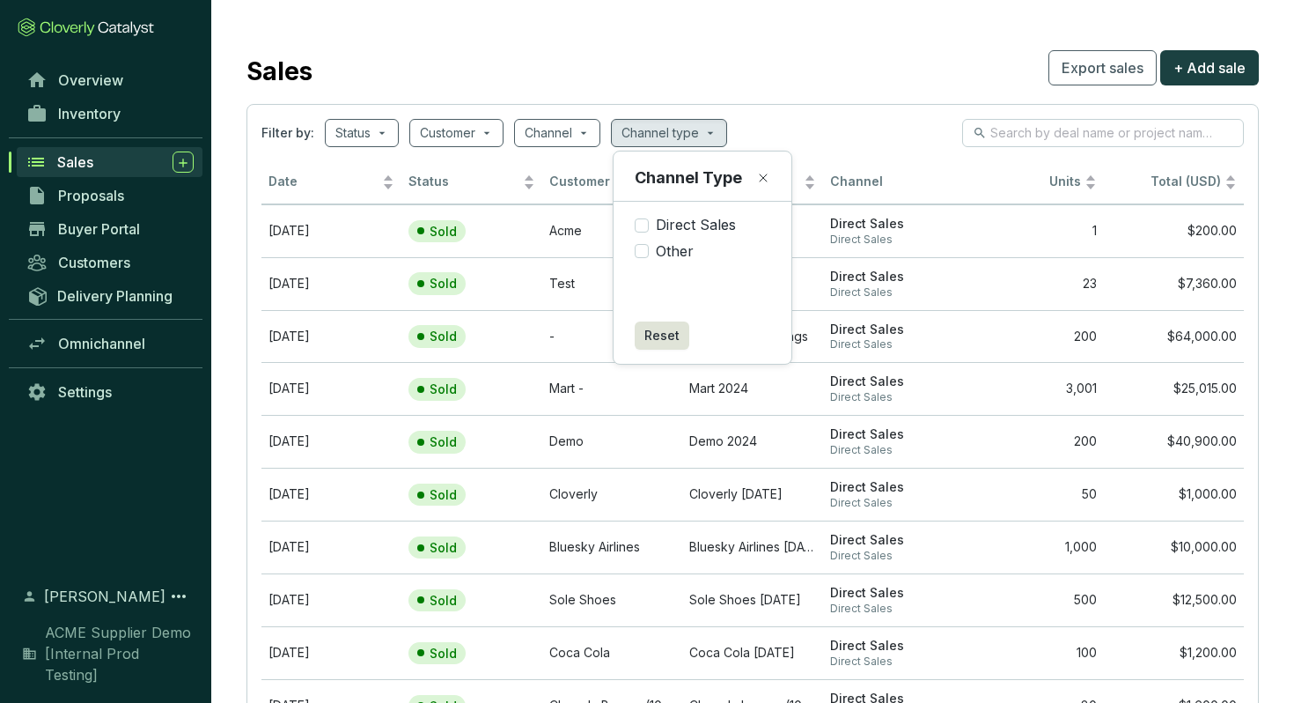
click at [780, 111] on section "Filter by: Status Customer Channel Channel type Date Status Customer Deal Name …" at bounding box center [752, 450] width 1012 height 692
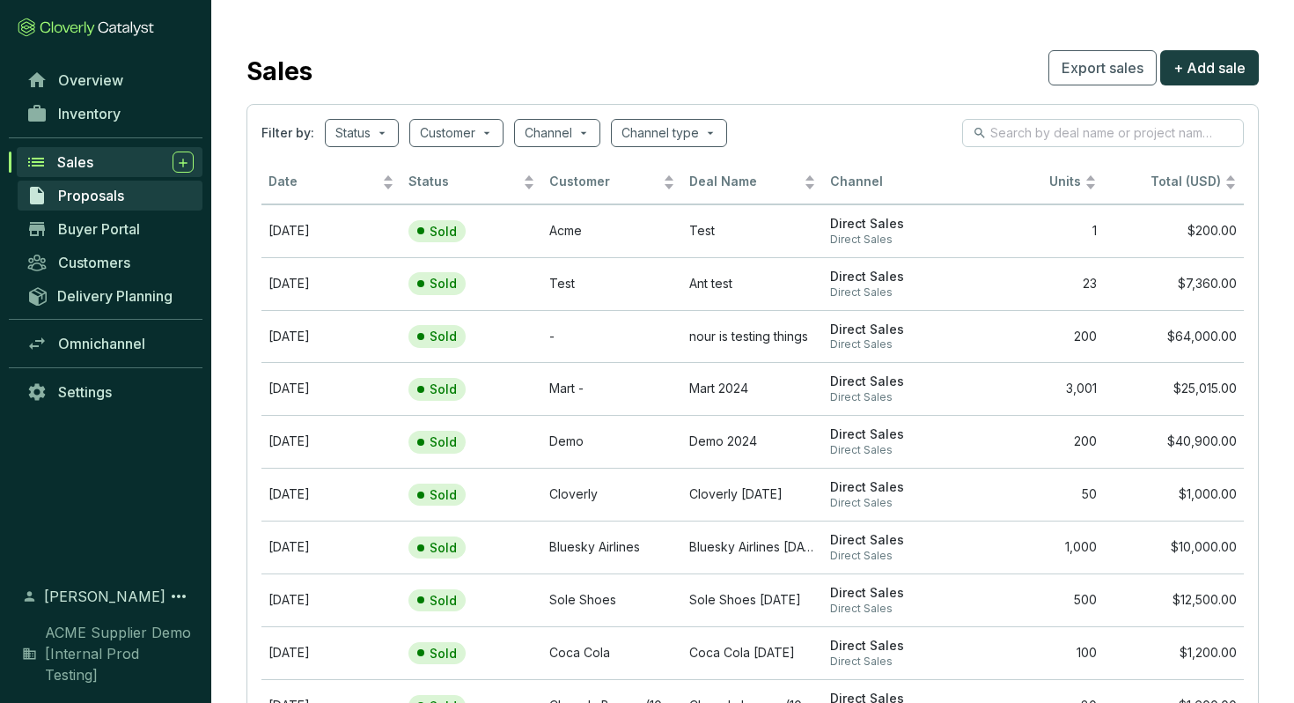
click at [79, 206] on link "Proposals" at bounding box center [110, 195] width 185 height 30
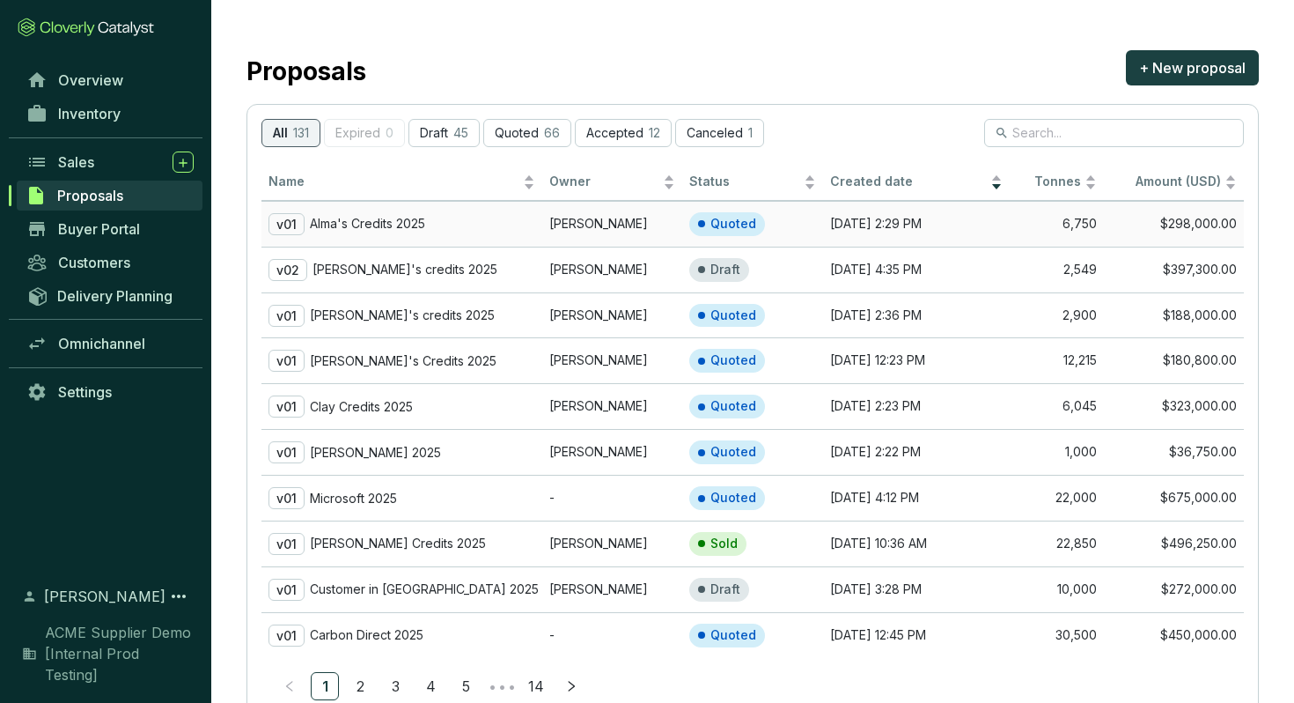
click at [435, 220] on div "v01 Alma's Credits 2025" at bounding box center [402, 224] width 267 height 22
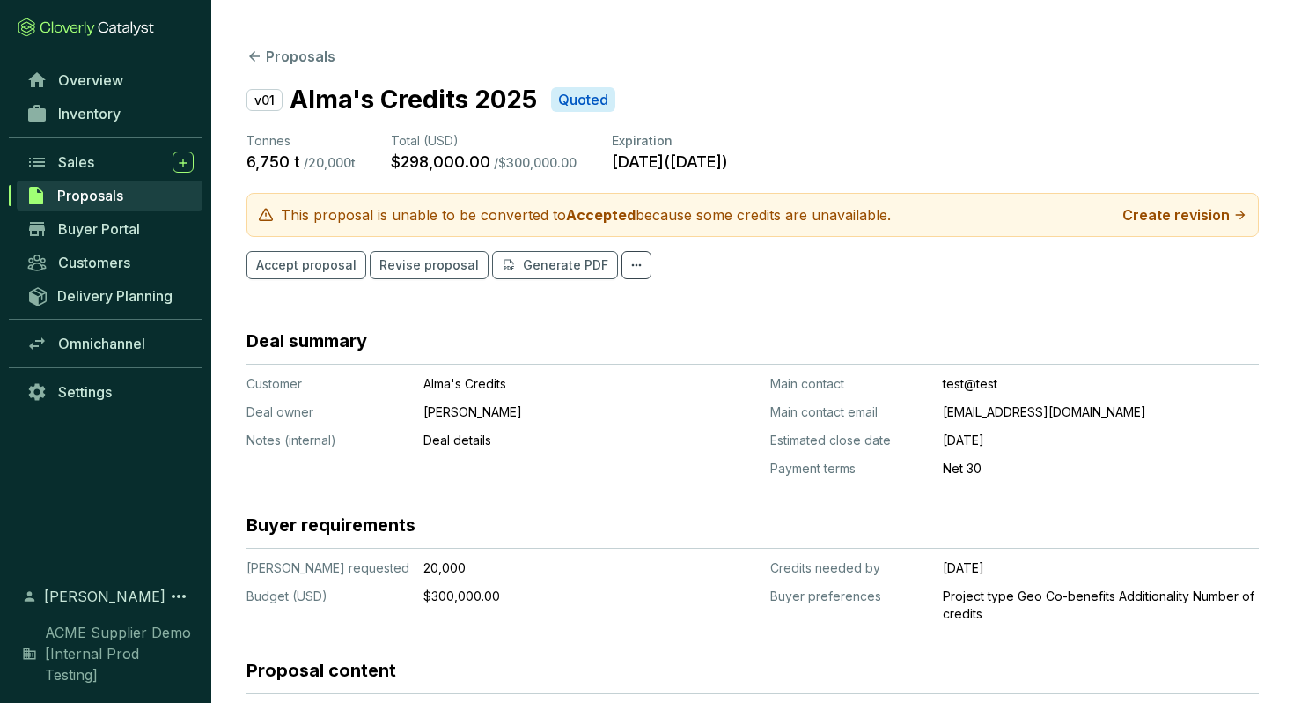
click at [254, 49] on icon at bounding box center [254, 56] width 16 height 16
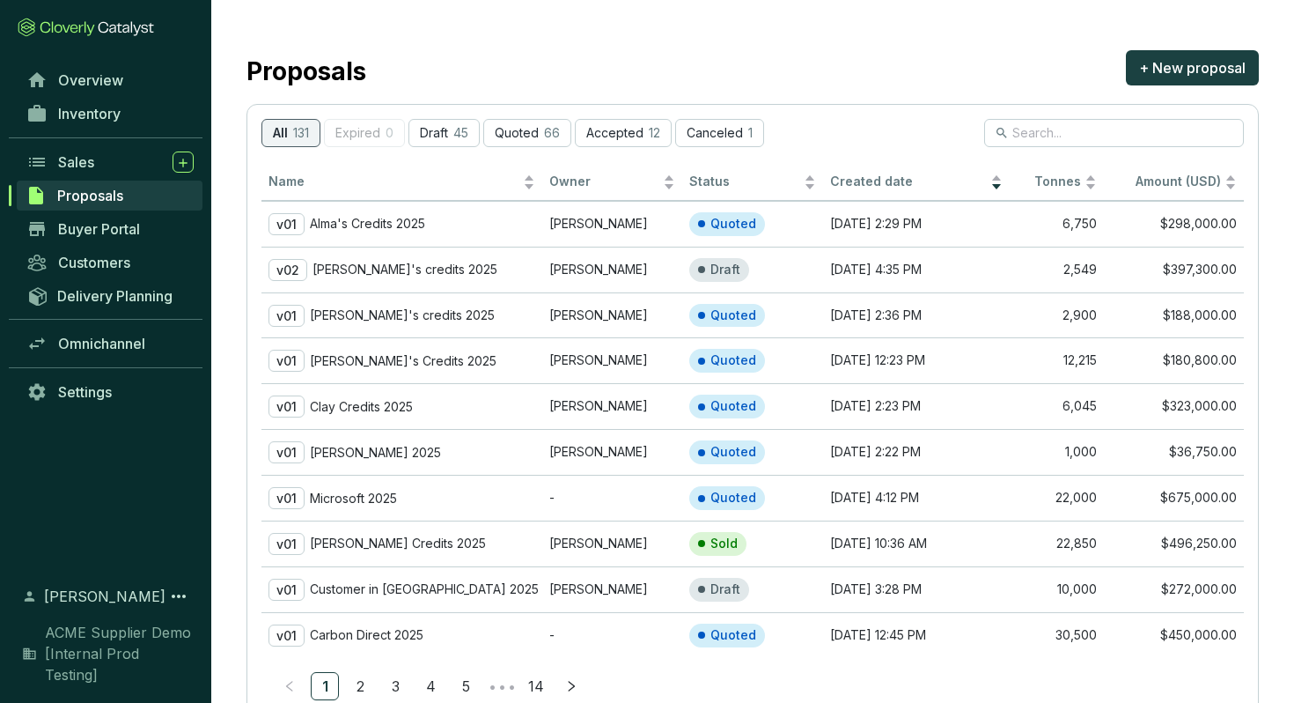
click at [444, 74] on div "Proposals + New proposal" at bounding box center [752, 68] width 1012 height 44
click at [174, 232] on link "Buyer Portal" at bounding box center [110, 229] width 185 height 30
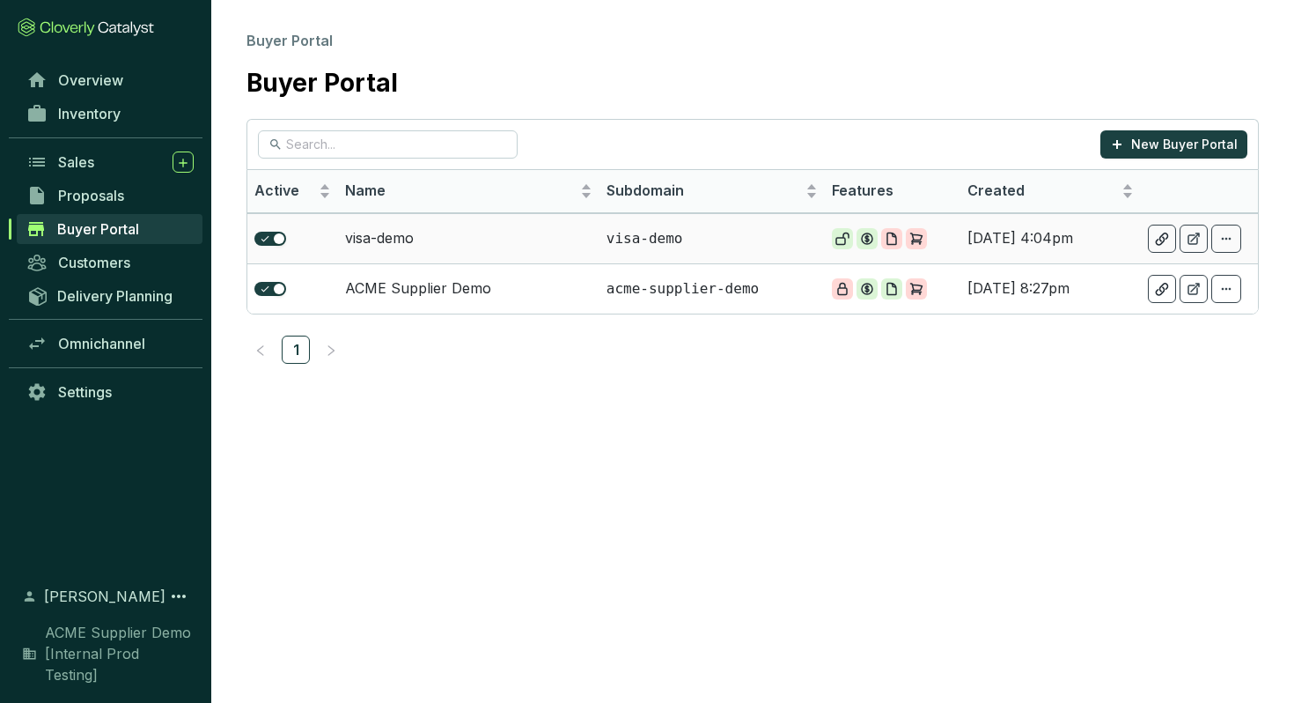
click at [539, 246] on td "visa-demo" at bounding box center [468, 238] width 261 height 50
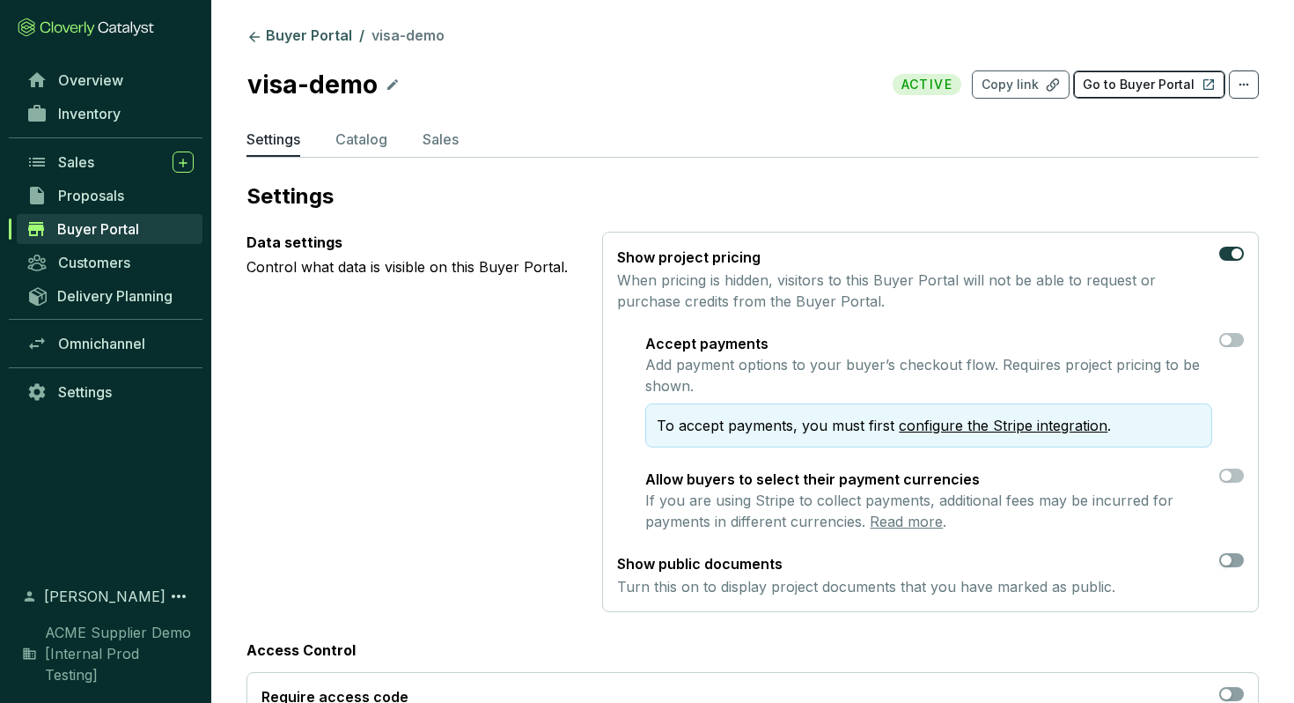
click at [1129, 81] on p "Go to Buyer Portal" at bounding box center [1139, 85] width 112 height 18
click at [357, 143] on p "Catalog" at bounding box center [361, 139] width 52 height 21
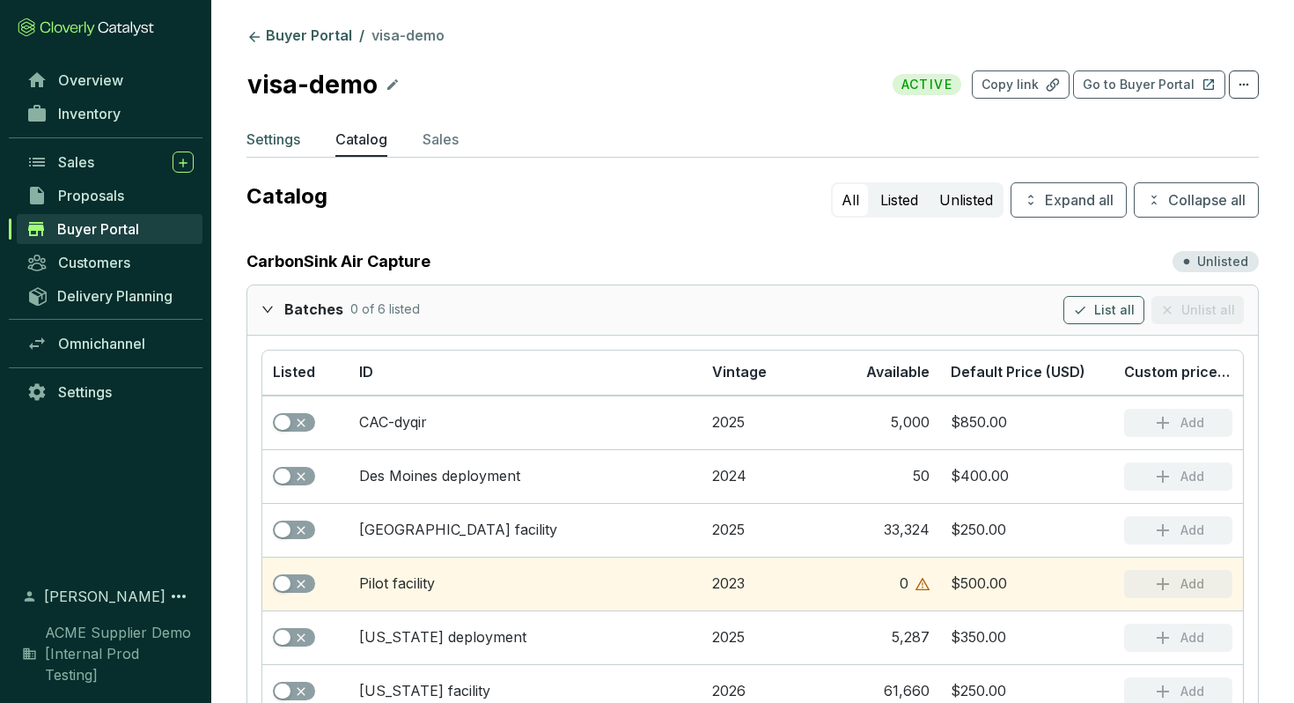
click at [284, 143] on p "Settings" at bounding box center [273, 139] width 54 height 21
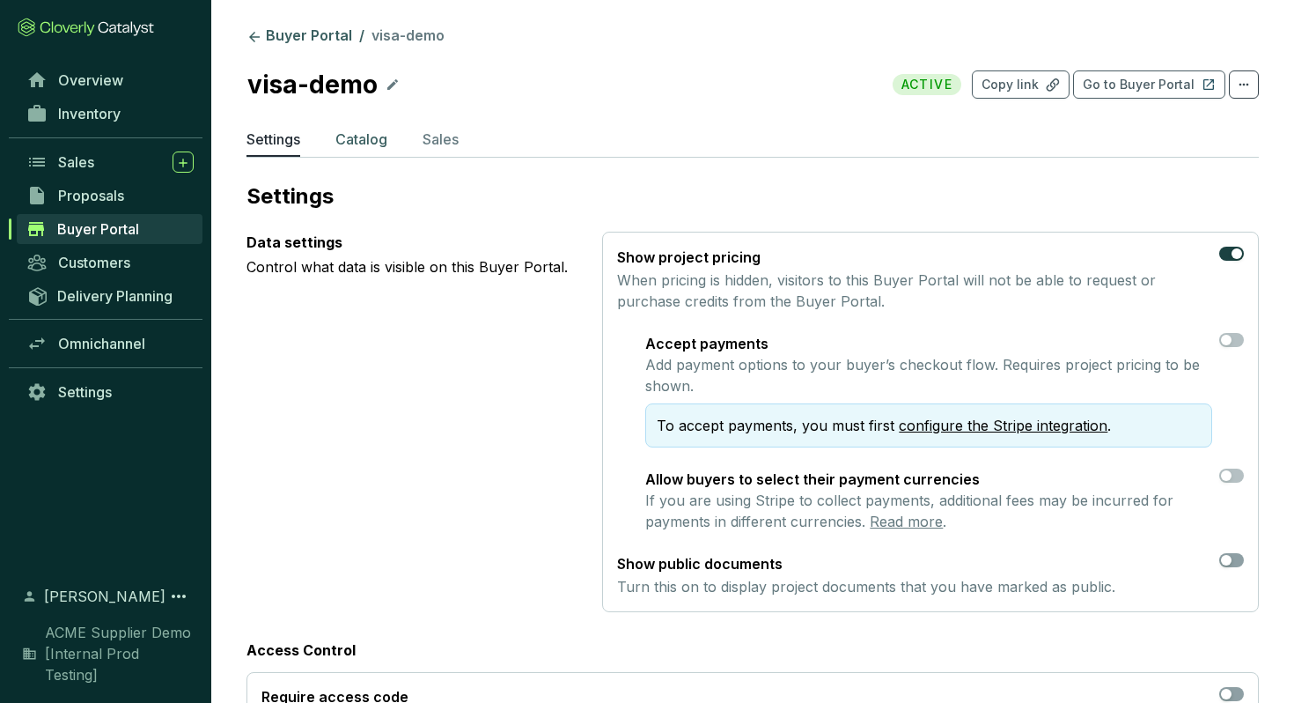
click at [373, 147] on p "Catalog" at bounding box center [361, 139] width 52 height 21
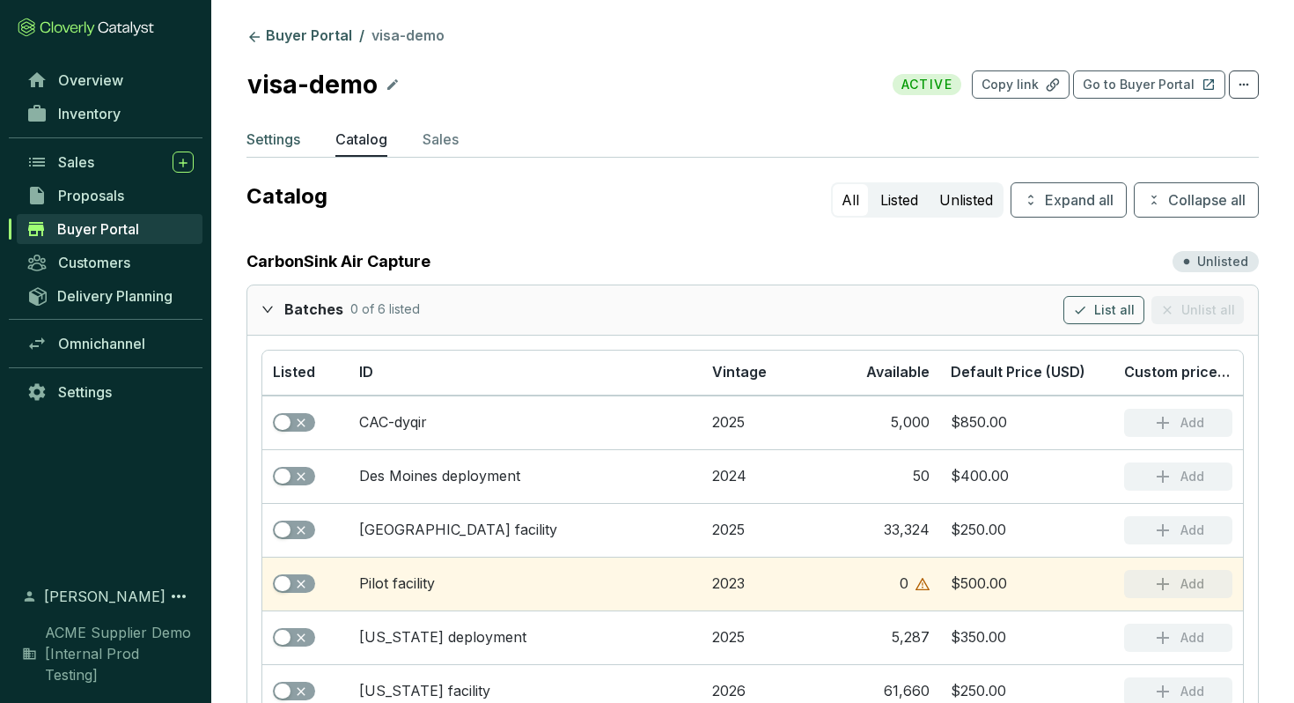
click at [292, 146] on p "Settings" at bounding box center [273, 139] width 54 height 21
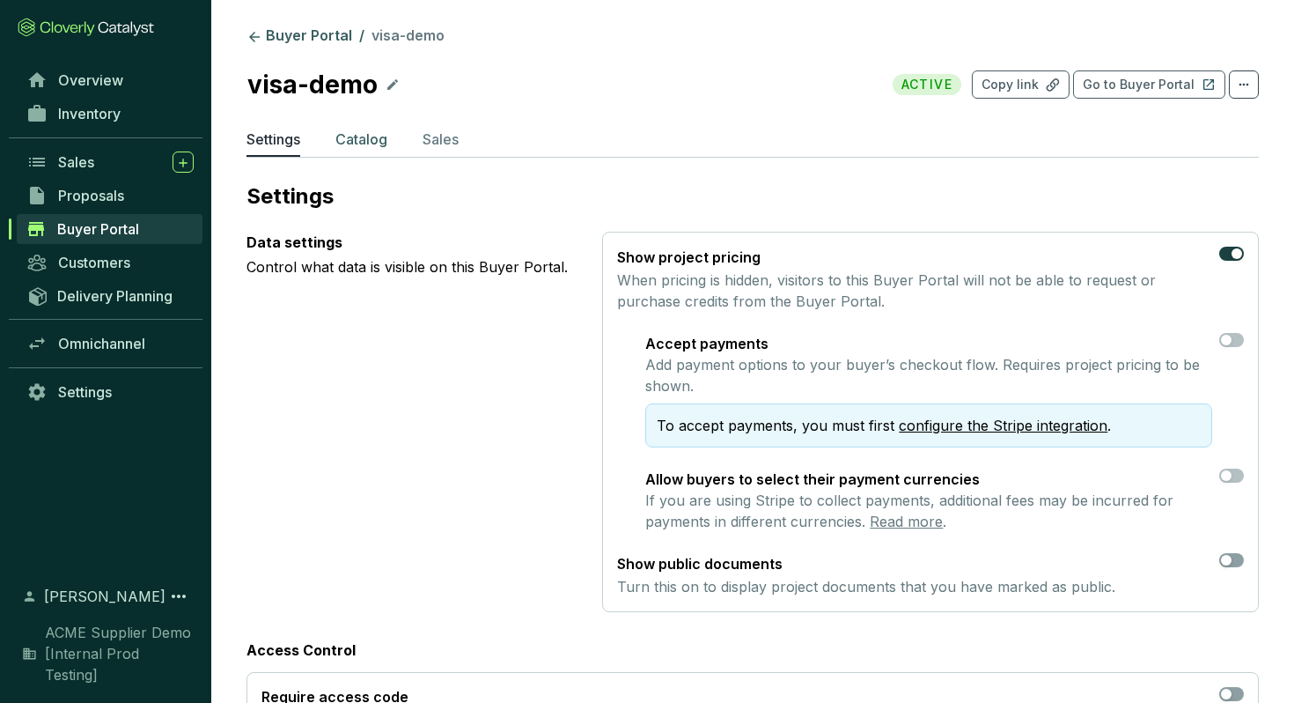
click at [354, 143] on p "Catalog" at bounding box center [361, 139] width 52 height 21
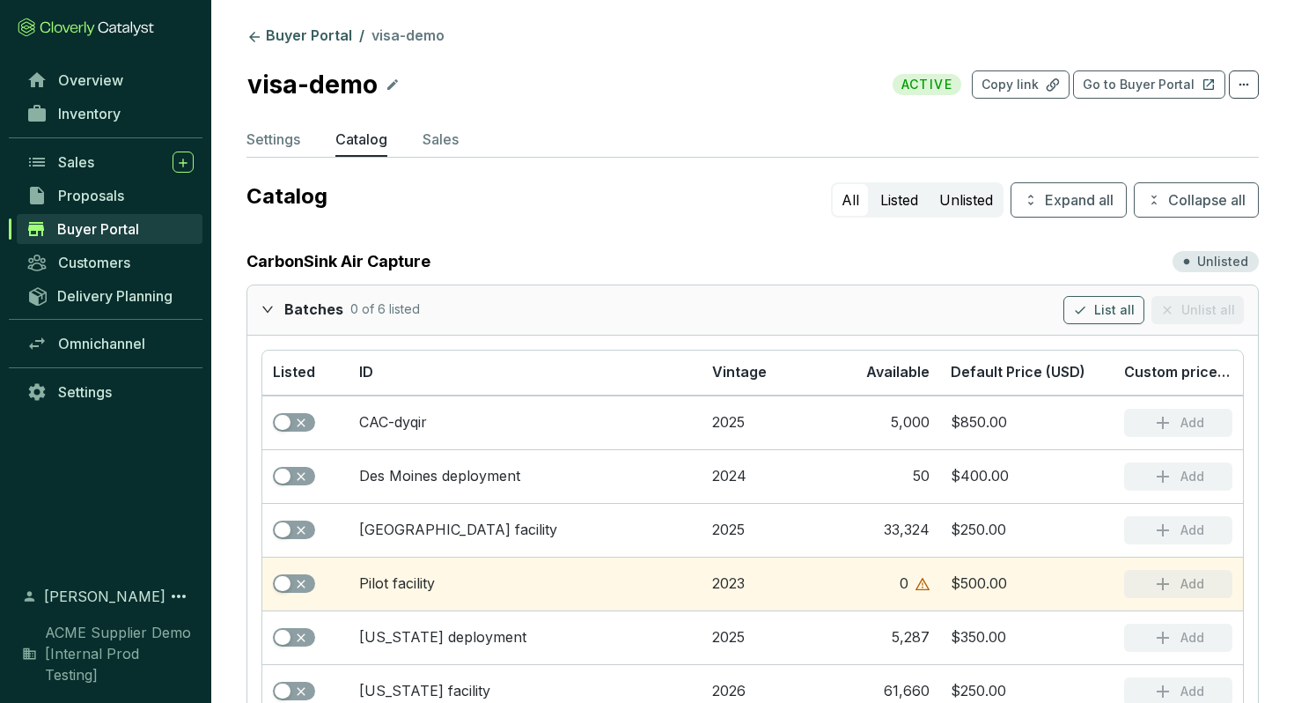
click at [274, 313] on div at bounding box center [272, 309] width 23 height 26
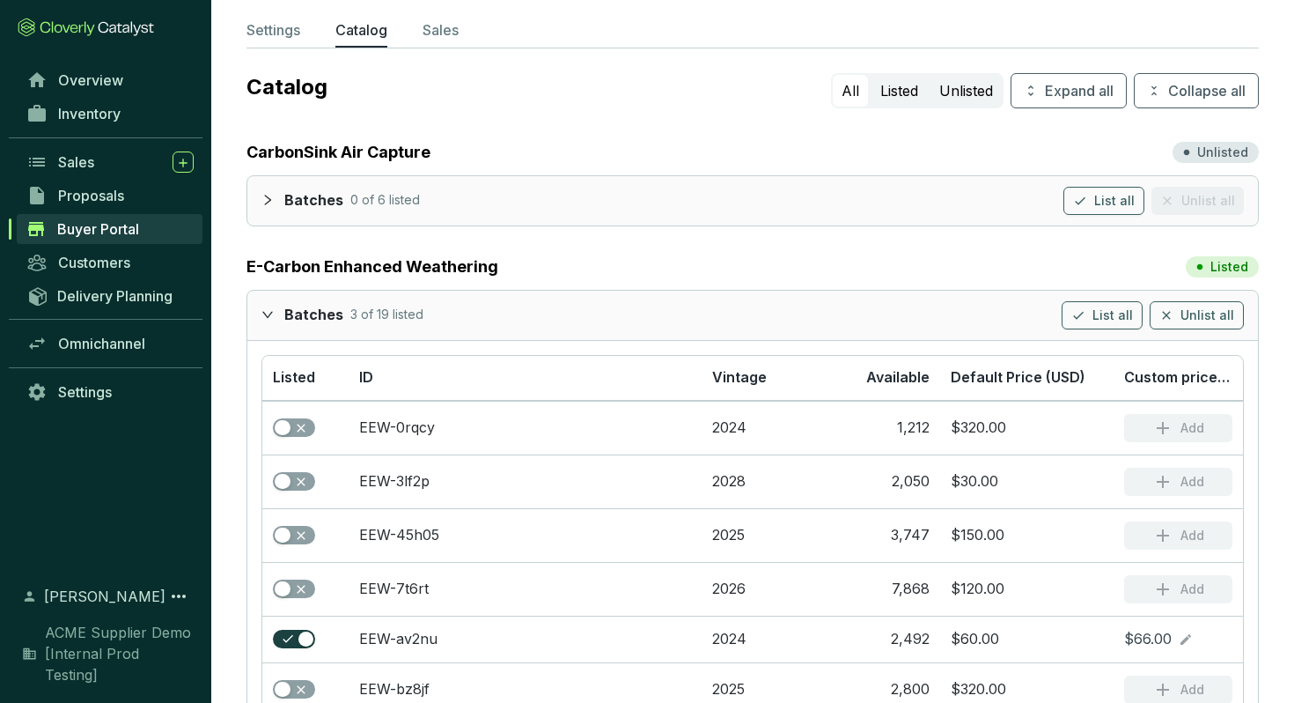
scroll to position [116, 0]
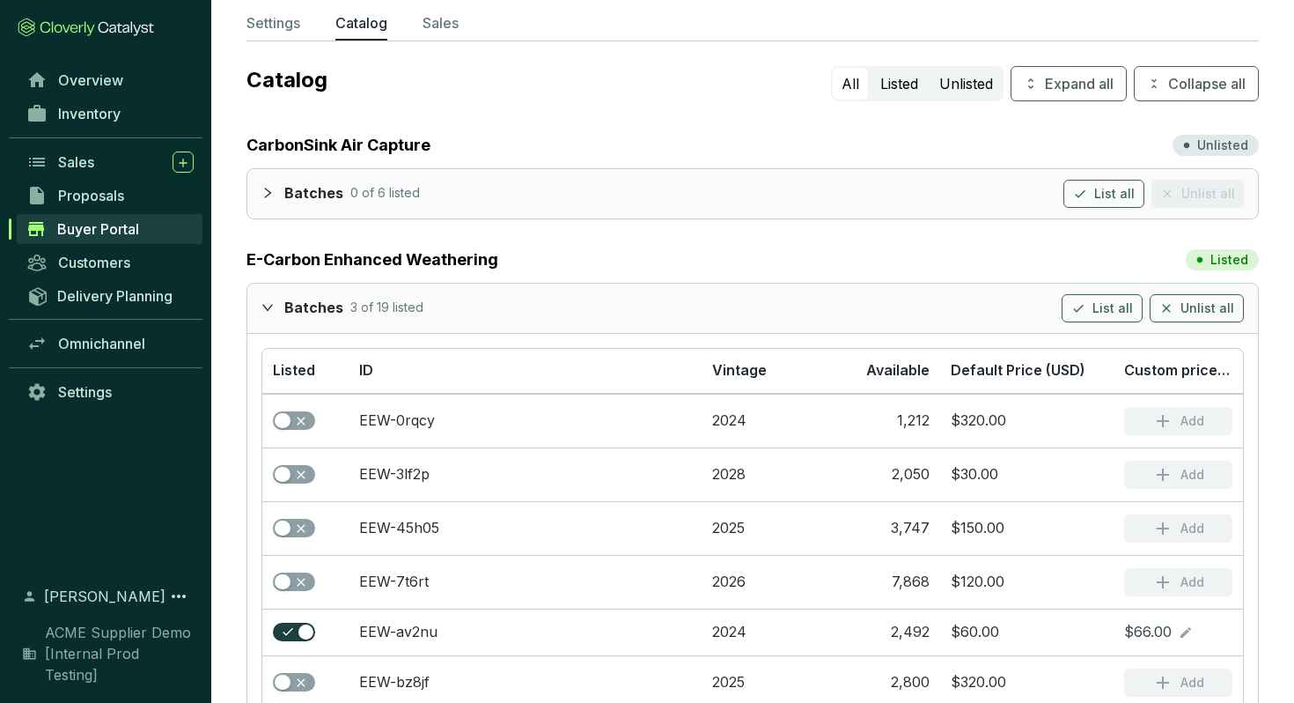
click at [266, 313] on icon "expanded" at bounding box center [267, 307] width 12 height 12
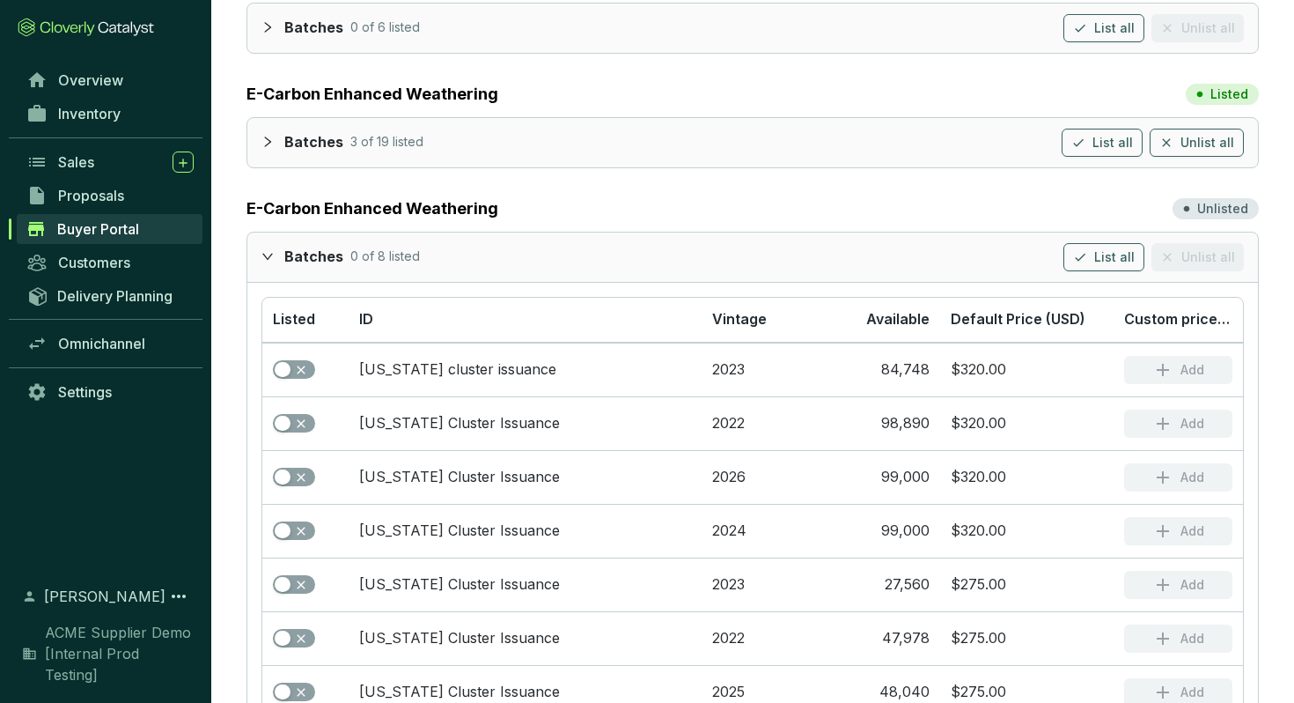
scroll to position [283, 0]
click at [269, 266] on div at bounding box center [272, 255] width 23 height 26
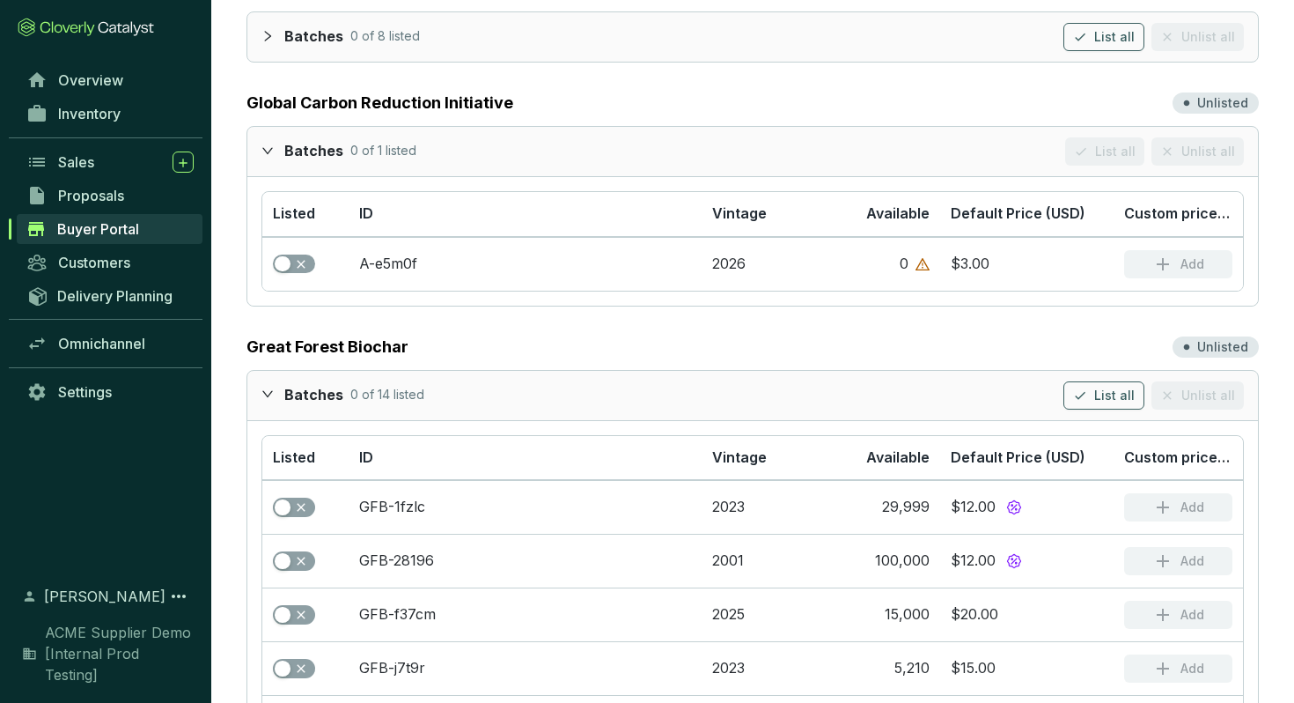
scroll to position [504, 0]
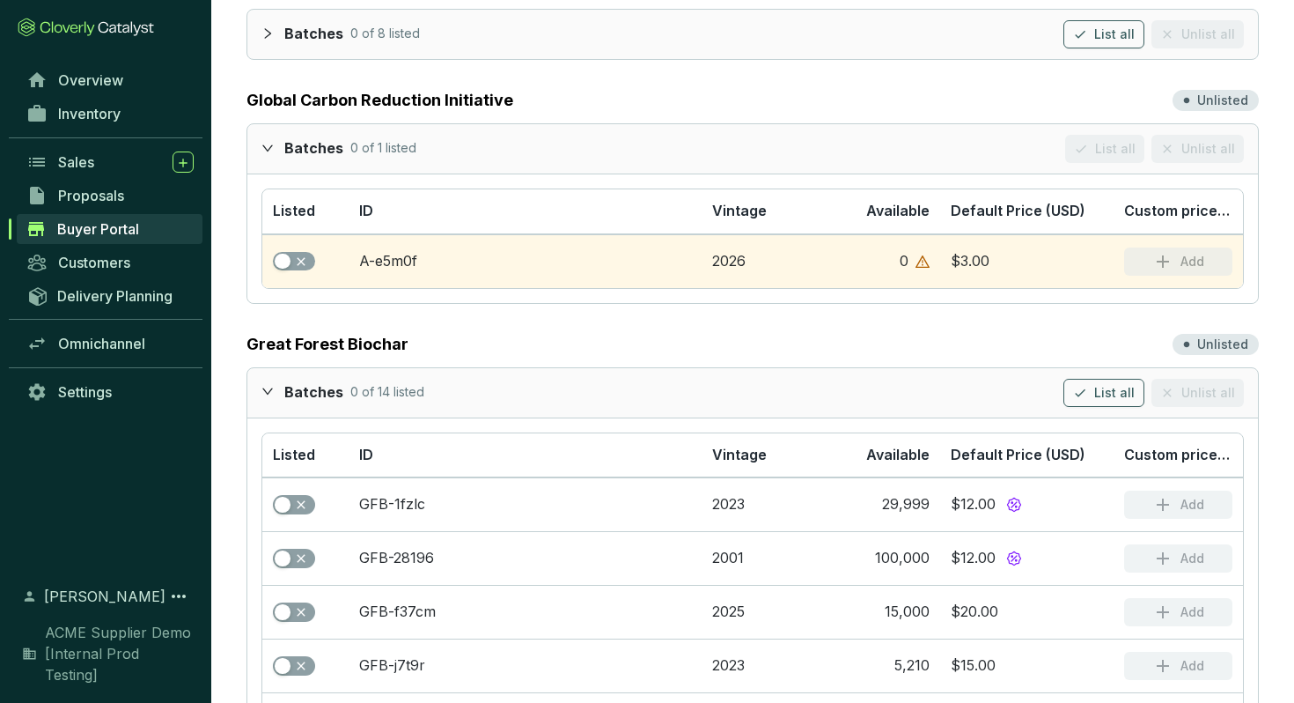
click at [264, 151] on icon "expanded" at bounding box center [267, 148] width 12 height 12
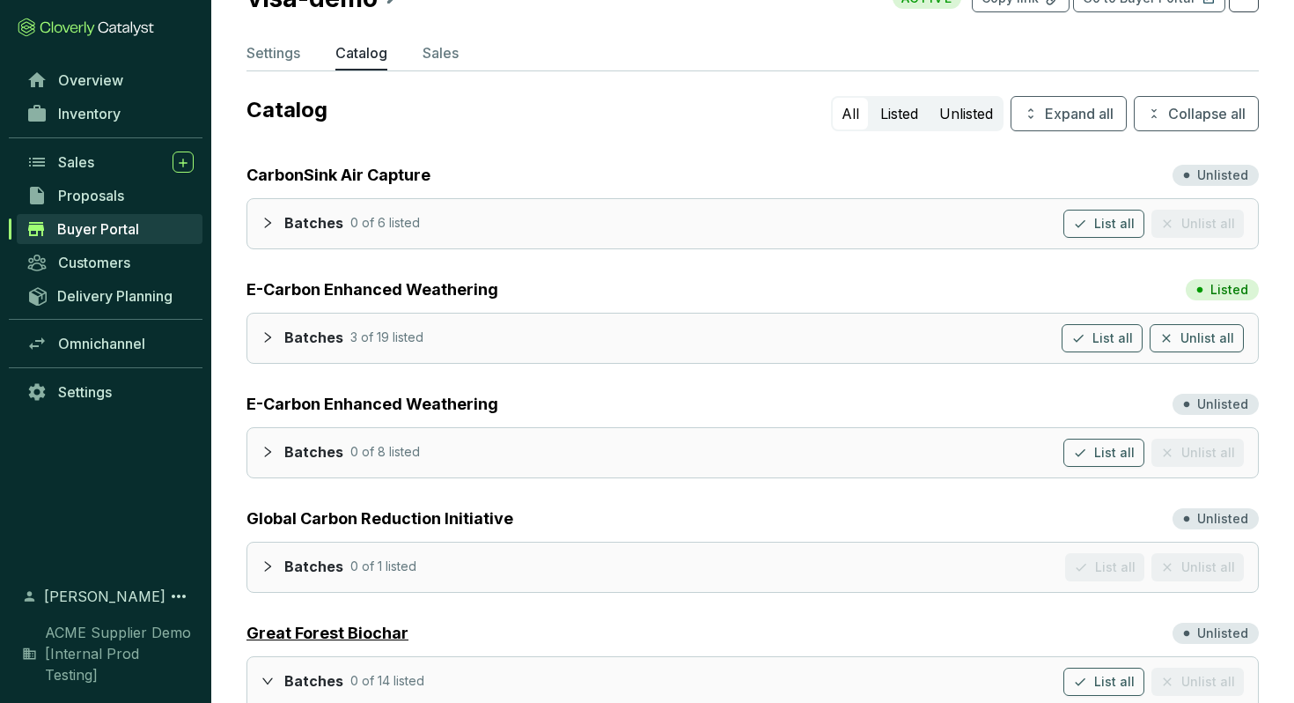
scroll to position [0, 0]
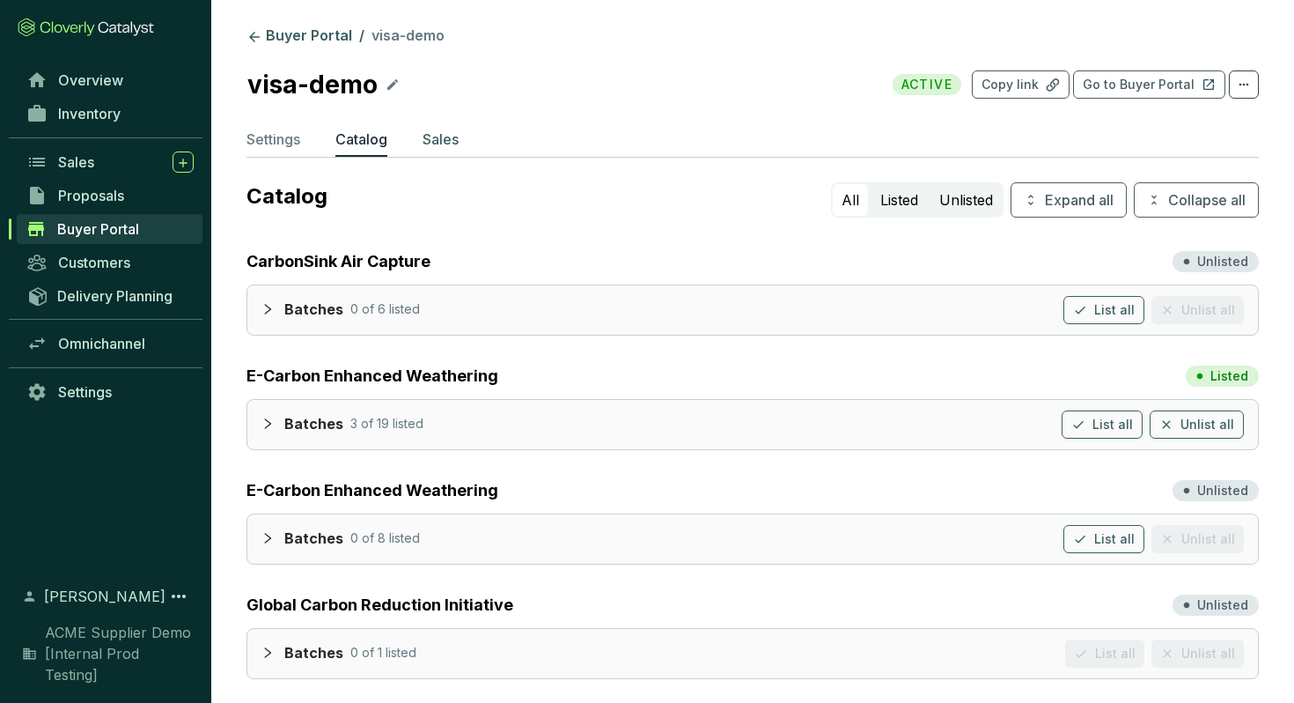
click at [438, 135] on p "Sales" at bounding box center [441, 139] width 36 height 21
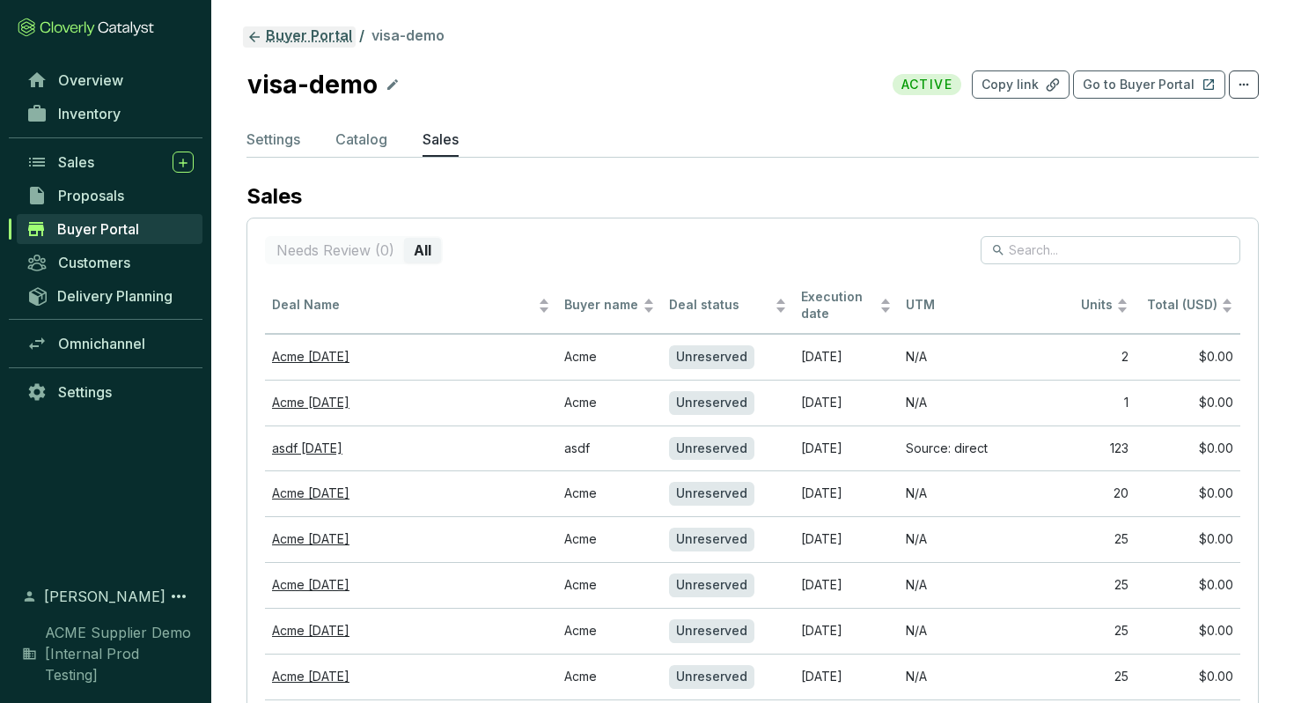
click at [298, 44] on link "Buyer Portal" at bounding box center [299, 36] width 113 height 21
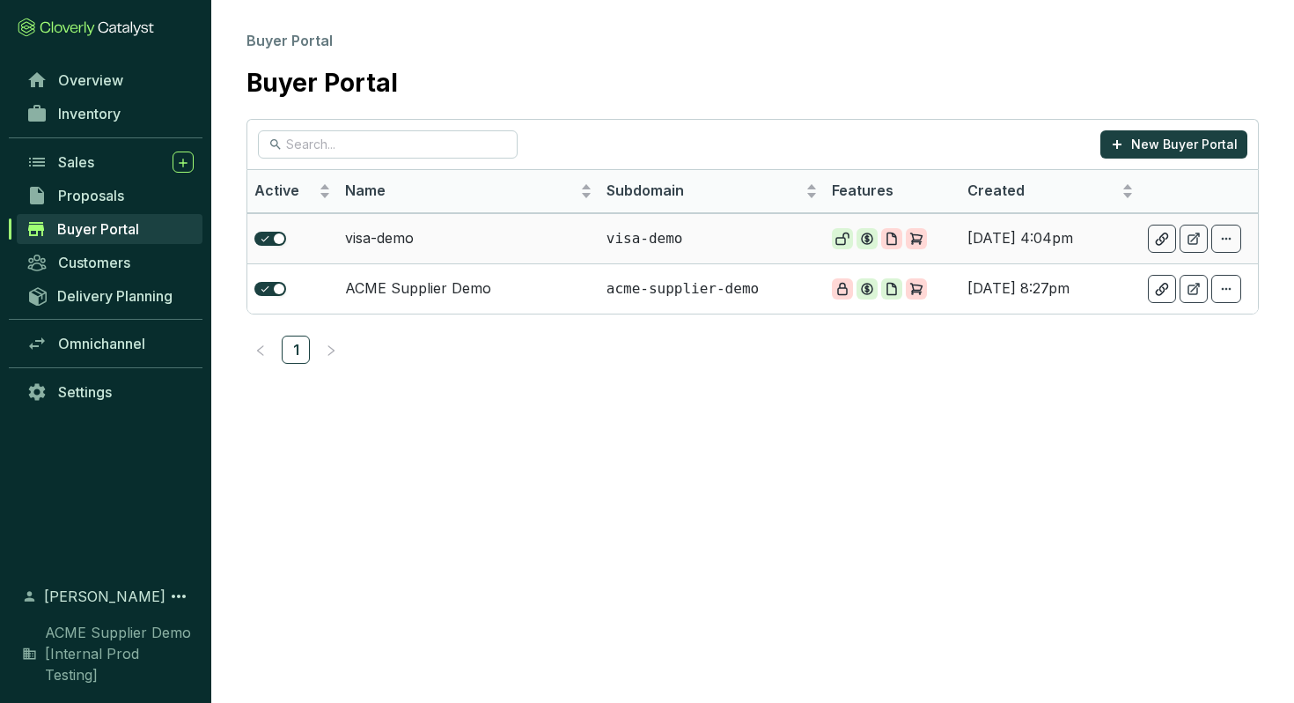
click at [433, 230] on td "visa-demo" at bounding box center [468, 238] width 261 height 50
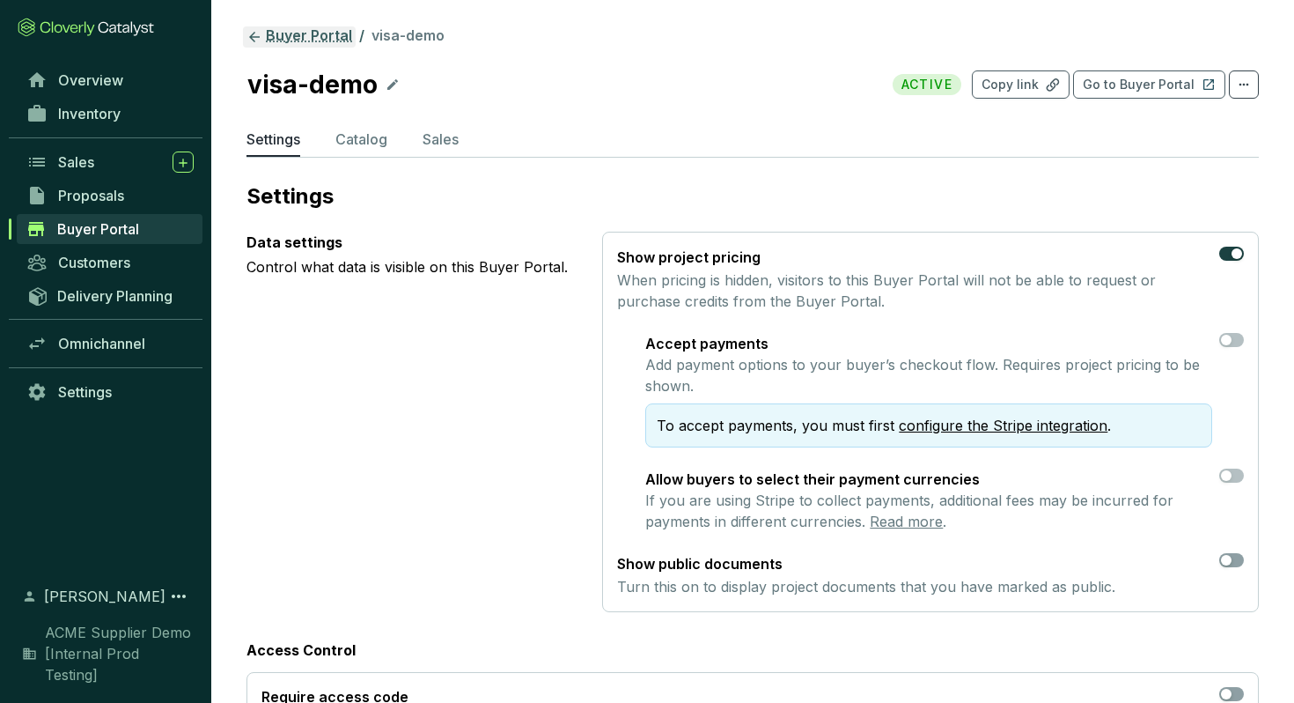
click at [321, 36] on link "Buyer Portal" at bounding box center [299, 36] width 113 height 21
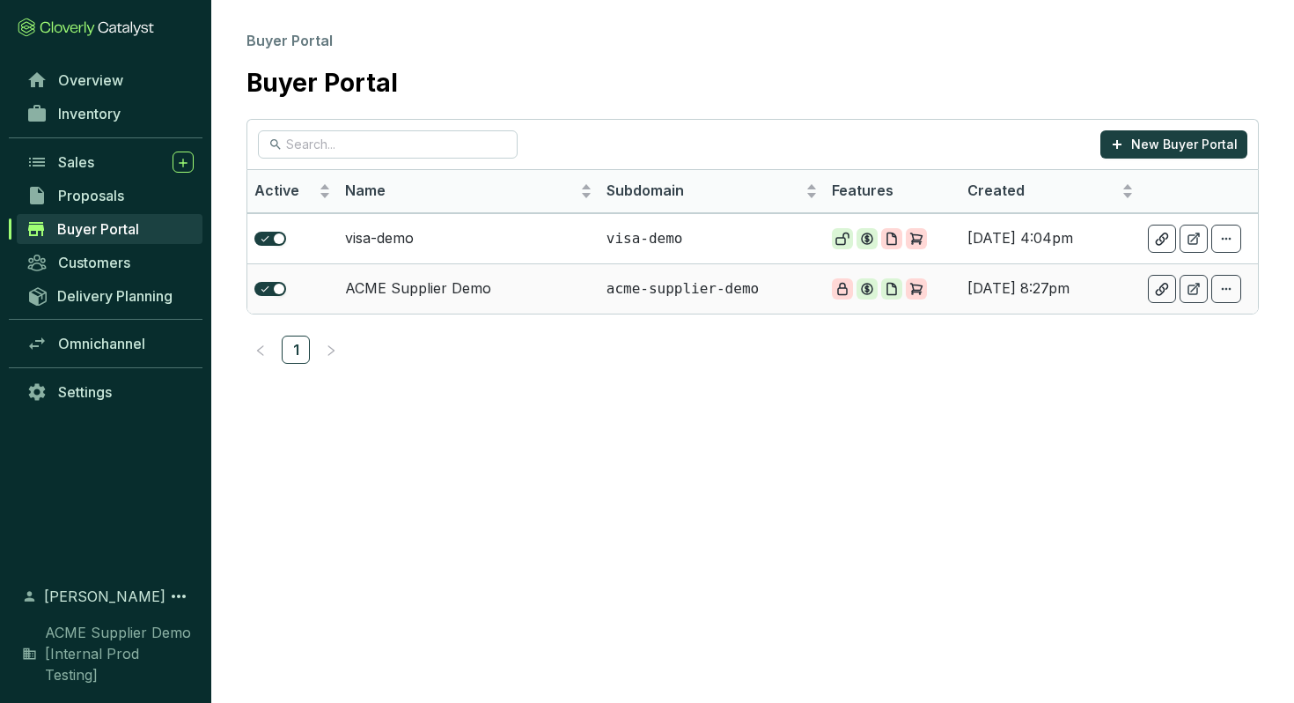
click at [524, 285] on td "ACME Supplier Demo" at bounding box center [468, 288] width 261 height 50
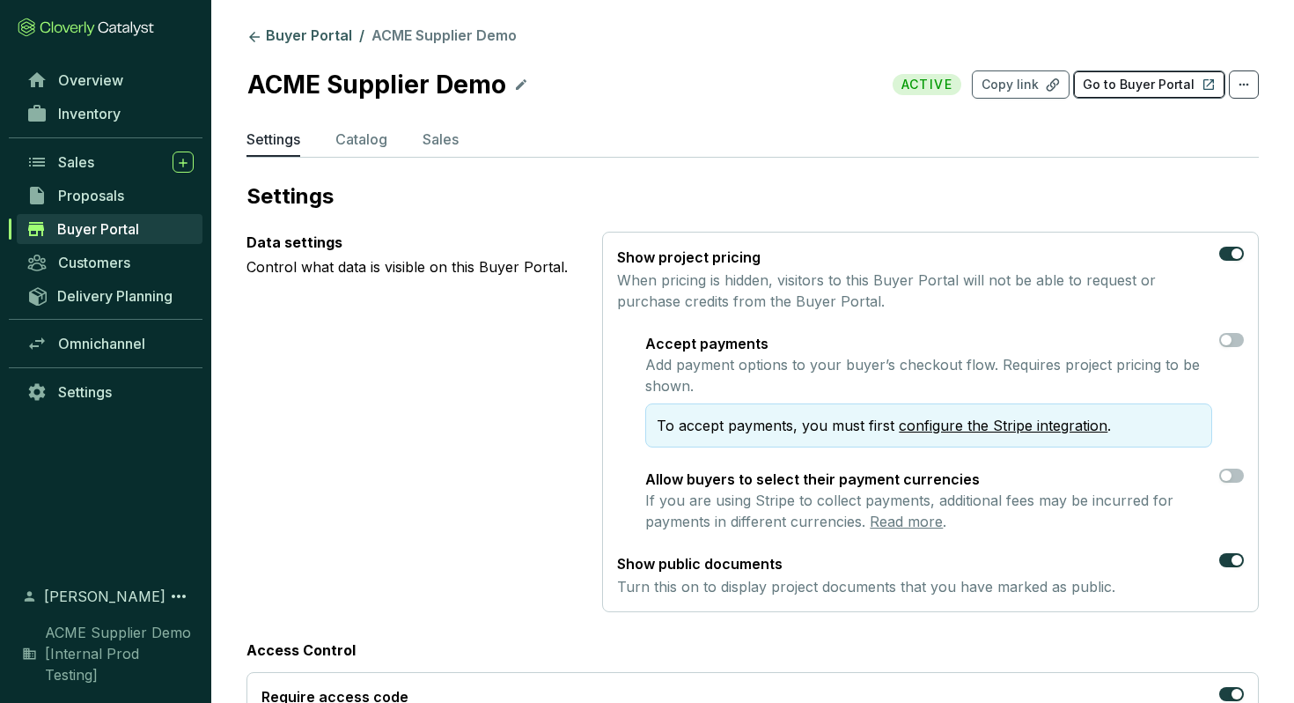
click at [1162, 84] on p "Go to Buyer Portal" at bounding box center [1139, 85] width 112 height 18
click at [122, 262] on span "Customers" at bounding box center [94, 263] width 72 height 18
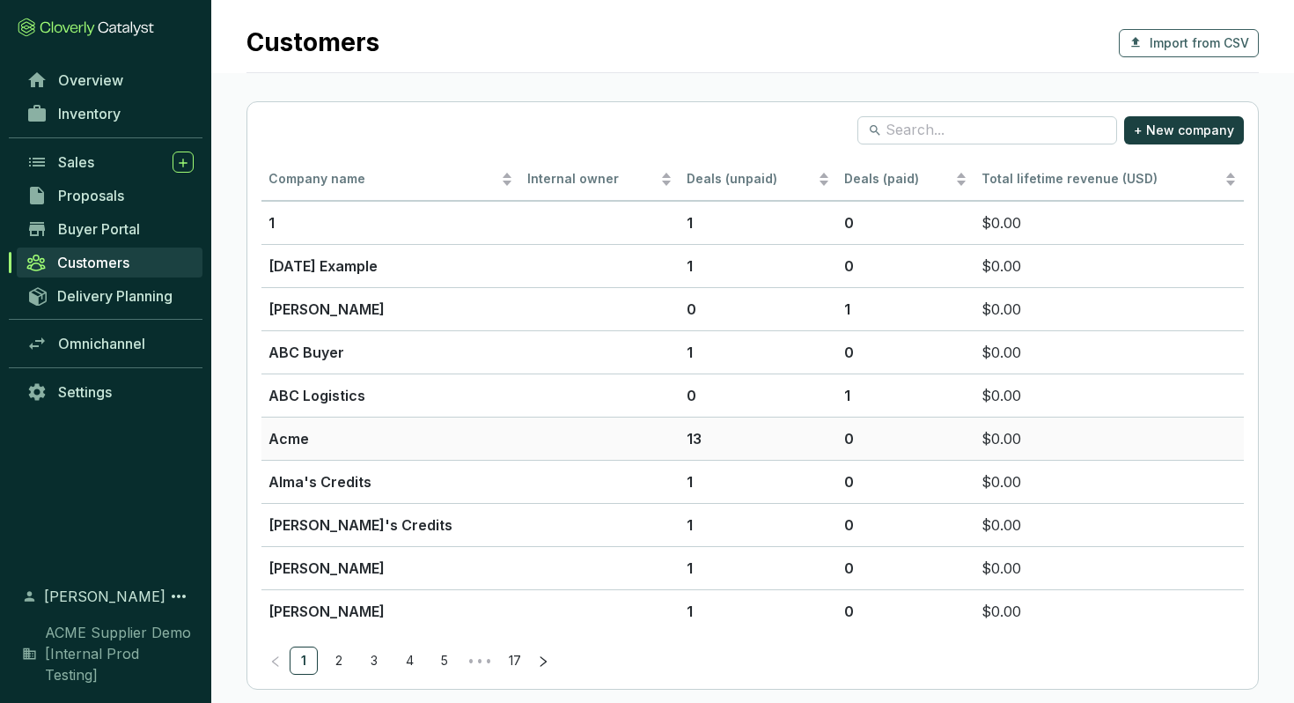
scroll to position [15, 0]
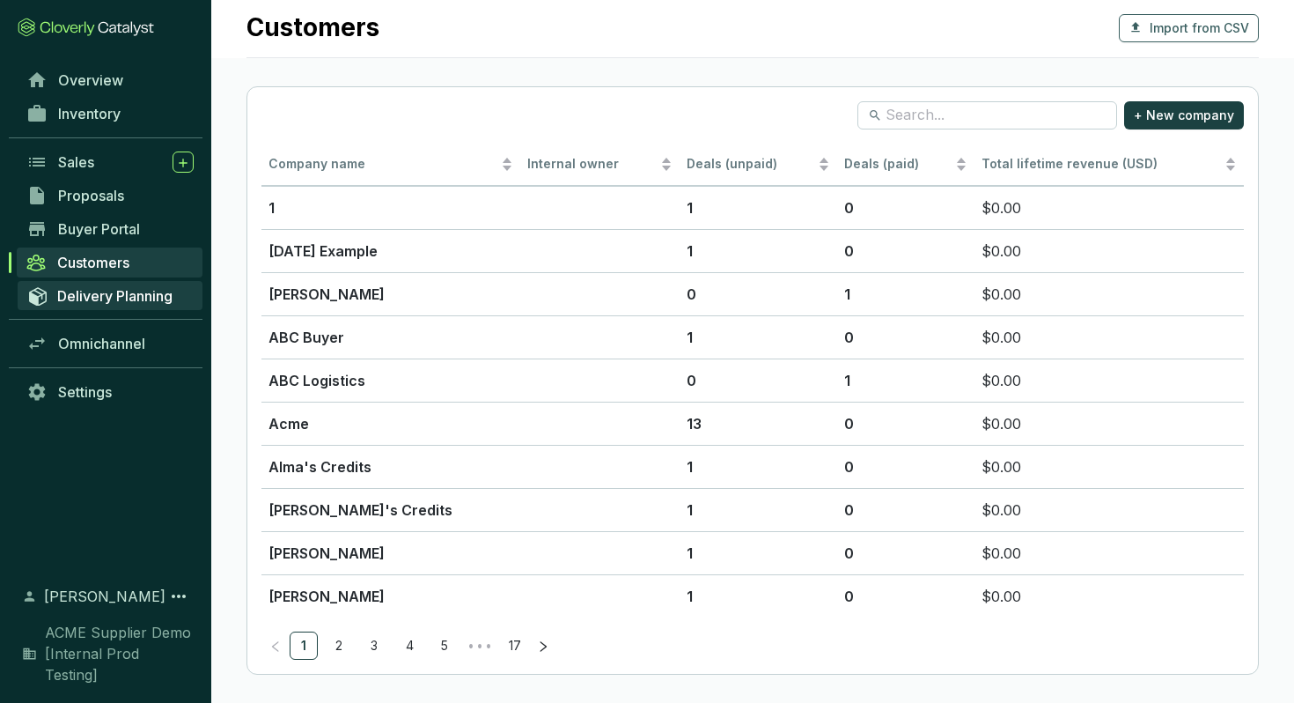
click at [102, 300] on span "Delivery Planning" at bounding box center [114, 296] width 115 height 18
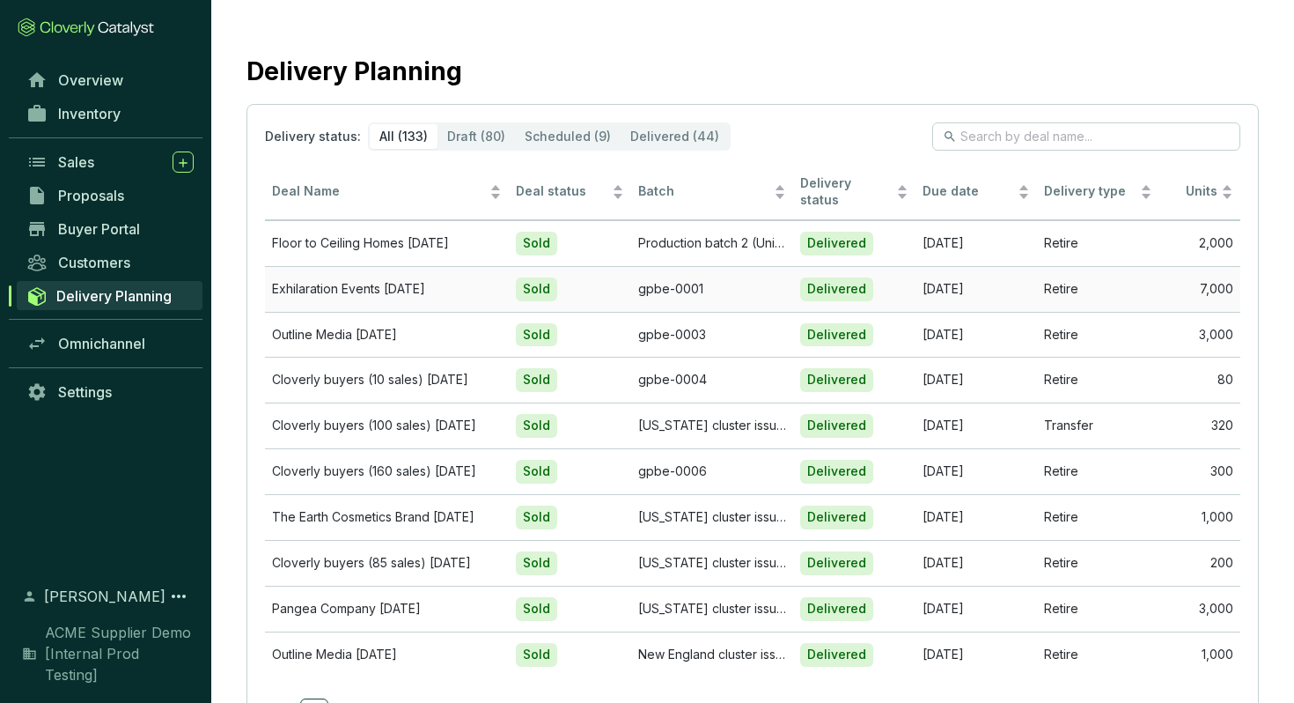
scroll to position [75, 0]
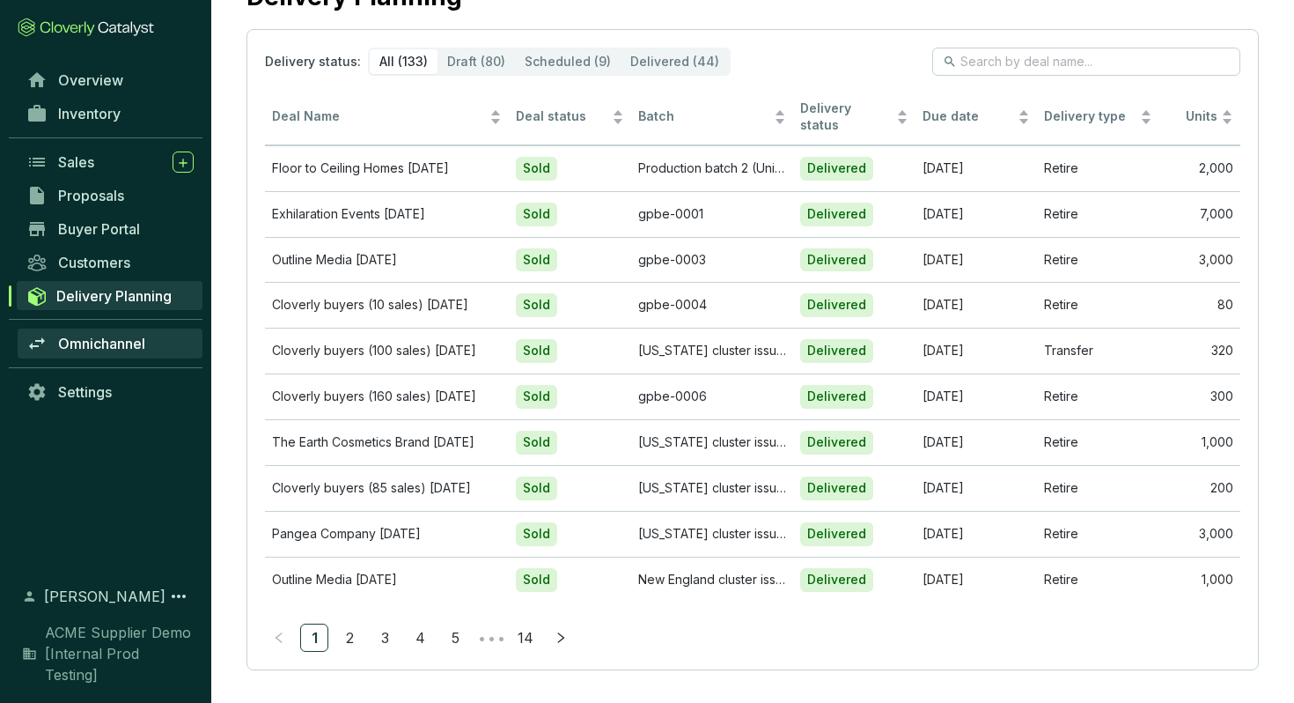
click at [121, 343] on span "Omnichannel" at bounding box center [101, 344] width 87 height 18
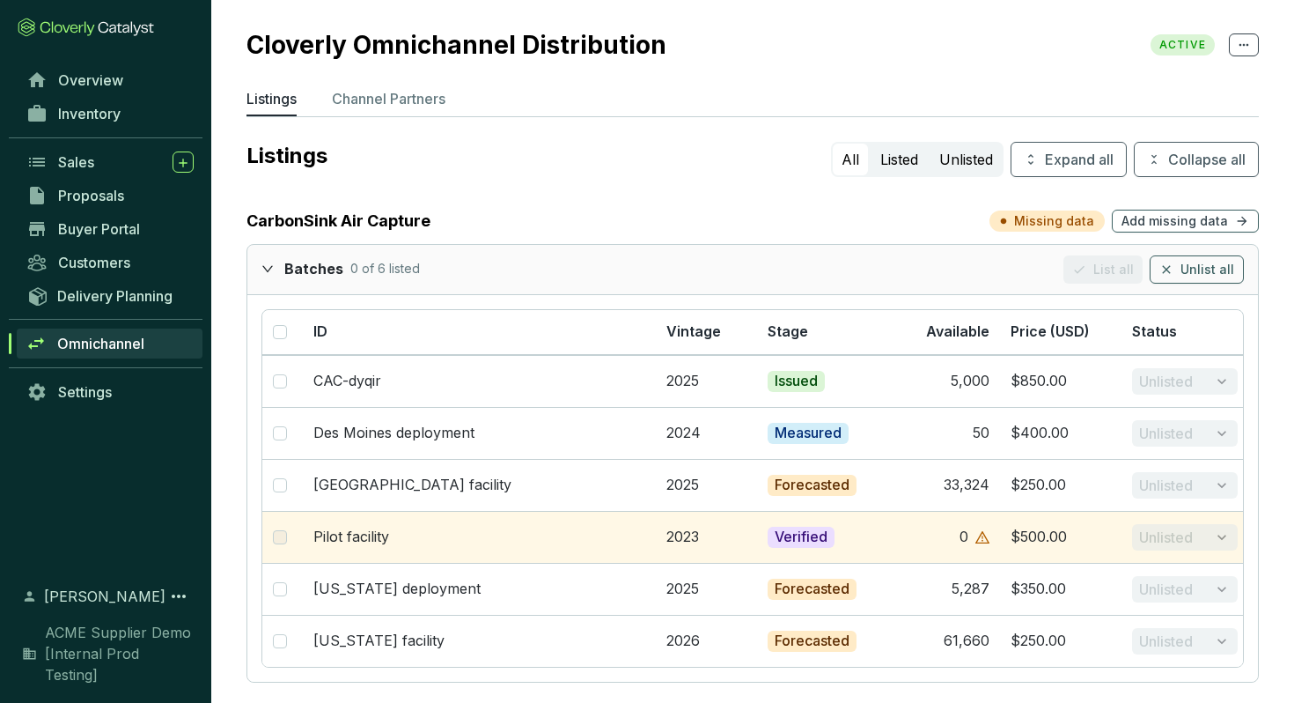
click at [269, 274] on div at bounding box center [272, 268] width 23 height 26
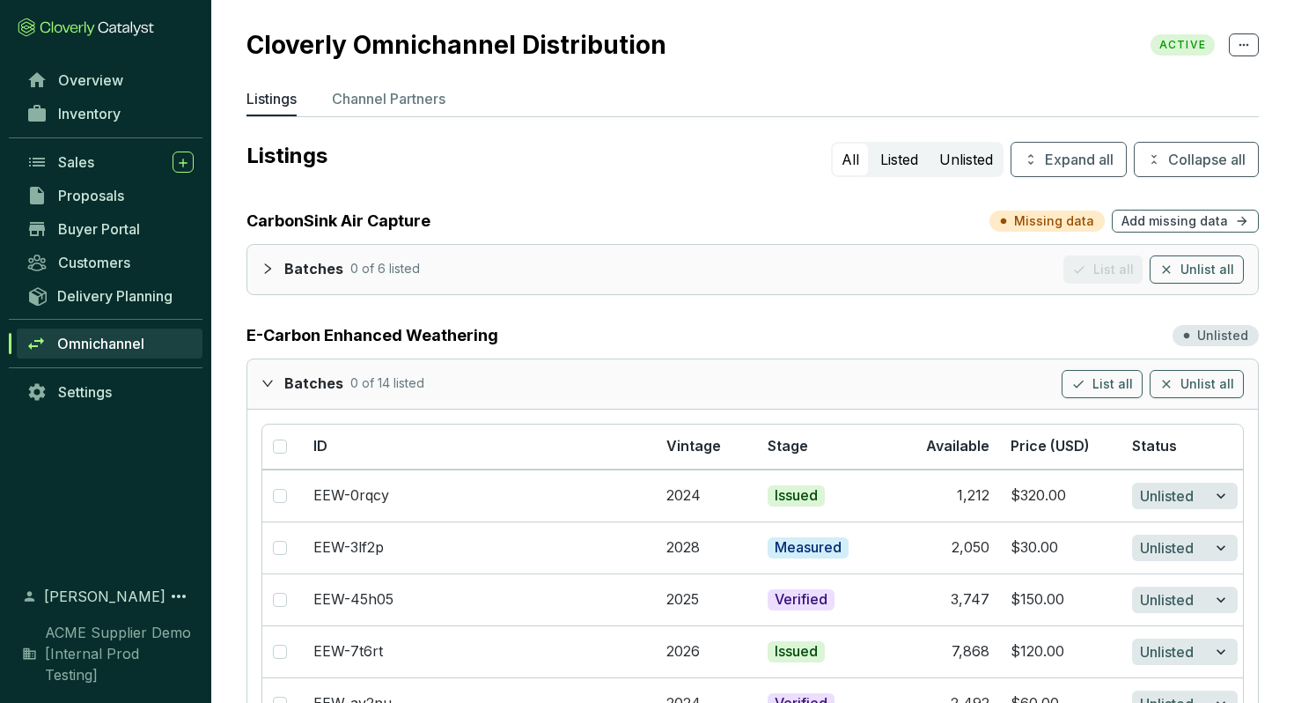
click at [267, 380] on icon "expanded" at bounding box center [267, 383] width 12 height 12
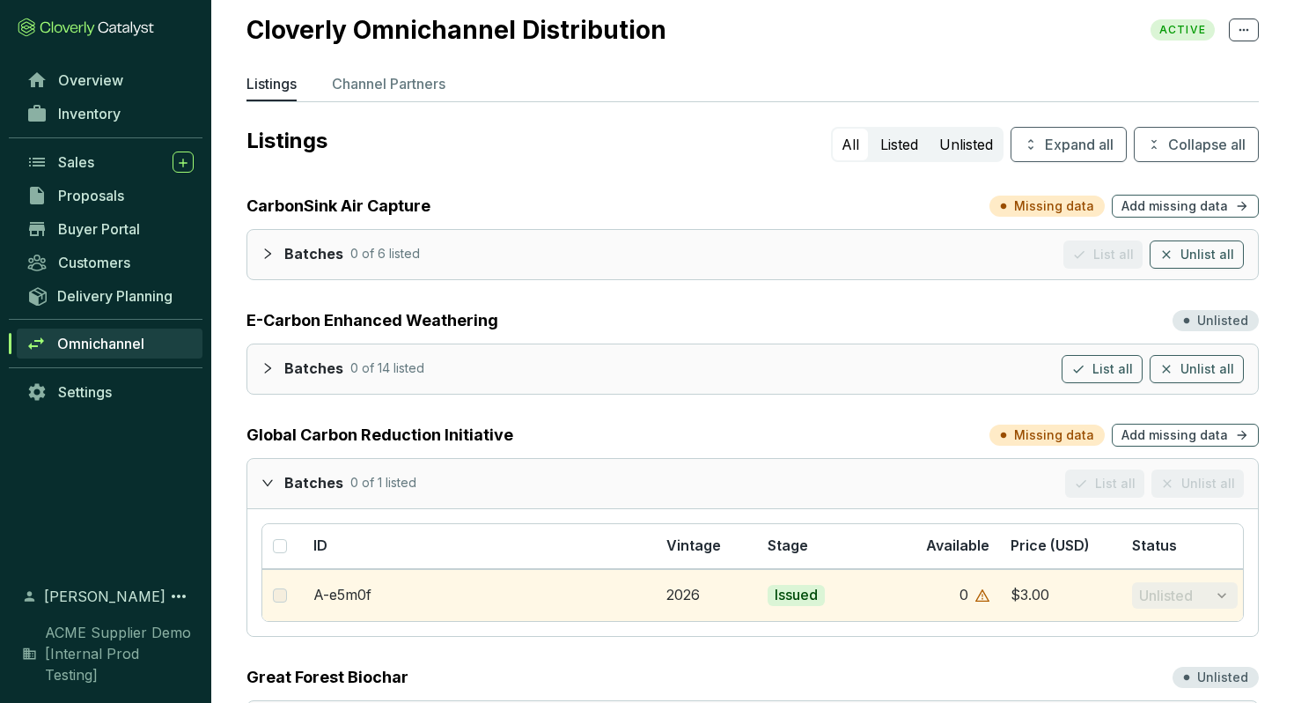
scroll to position [12, 0]
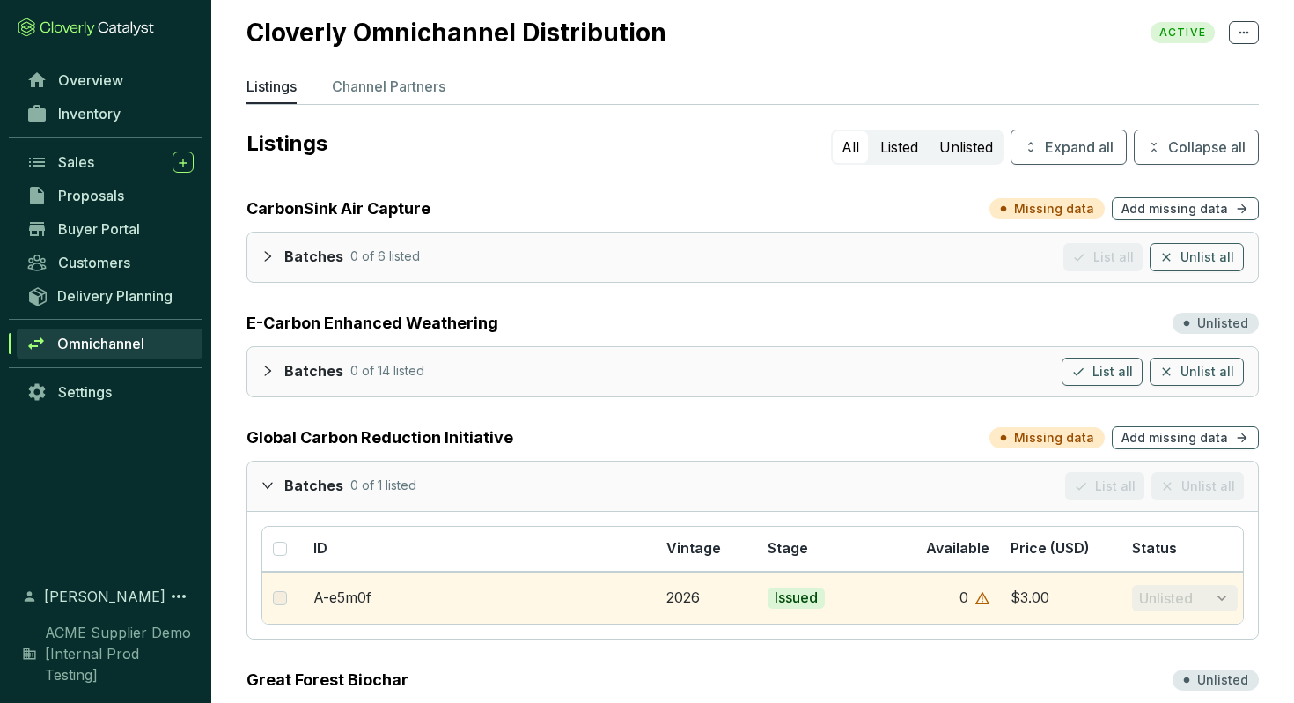
click at [264, 257] on icon "collapsed" at bounding box center [267, 256] width 12 height 12
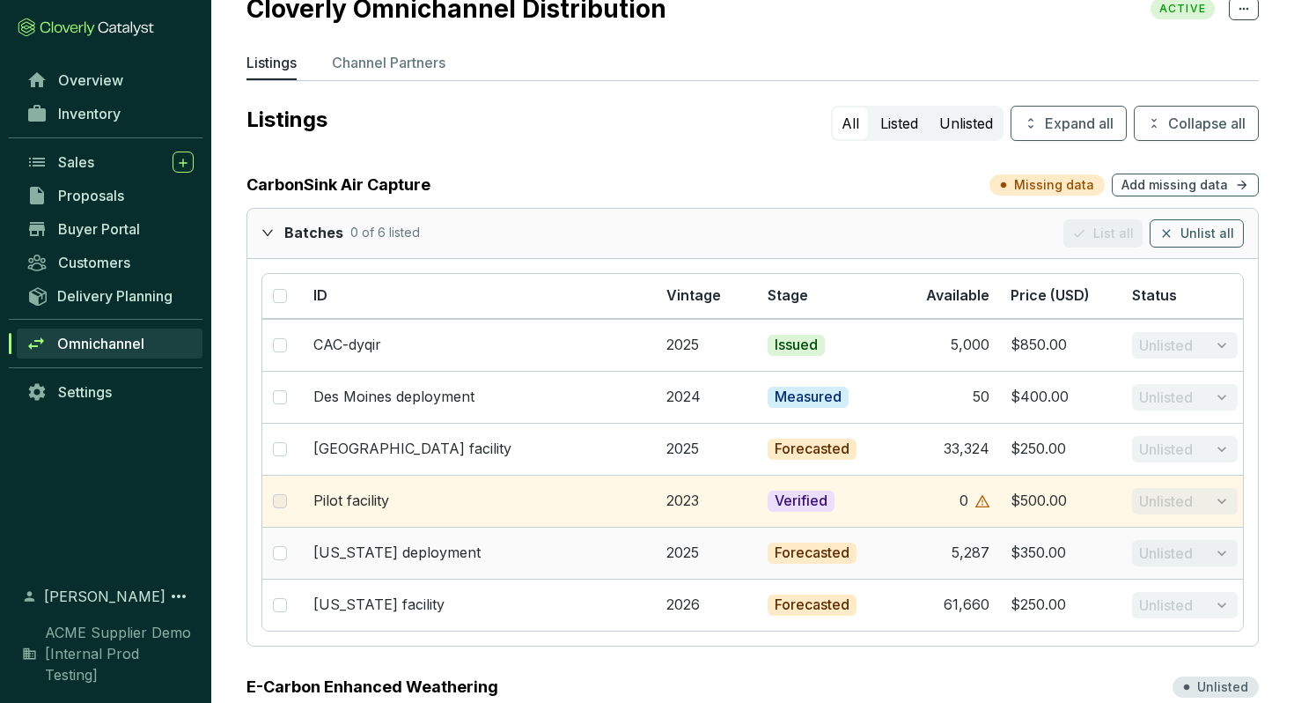
scroll to position [0, 0]
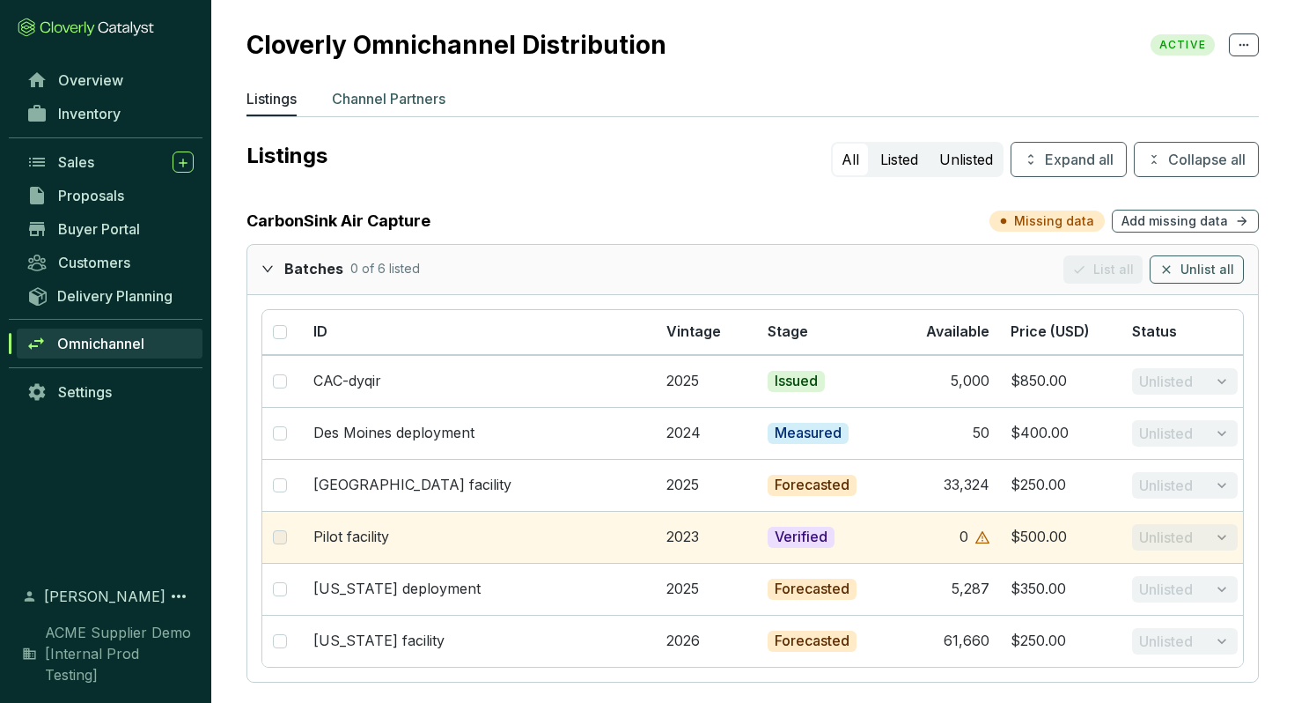
click at [406, 93] on p "Channel Partners" at bounding box center [389, 98] width 114 height 21
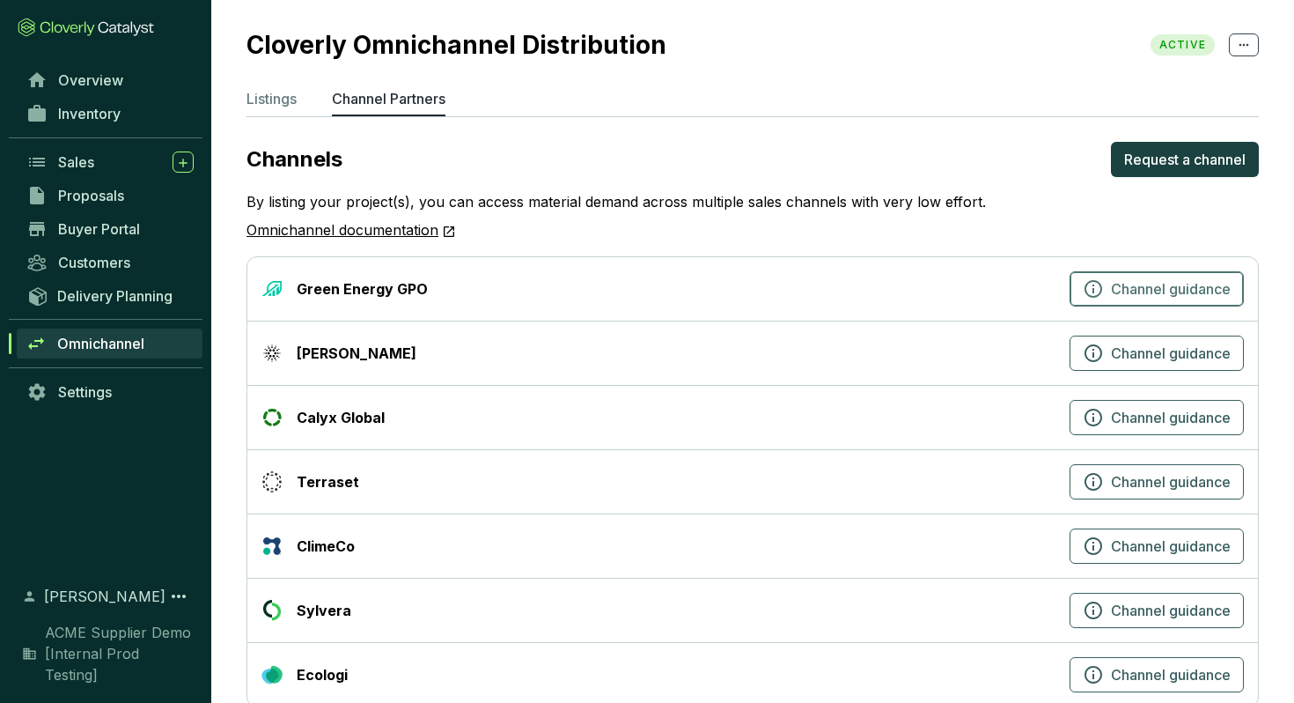
click at [1088, 289] on icon "button" at bounding box center [1093, 288] width 21 height 21
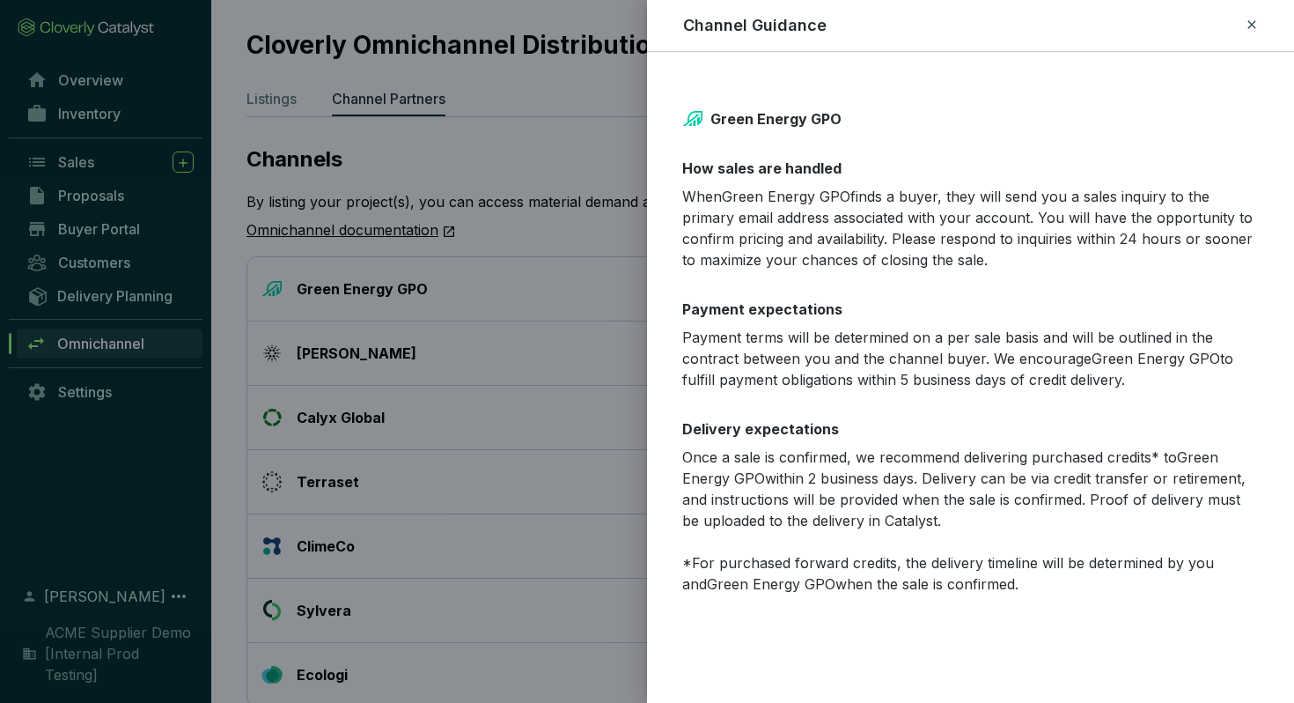
drag, startPoint x: 705, startPoint y: 196, endPoint x: 1041, endPoint y: 255, distance: 340.6
click at [1041, 255] on p "When Green Energy GPO finds a buyer, they will send you a sales inquiry to the …" at bounding box center [970, 228] width 577 height 85
drag, startPoint x: 716, startPoint y: 341, endPoint x: 953, endPoint y: 400, distance: 244.9
click at [953, 400] on div "Green Energy GPO How sales are handled When Green Energy GPO finds a buyer, the…" at bounding box center [970, 351] width 647 height 556
click at [872, 406] on div "Green Energy GPO How sales are handled When Green Energy GPO finds a buyer, the…" at bounding box center [970, 351] width 647 height 556
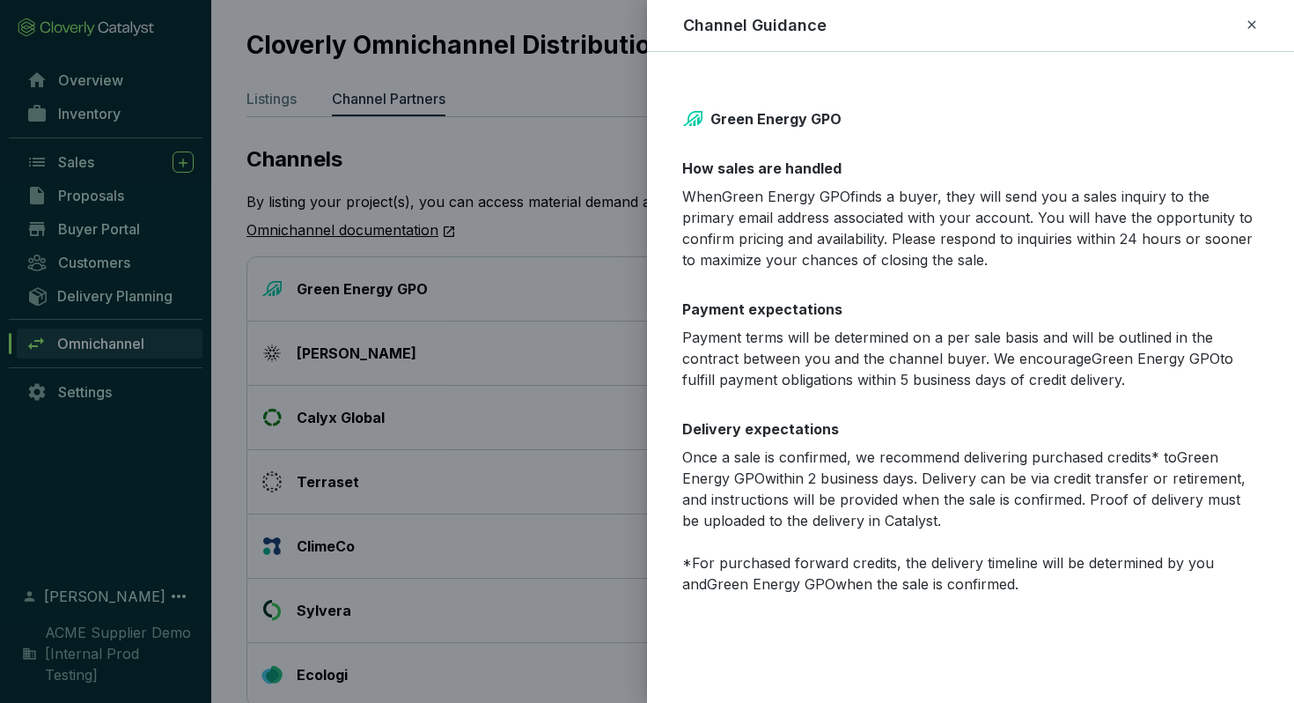
drag, startPoint x: 683, startPoint y: 461, endPoint x: 962, endPoint y: 519, distance: 284.9
click at [962, 519] on p "Once a sale is confirmed, we recommend delivering purchased credits* to Green E…" at bounding box center [970, 520] width 577 height 148
click at [1259, 18] on div "Channel Guidance" at bounding box center [970, 25] width 605 height 23
click at [1250, 20] on icon at bounding box center [1252, 24] width 14 height 21
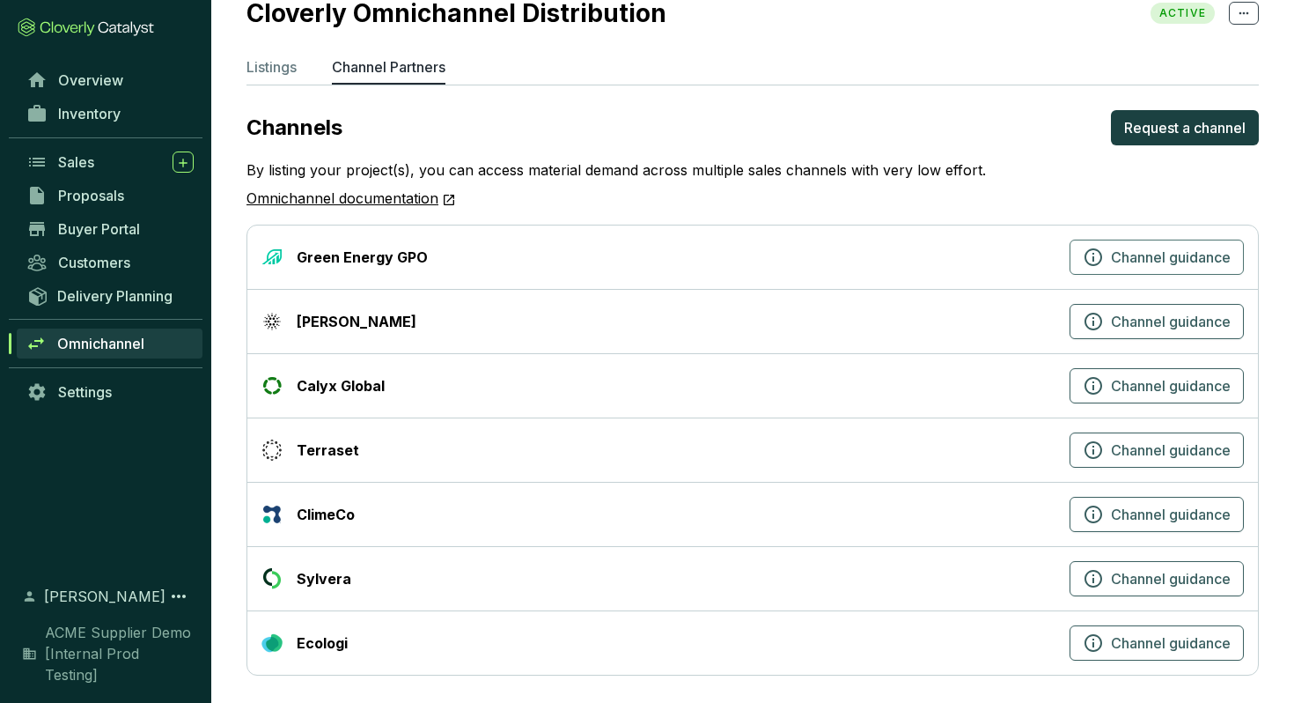
scroll to position [39, 0]
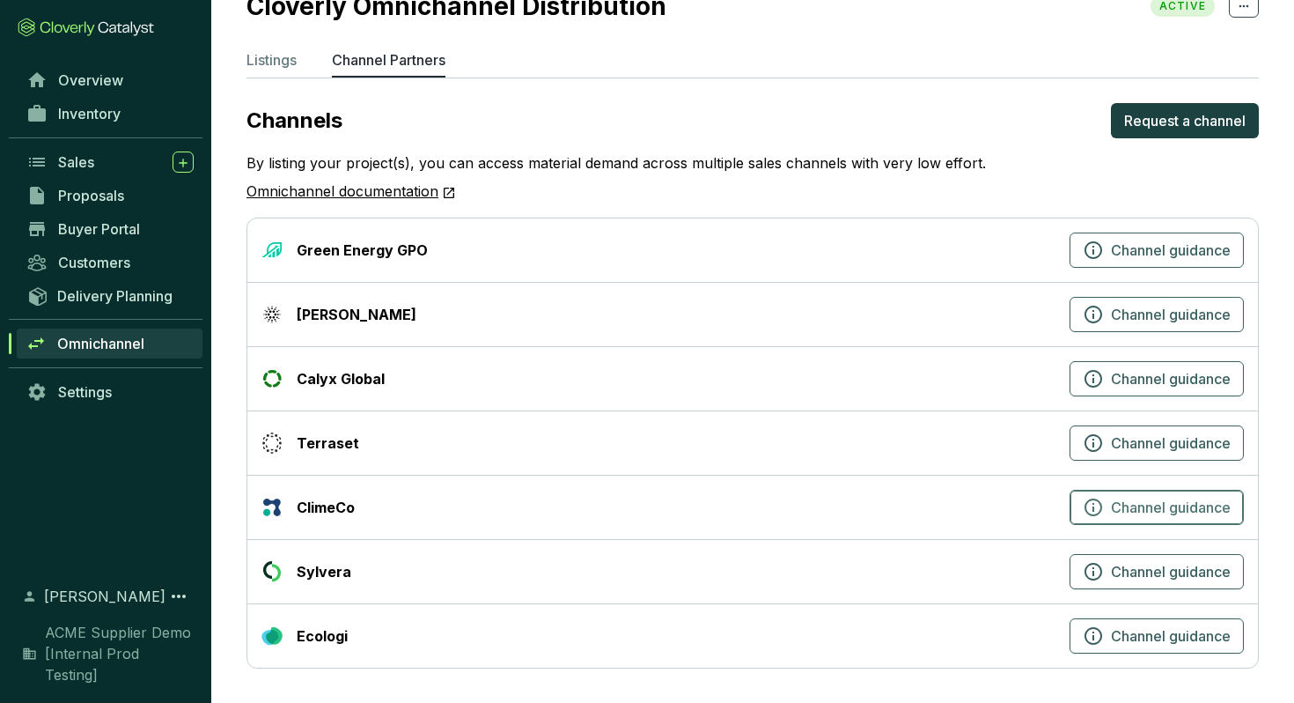
click at [1094, 506] on icon "button" at bounding box center [1093, 507] width 21 height 21
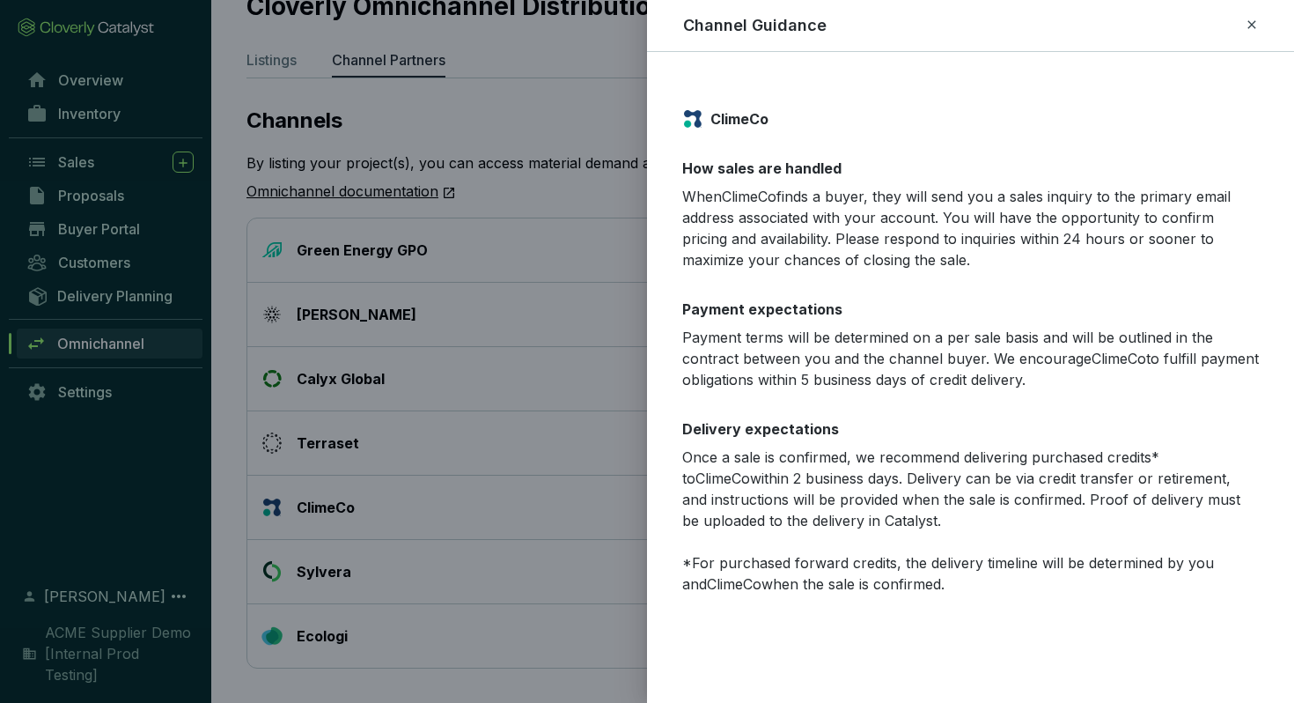
click at [1251, 24] on icon at bounding box center [1251, 24] width 8 height 8
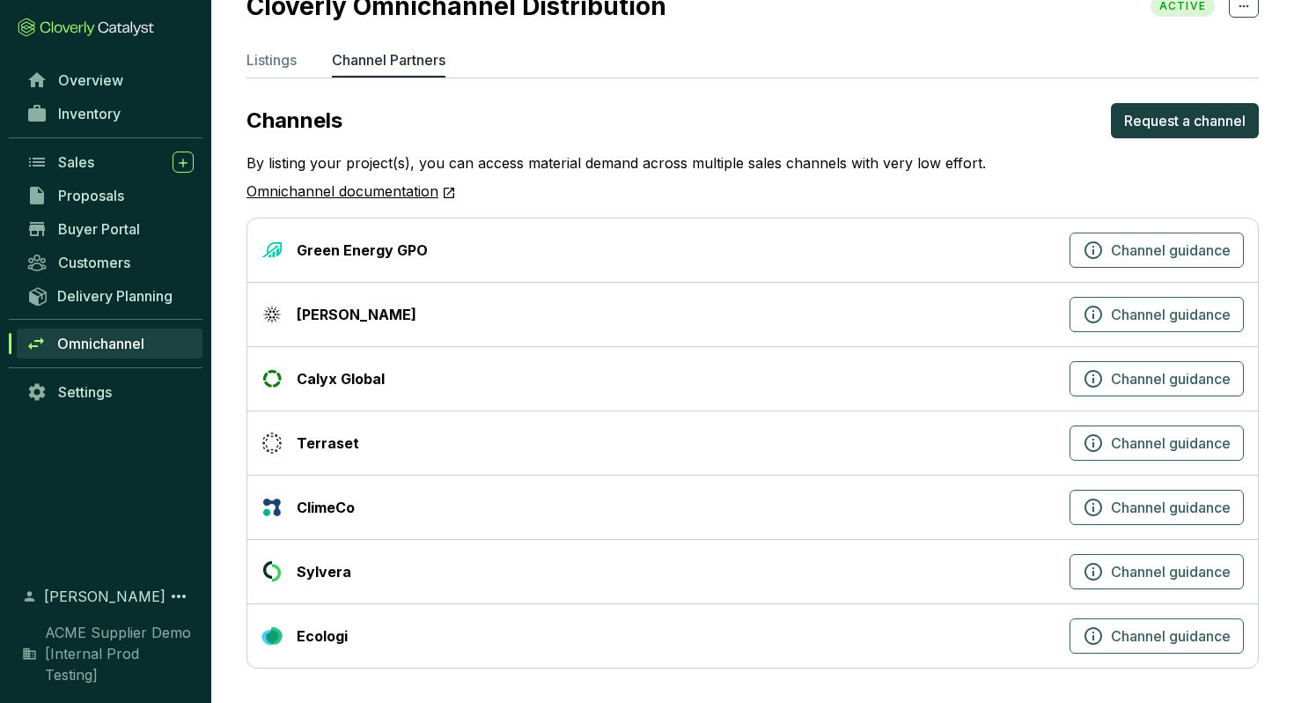
click at [320, 188] on link "Omnichannel documentation" at bounding box center [351, 191] width 210 height 23
click at [111, 387] on span "Settings" at bounding box center [85, 392] width 54 height 18
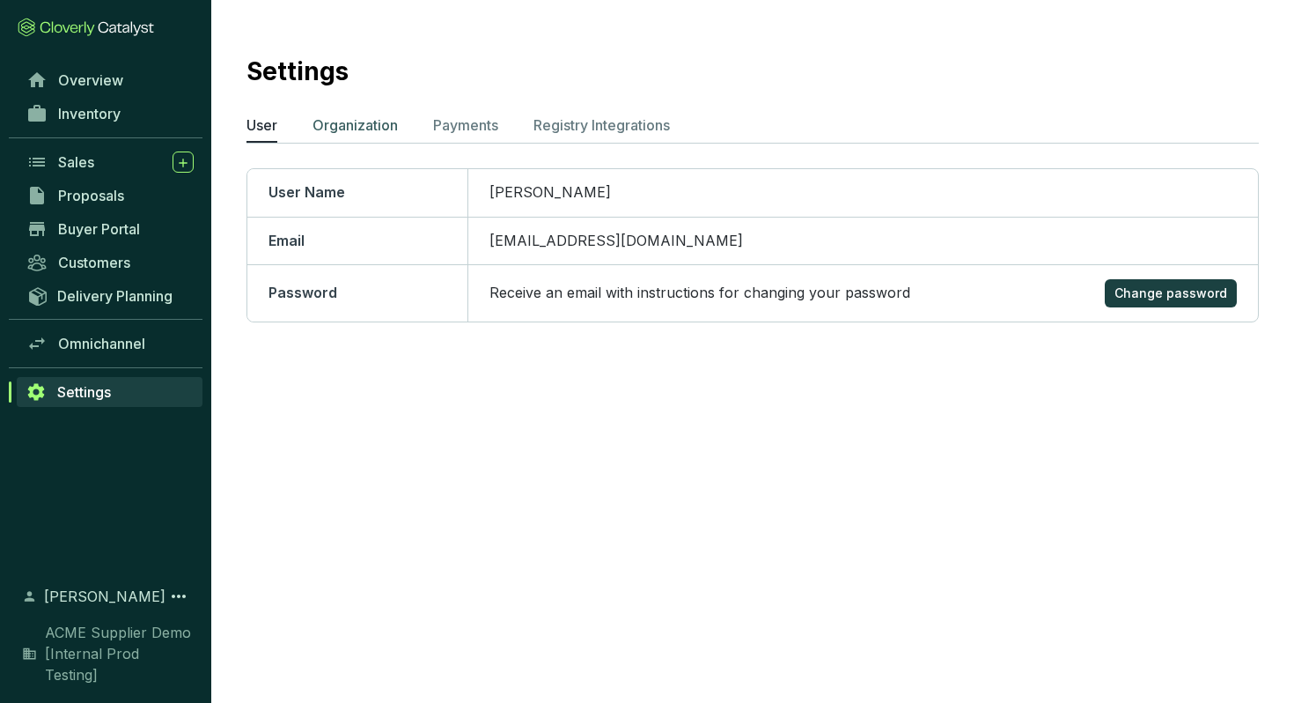
click at [342, 132] on p "Organization" at bounding box center [355, 124] width 85 height 21
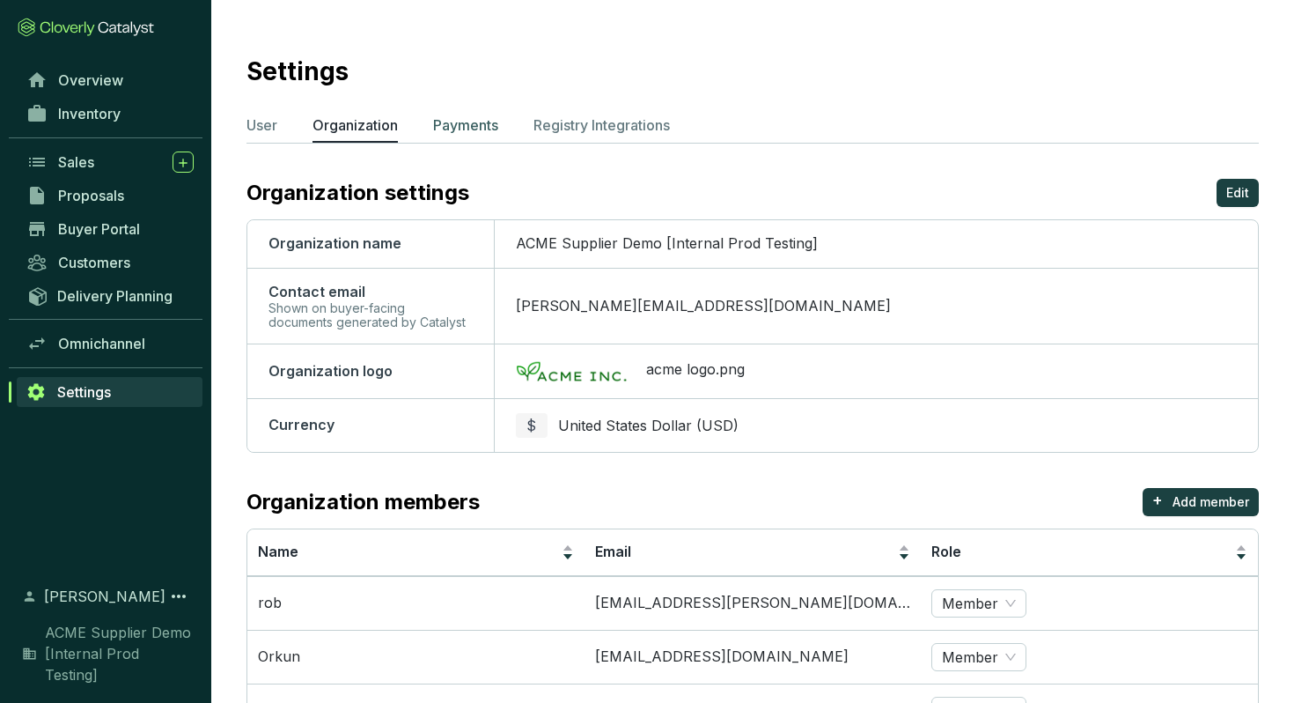
click at [470, 121] on p "Payments" at bounding box center [465, 124] width 65 height 21
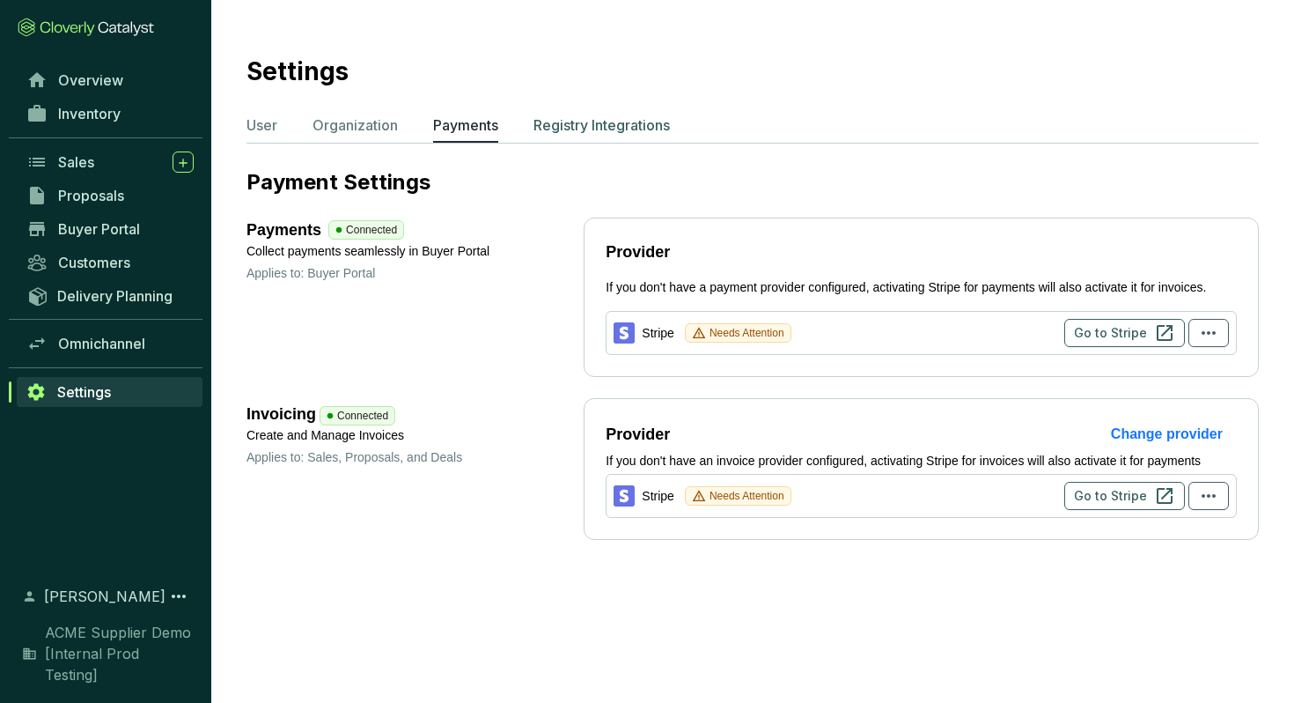
click at [559, 118] on p "Registry Integrations" at bounding box center [601, 124] width 136 height 21
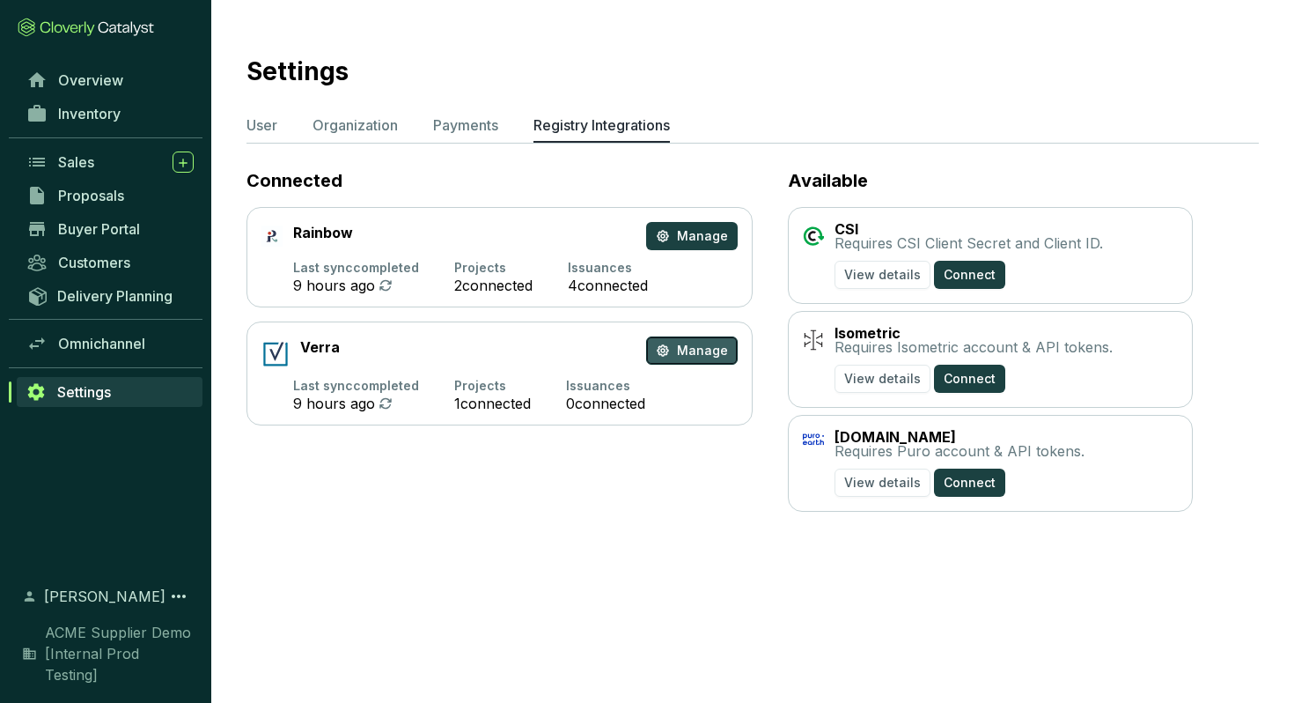
click at [689, 356] on span "Manage" at bounding box center [702, 351] width 51 height 18
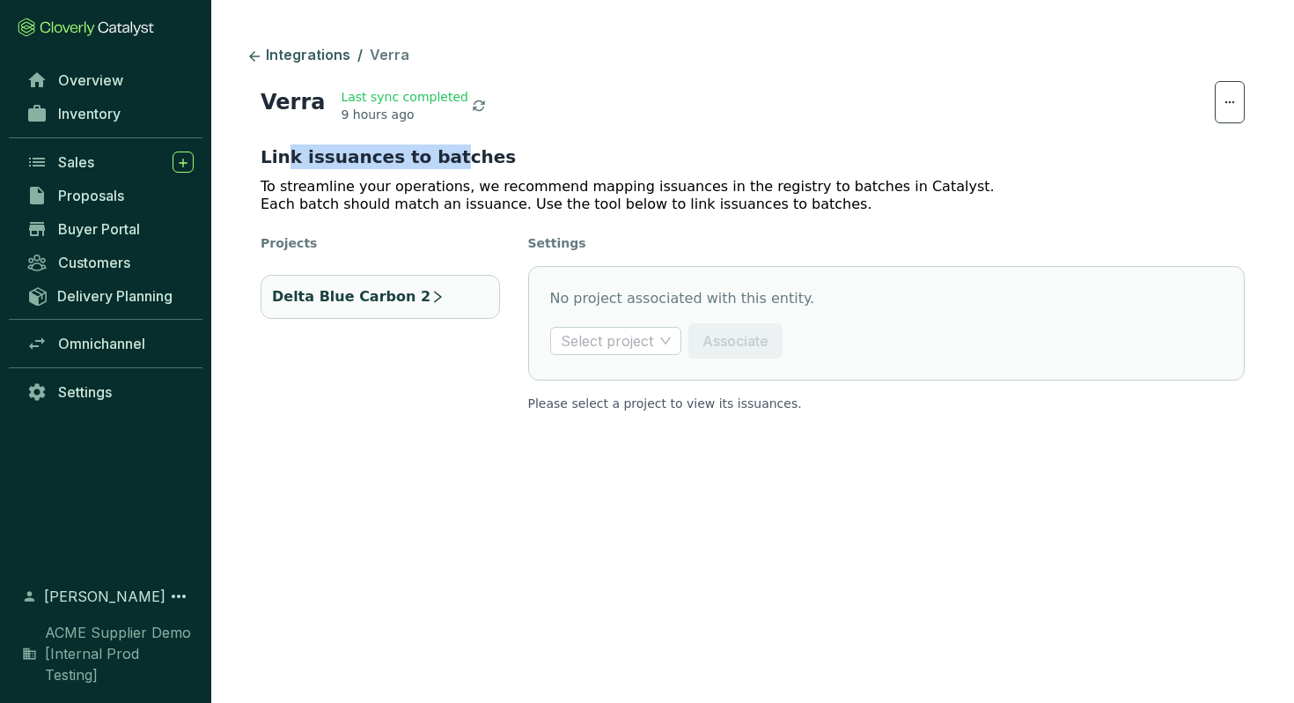
drag, startPoint x: 281, startPoint y: 159, endPoint x: 438, endPoint y: 157, distance: 156.7
click at [438, 157] on h3 "Link issuances to batches" at bounding box center [753, 156] width 984 height 25
click at [401, 188] on p "To streamline your operations, we recommend mapping issuances in the registry t…" at bounding box center [753, 187] width 984 height 18
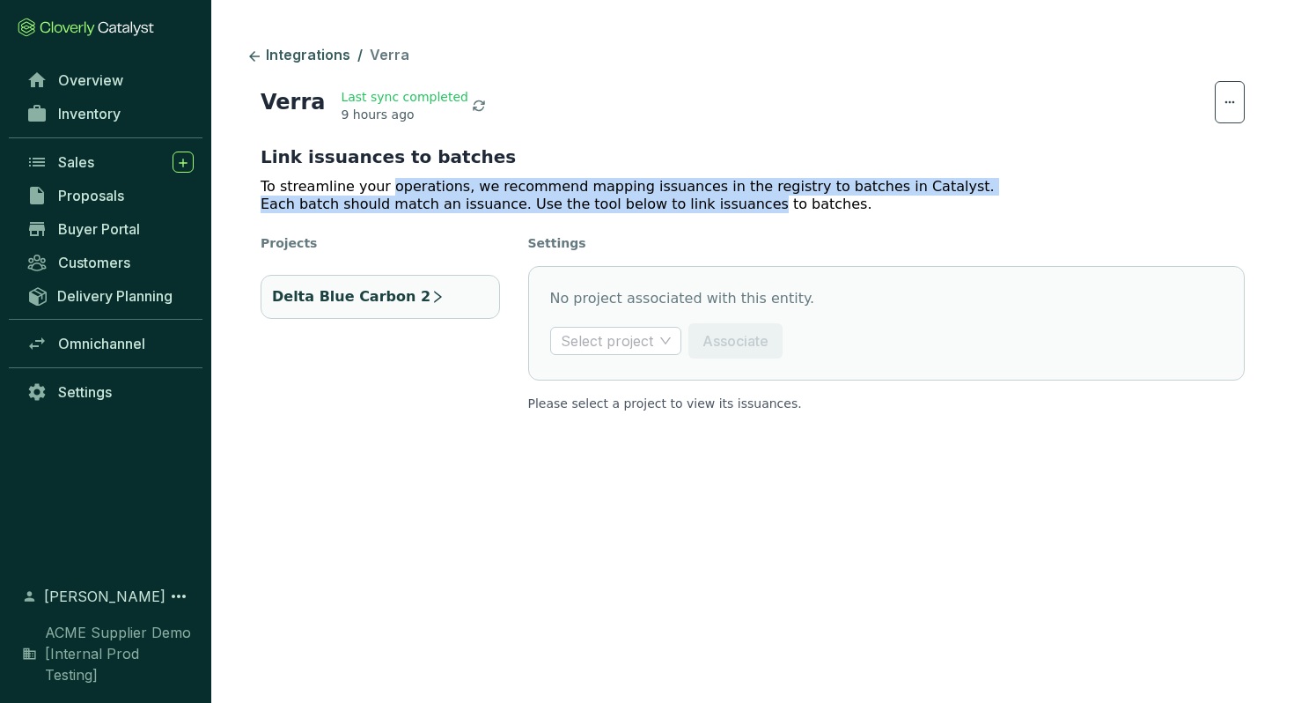
drag, startPoint x: 401, startPoint y: 188, endPoint x: 712, endPoint y: 201, distance: 311.9
click at [712, 201] on div "To streamline your operations, we recommend mapping issuances in the registry t…" at bounding box center [753, 195] width 984 height 35
click at [472, 196] on p "Each batch should match an issuance. Use the tool below to link issuances to ba…" at bounding box center [753, 204] width 984 height 18
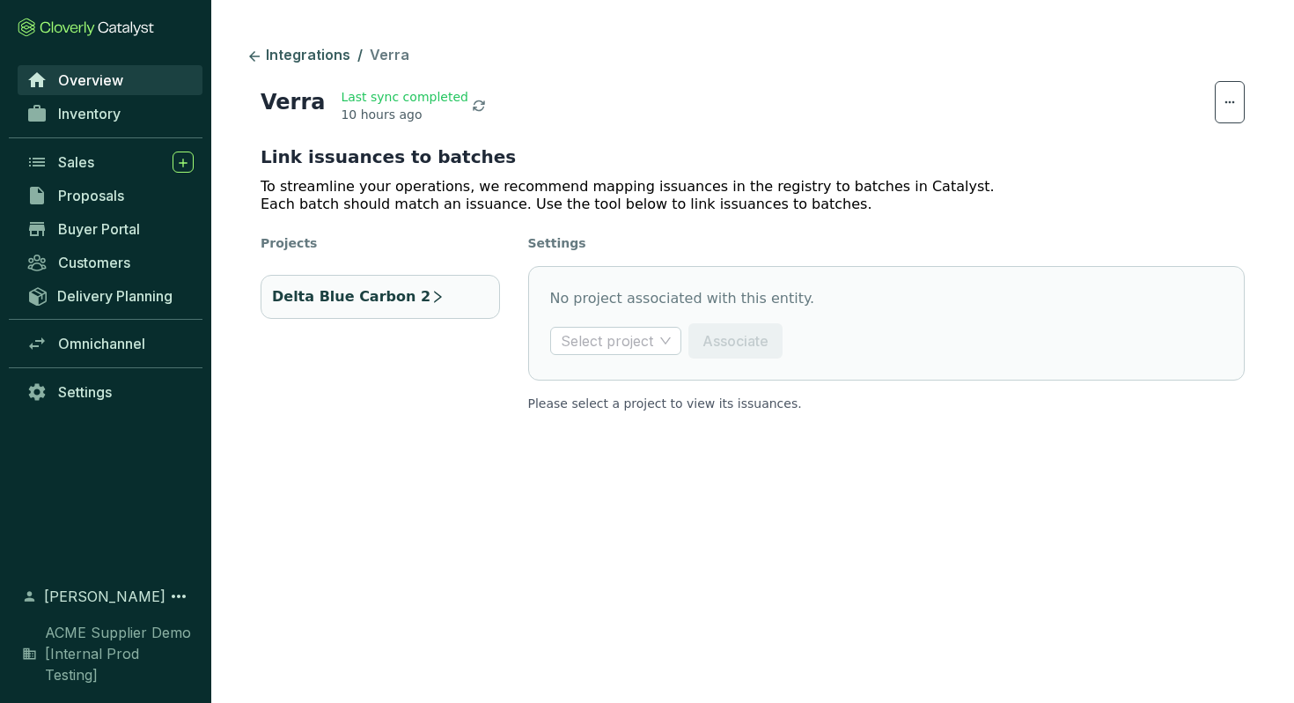
click at [101, 80] on span "Overview" at bounding box center [90, 80] width 65 height 18
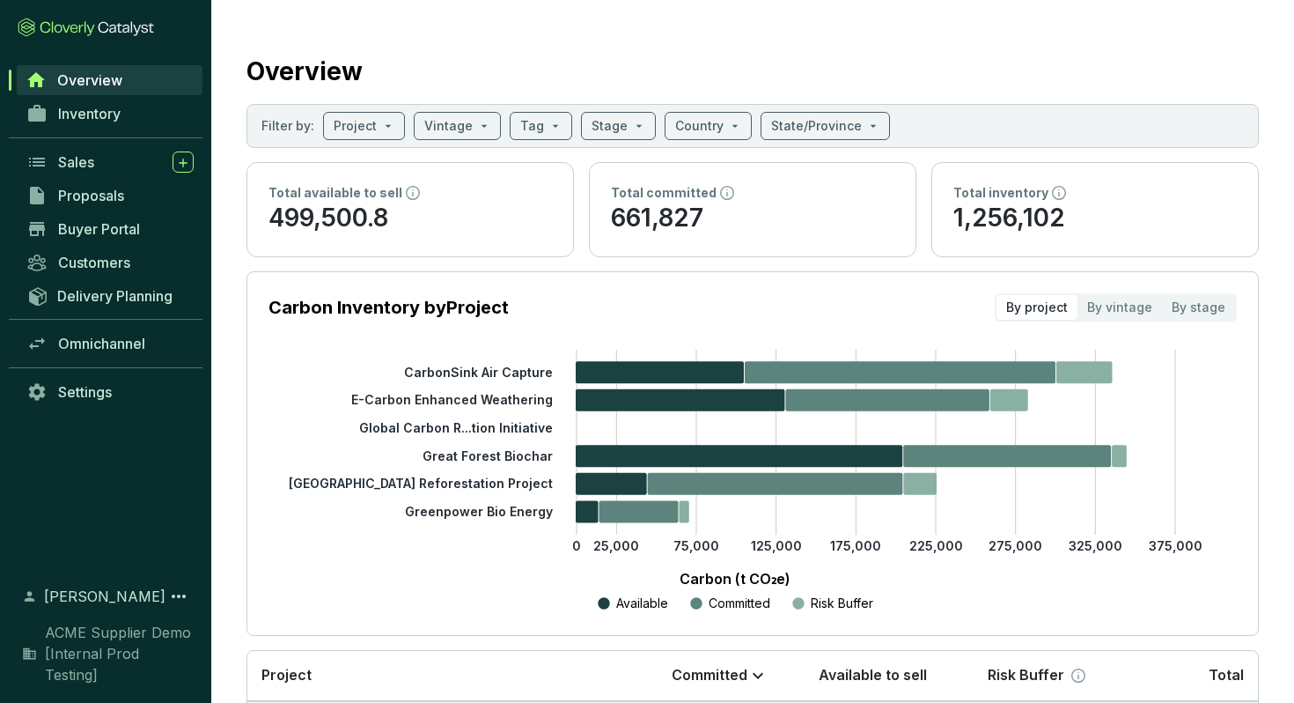
click at [81, 24] on icon at bounding box center [86, 27] width 136 height 19
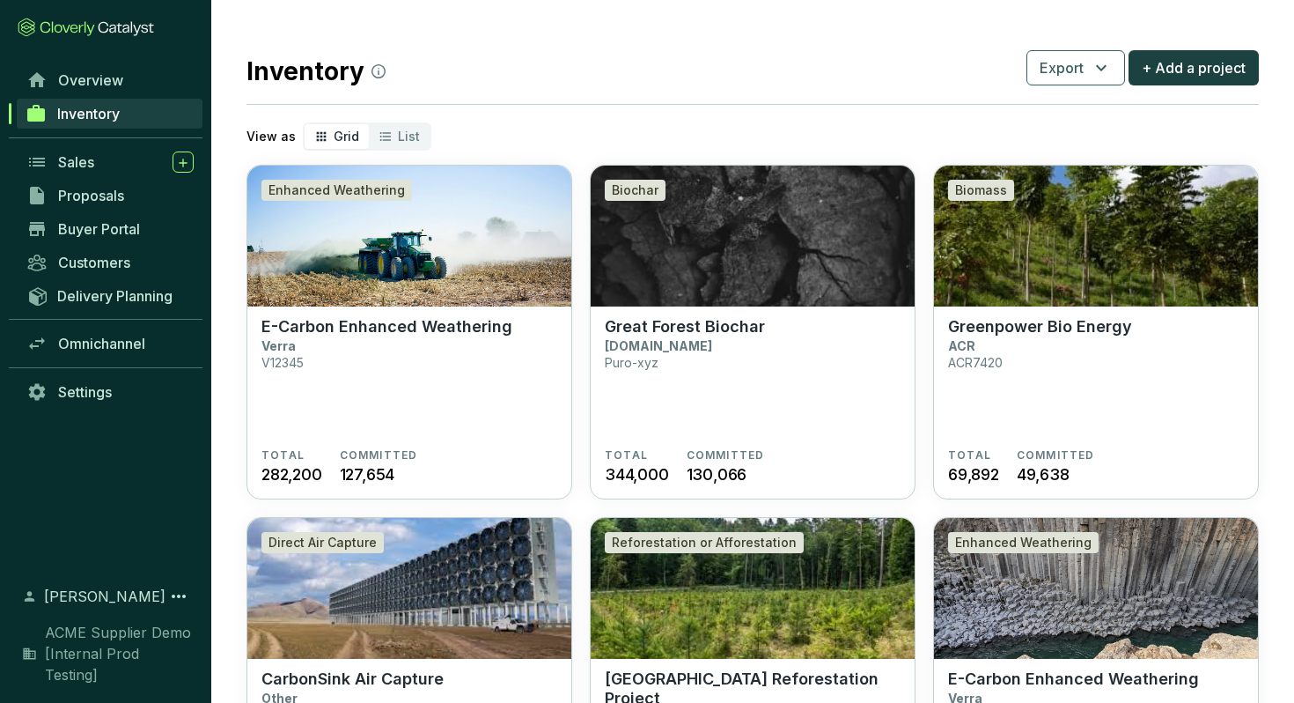
click at [92, 96] on div "Overview" at bounding box center [105, 79] width 211 height 33
click at [95, 86] on span "Overview" at bounding box center [90, 80] width 65 height 18
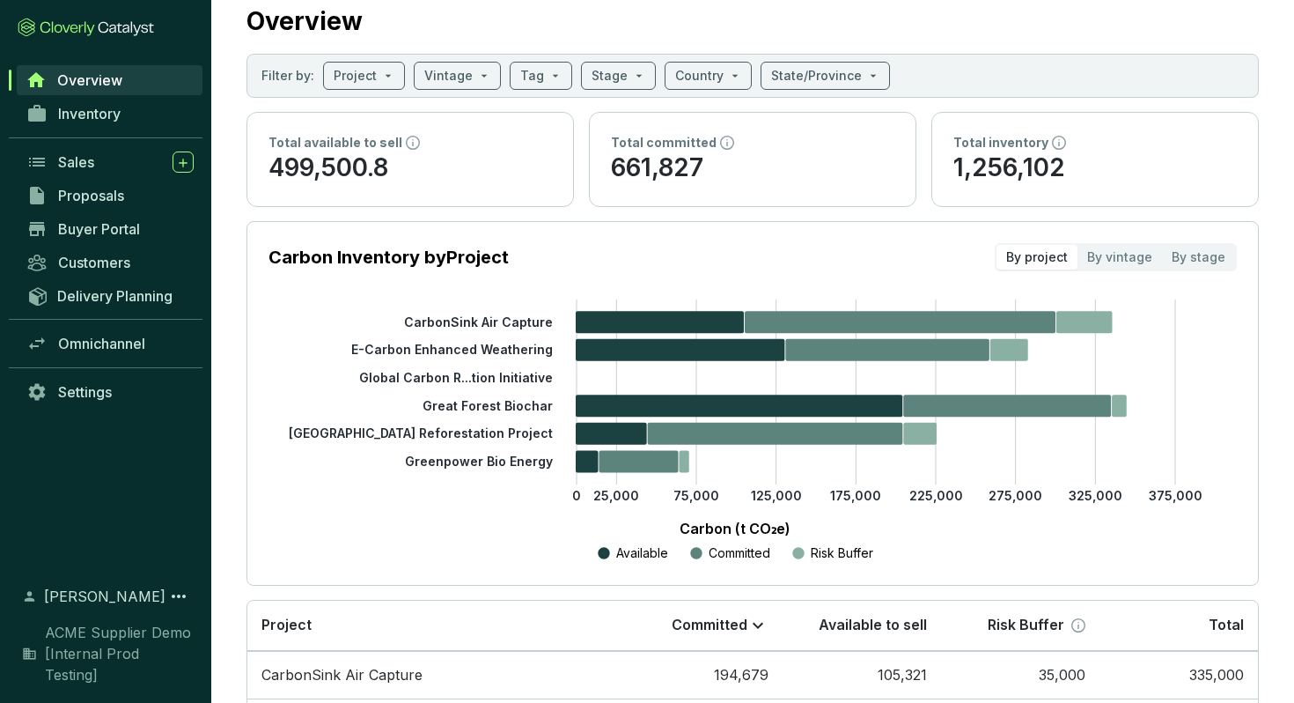
scroll to position [54, 0]
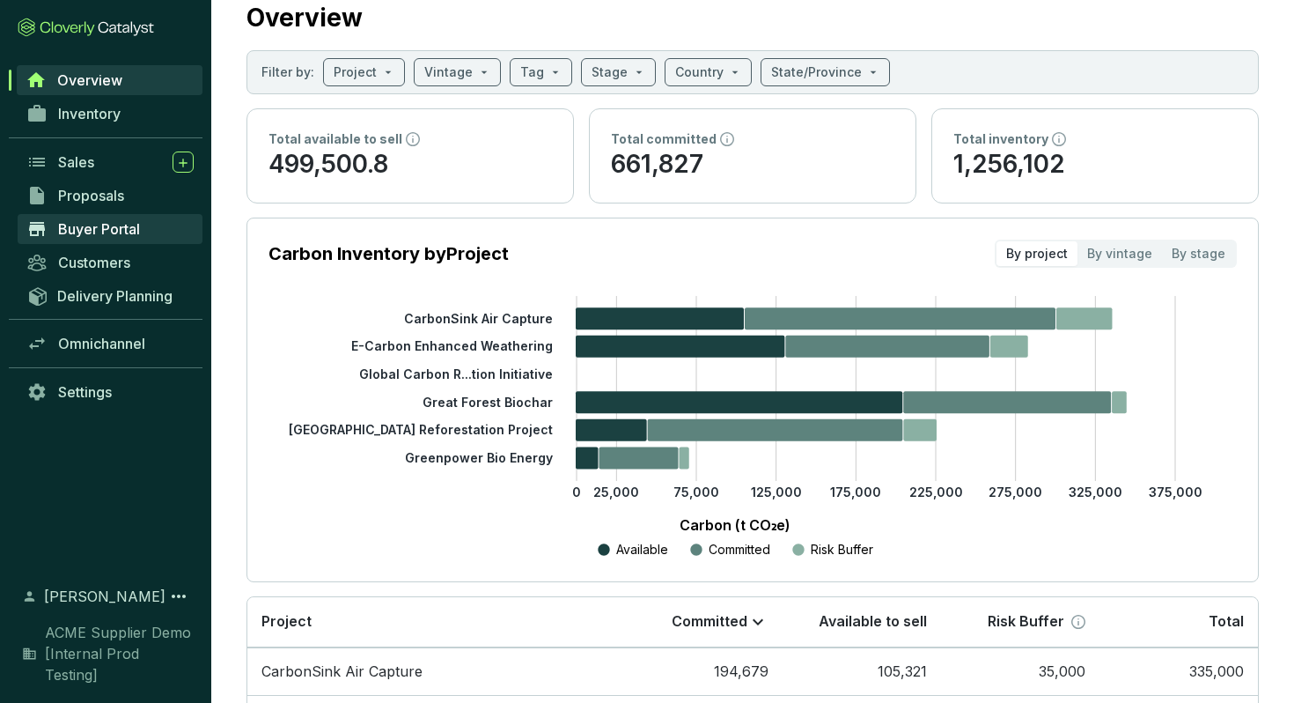
click at [94, 229] on span "Buyer Portal" at bounding box center [99, 229] width 82 height 18
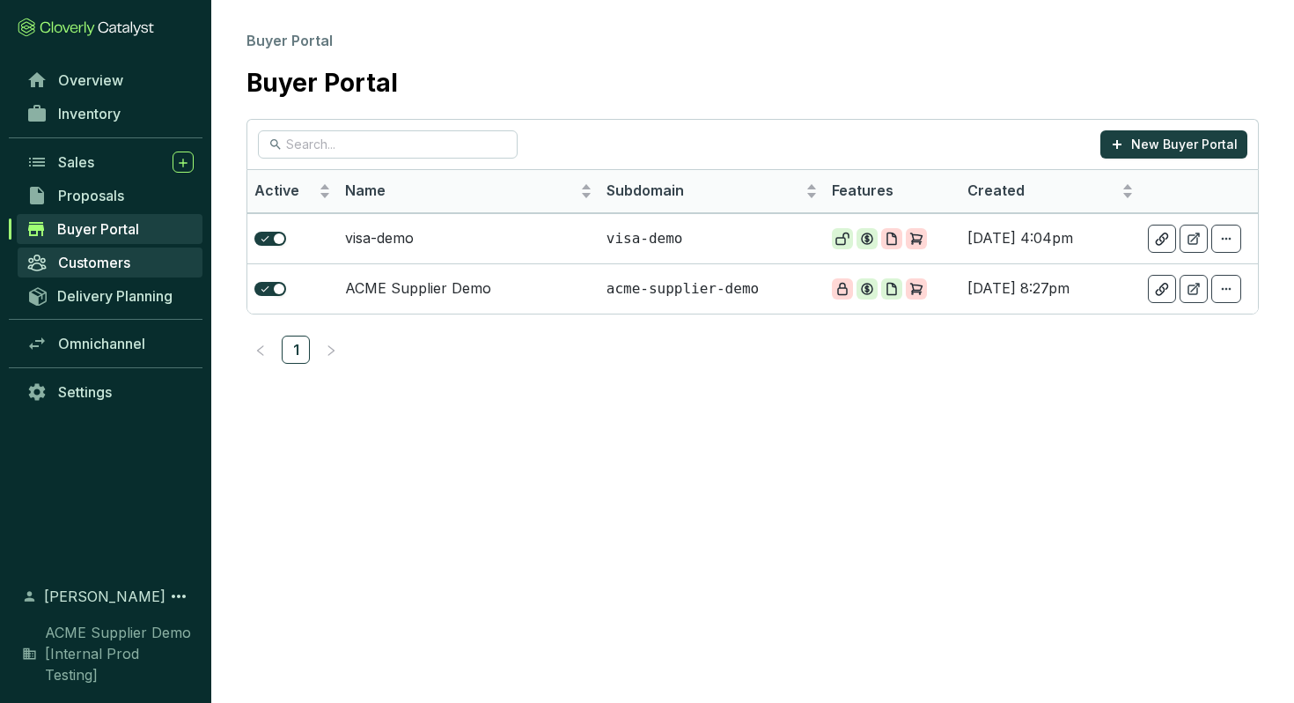
click at [99, 252] on link "Customers" at bounding box center [110, 262] width 185 height 30
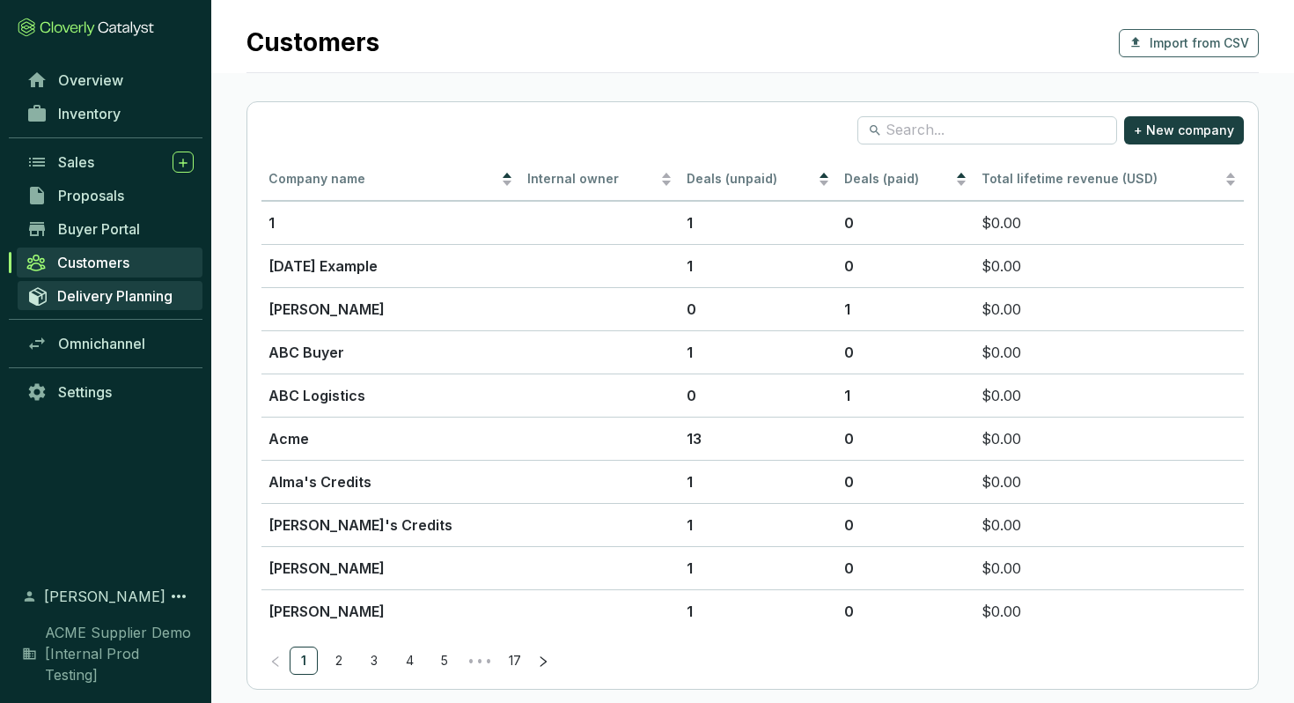
click at [105, 288] on span "Delivery Planning" at bounding box center [114, 296] width 115 height 18
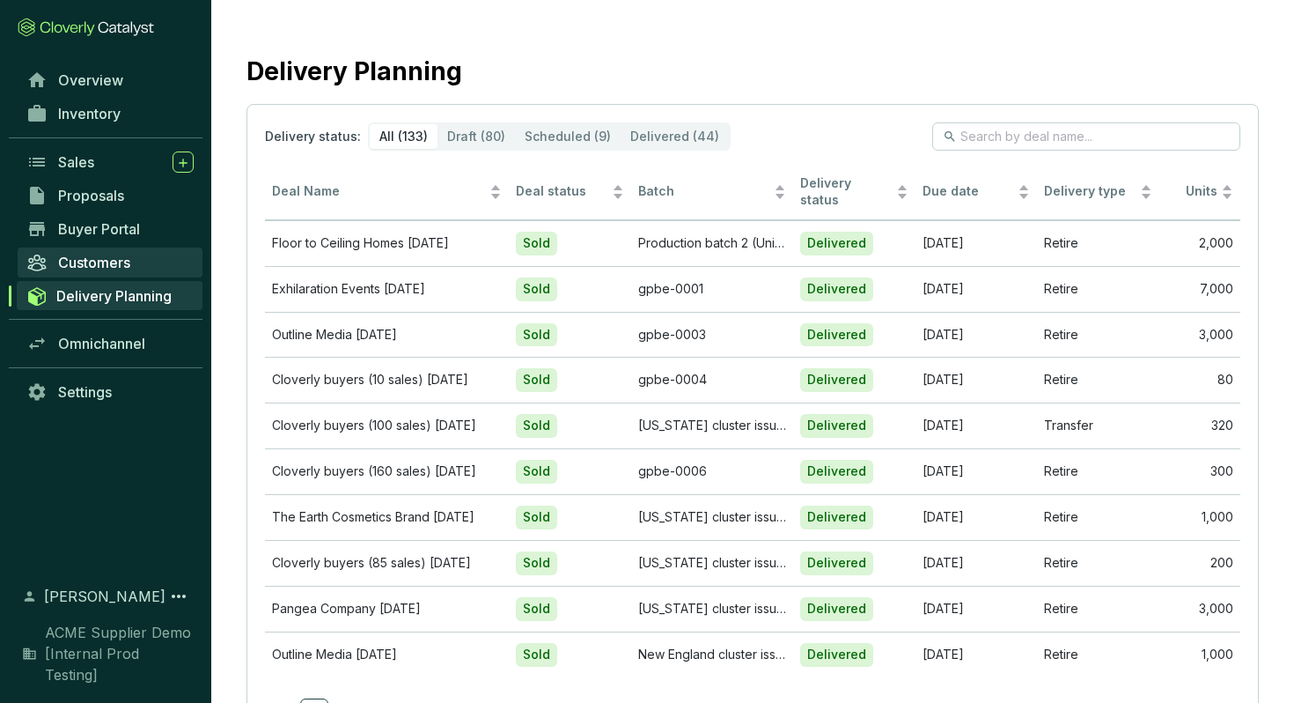
click at [111, 265] on span "Customers" at bounding box center [94, 263] width 72 height 18
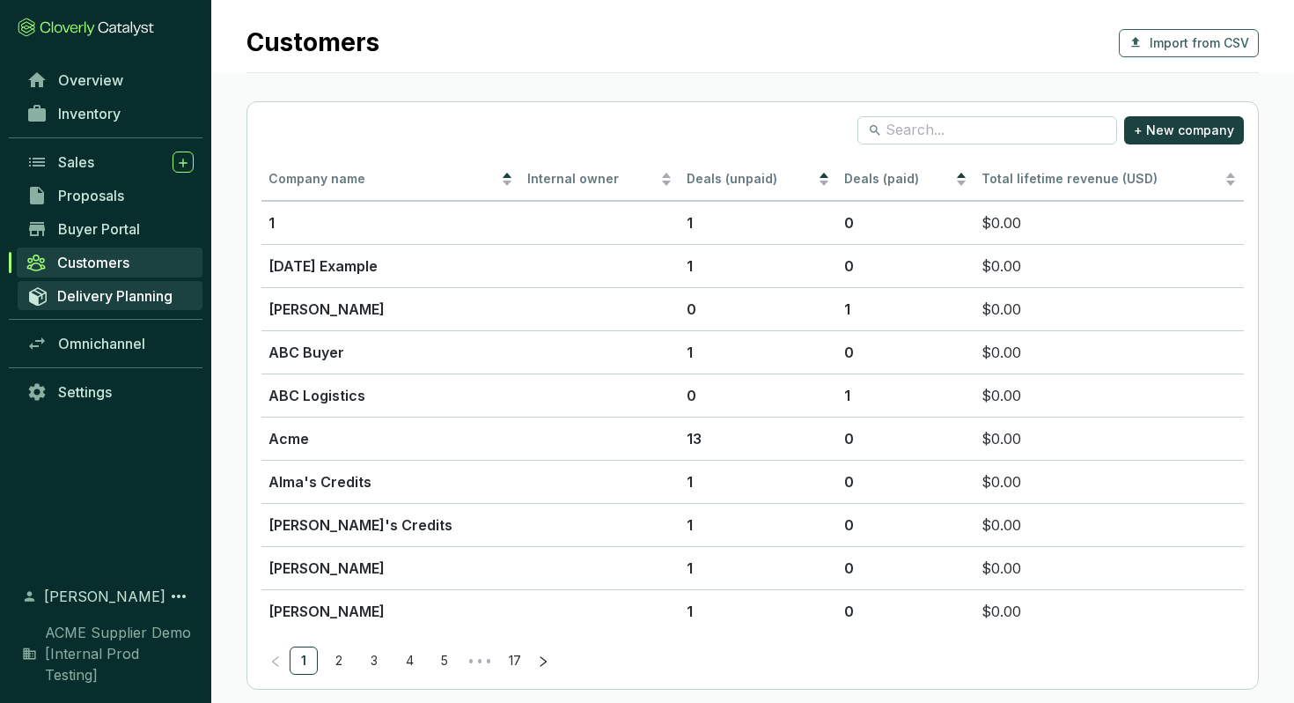
click at [111, 295] on span "Delivery Planning" at bounding box center [114, 296] width 115 height 18
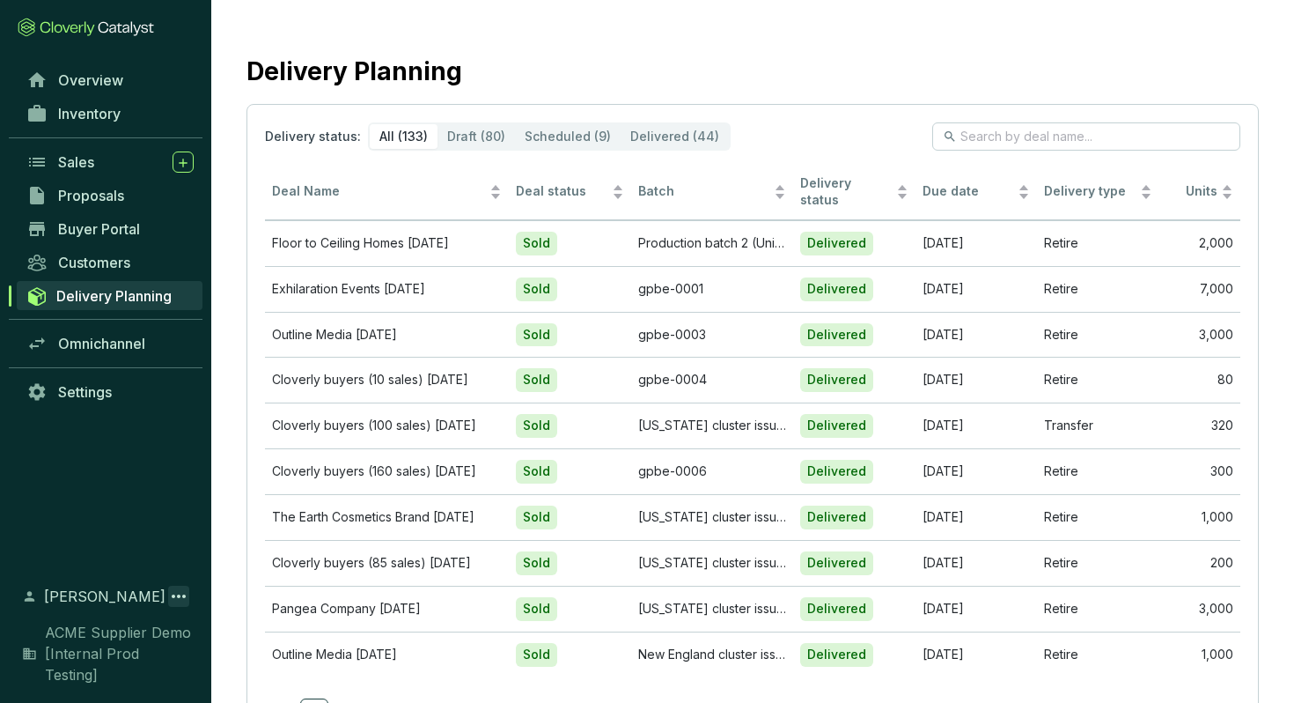
click at [175, 607] on icon at bounding box center [178, 595] width 21 height 21
click at [177, 607] on icon at bounding box center [178, 595] width 21 height 21
click at [678, 35] on section "Delivery Planning Delivery status: All (133) Draft (80) Scheduled (9) Delivered…" at bounding box center [752, 395] width 1083 height 791
click at [76, 92] on link "Overview" at bounding box center [110, 80] width 185 height 30
